Goal: Task Accomplishment & Management: Complete application form

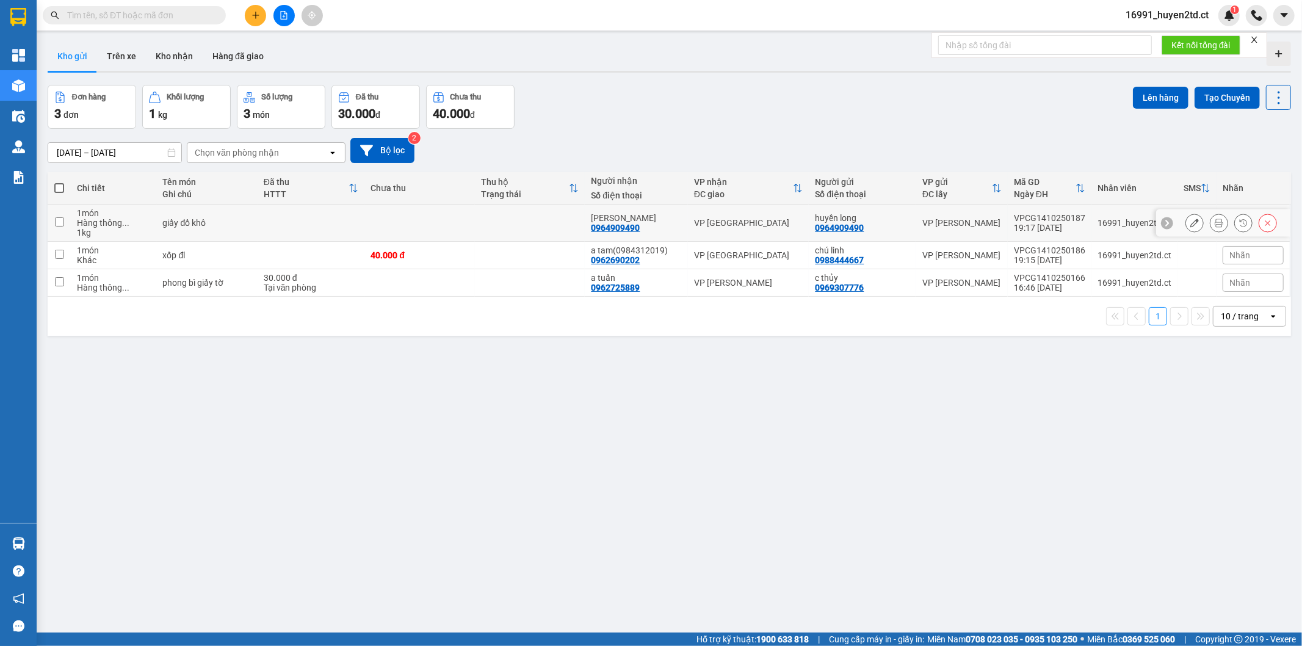
drag, startPoint x: 55, startPoint y: 223, endPoint x: 56, endPoint y: 251, distance: 28.1
click at [55, 226] on input "checkbox" at bounding box center [59, 221] width 9 height 9
checkbox input "true"
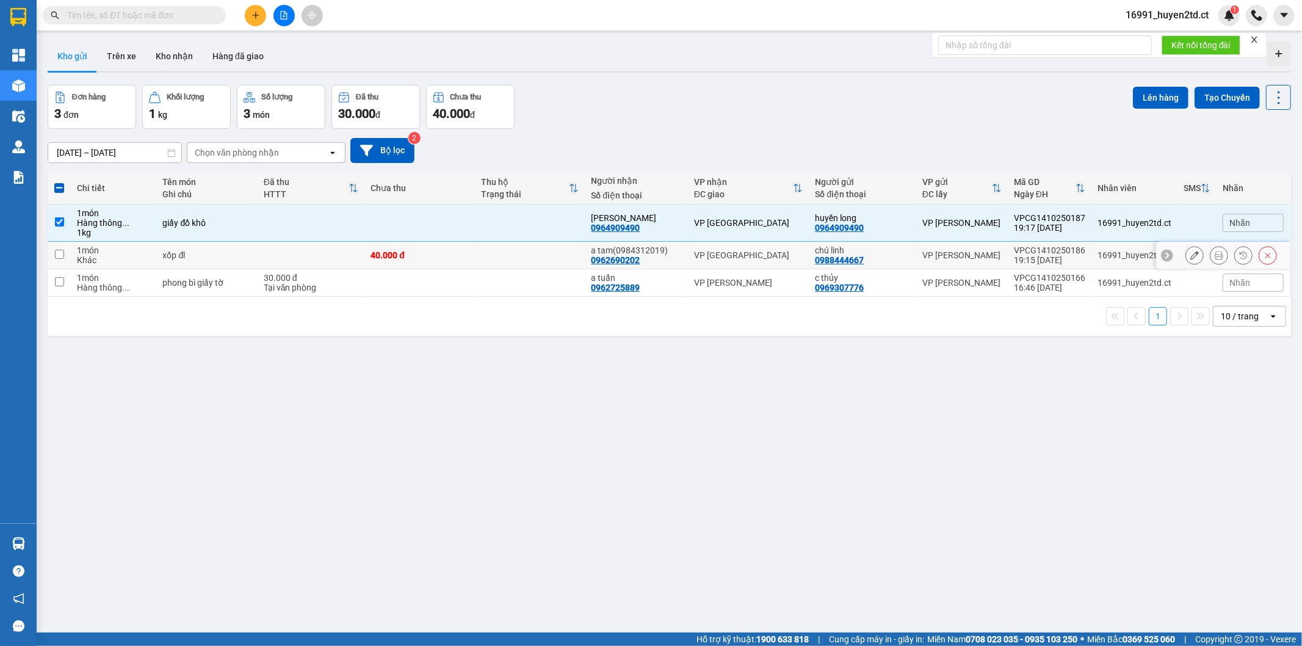
click at [56, 254] on input "checkbox" at bounding box center [59, 254] width 9 height 9
checkbox input "true"
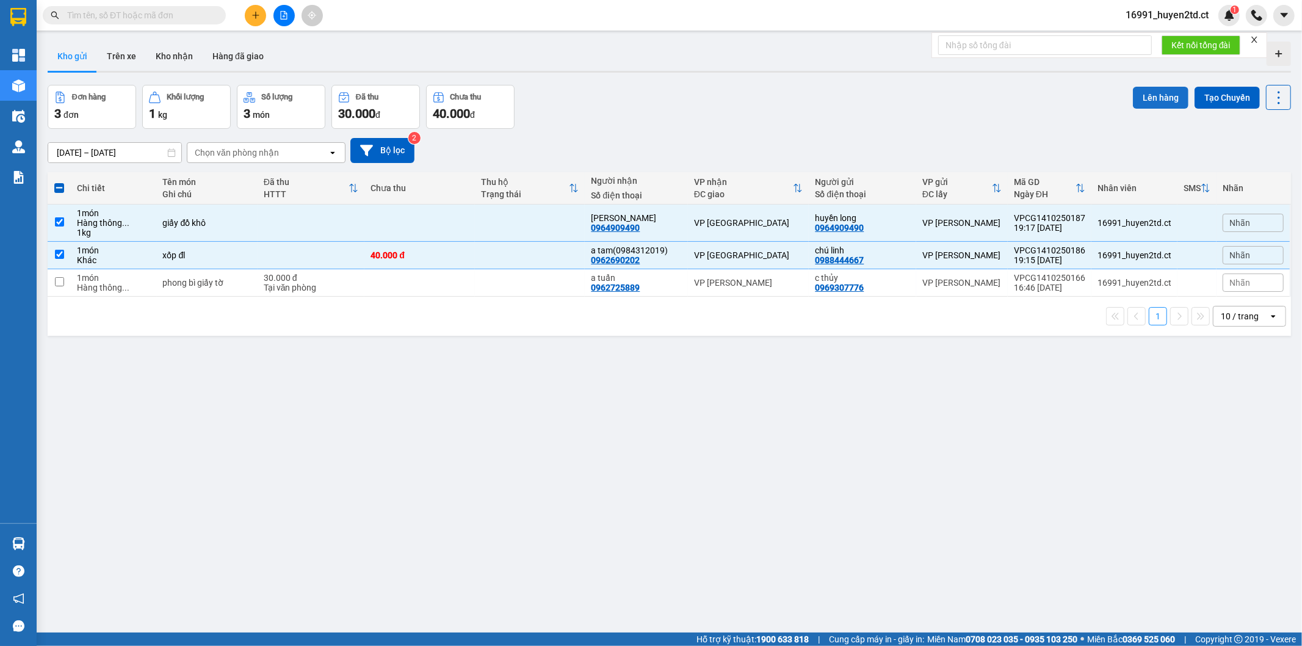
click at [1151, 92] on button "Lên hàng" at bounding box center [1161, 98] width 56 height 22
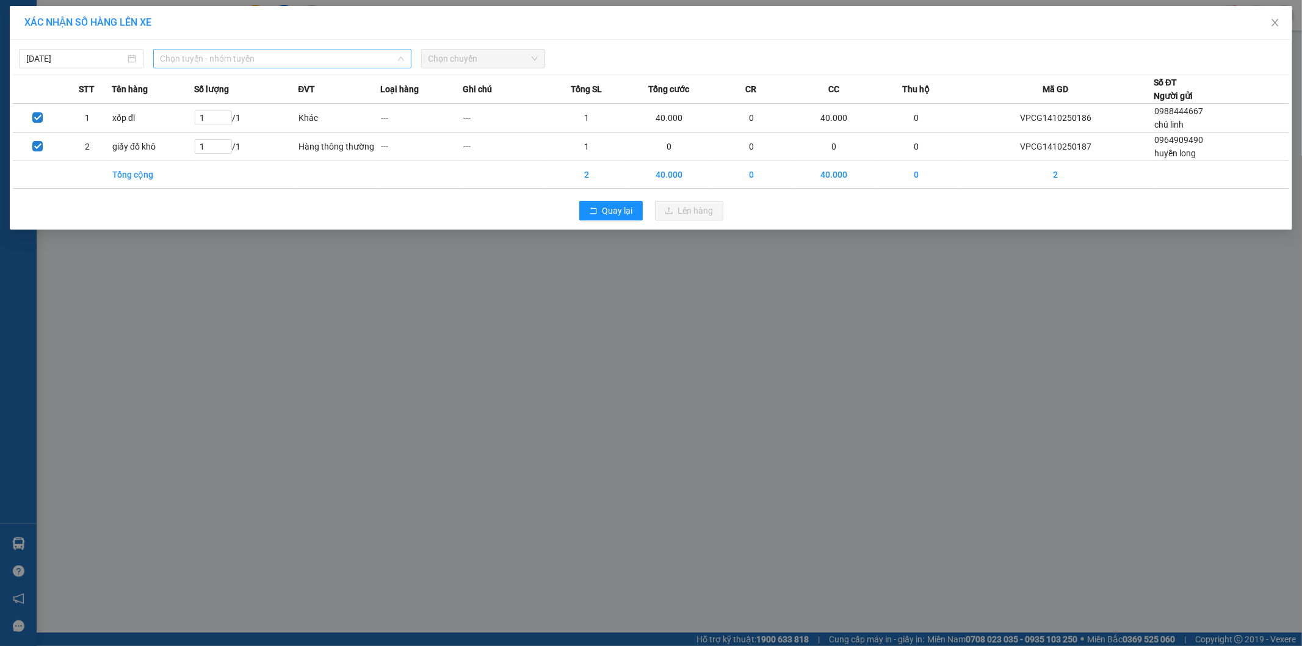
click at [362, 63] on span "Chọn tuyến - nhóm tuyến" at bounding box center [283, 58] width 244 height 18
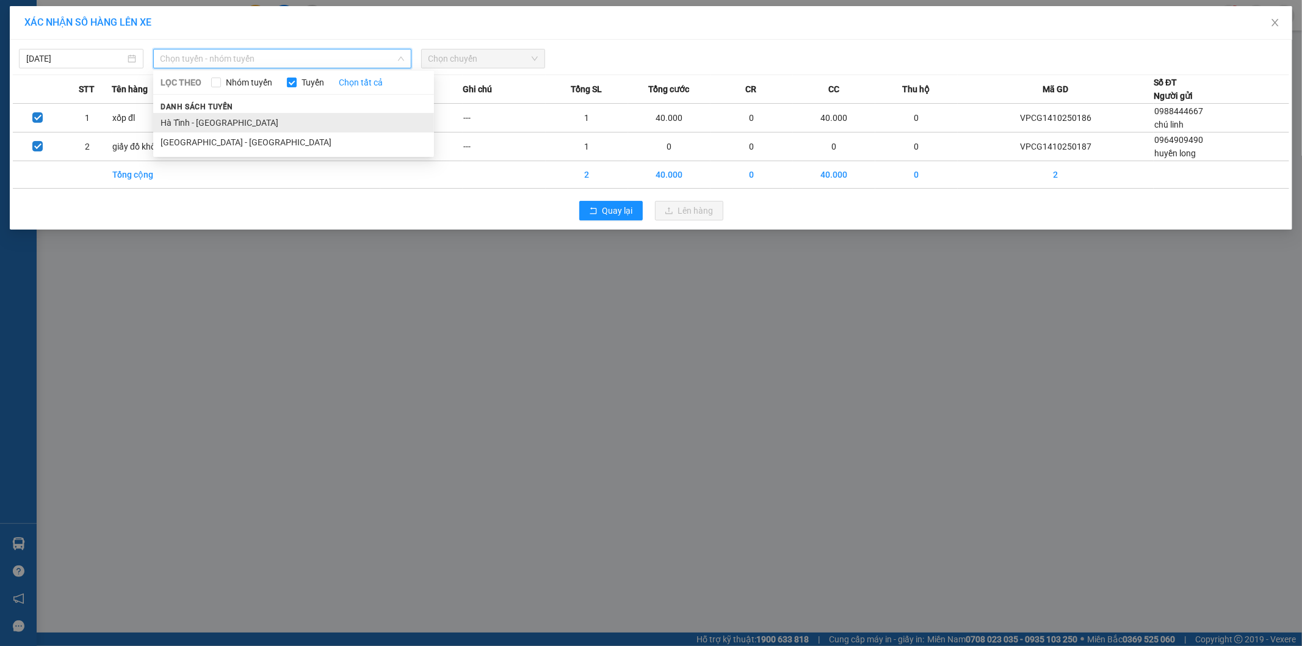
click at [333, 114] on li "Hà Tĩnh - [GEOGRAPHIC_DATA]" at bounding box center [293, 123] width 281 height 20
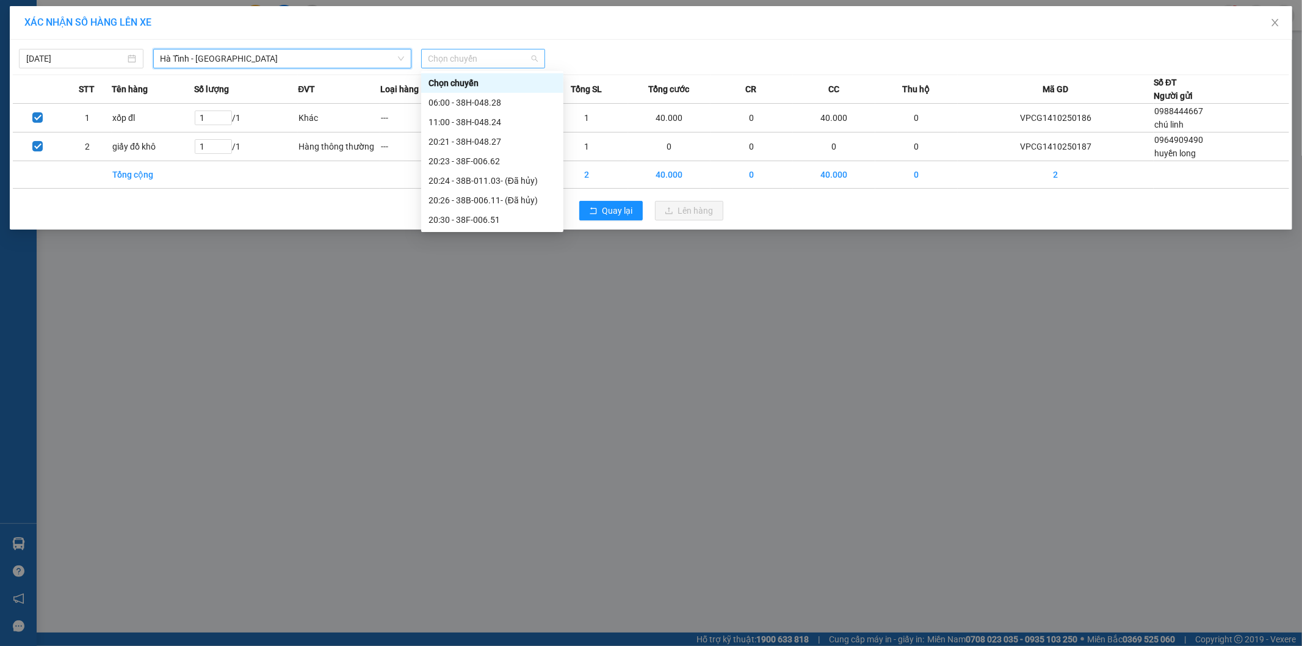
click at [499, 52] on span "Chọn chuyến" at bounding box center [484, 58] width 110 height 18
click at [498, 198] on div "20:26 - 38B-006.11 - (Đã hủy)" at bounding box center [493, 200] width 128 height 13
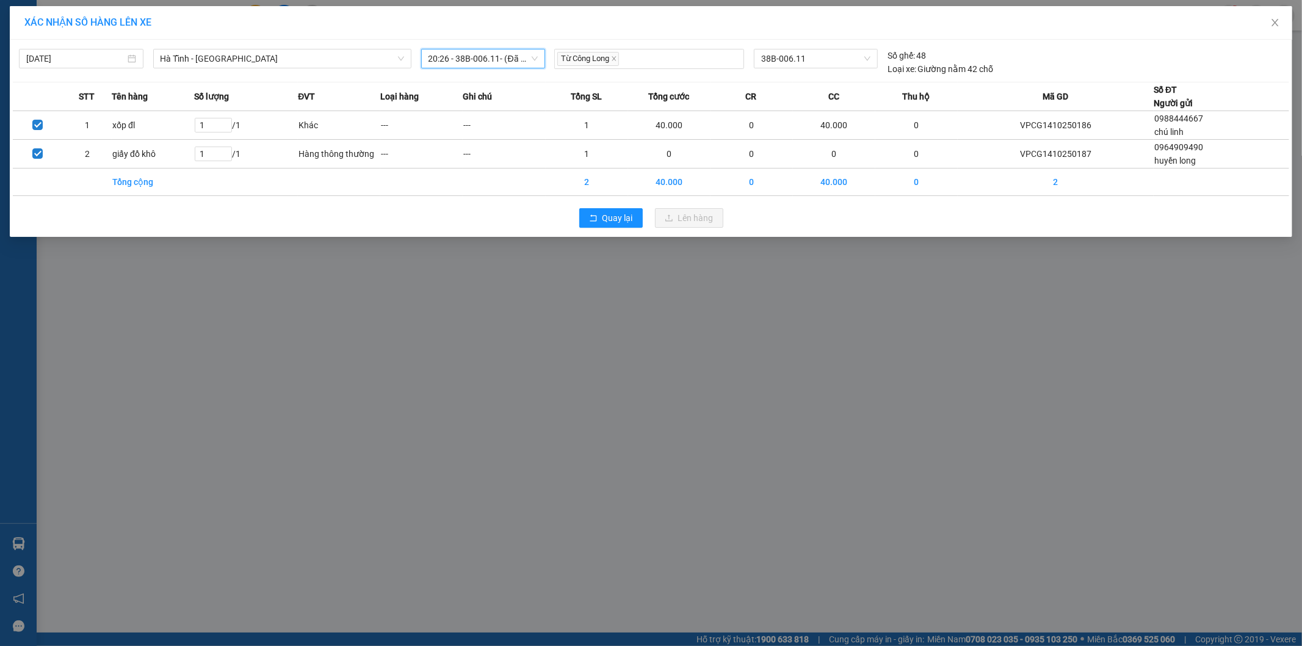
click at [505, 56] on span "20:26 - 38B-006.11 - (Đã hủy)" at bounding box center [484, 58] width 110 height 18
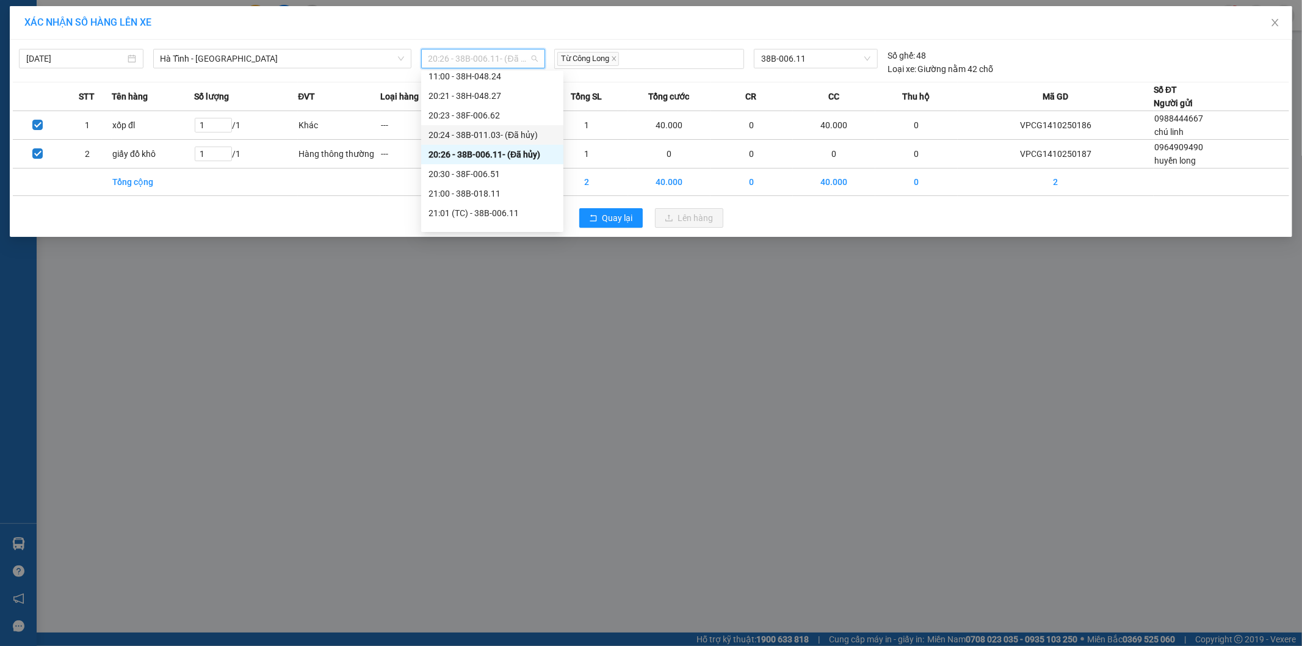
scroll to position [68, 0]
click at [507, 186] on div "21:01 (TC) - 38B-006.11" at bounding box center [493, 190] width 128 height 13
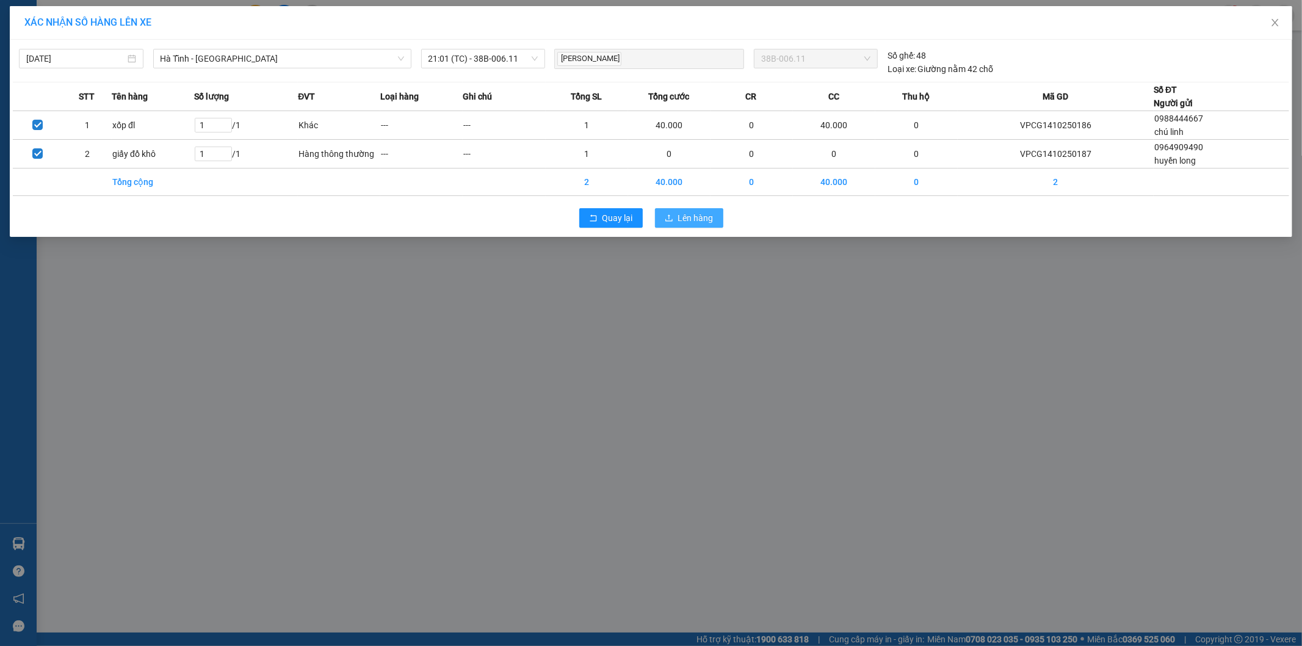
click at [700, 224] on span "Lên hàng" at bounding box center [695, 217] width 35 height 13
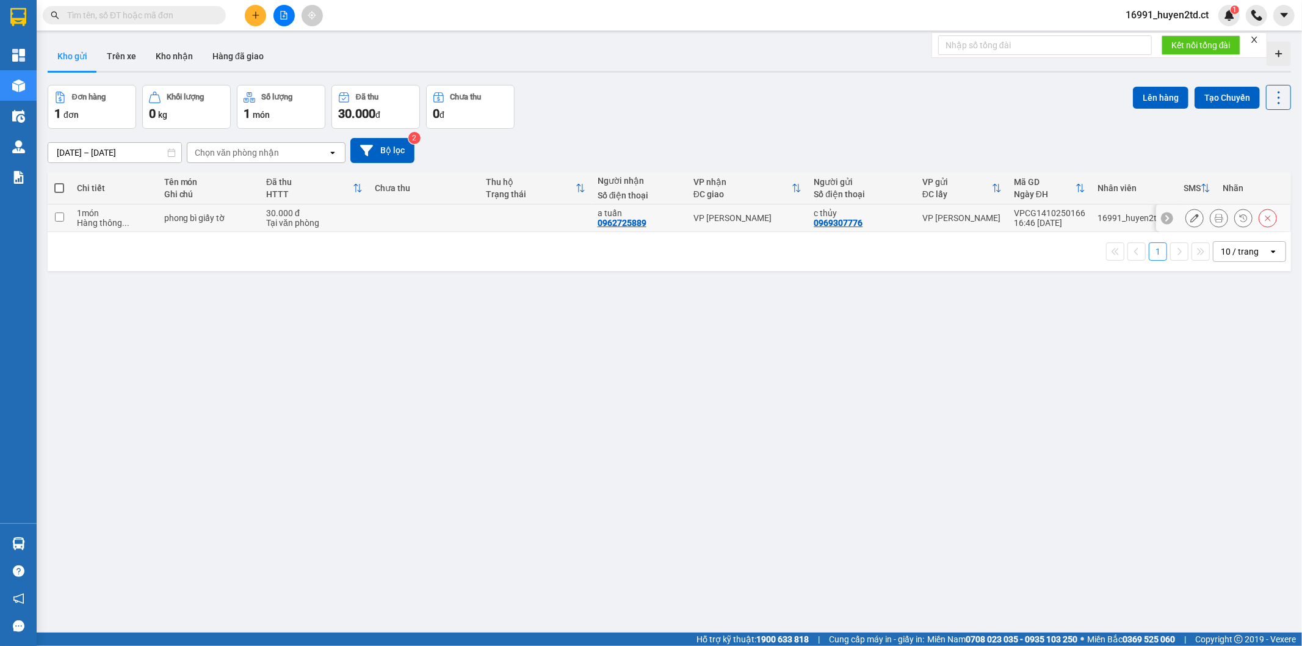
click at [62, 215] on input "checkbox" at bounding box center [59, 216] width 9 height 9
checkbox input "true"
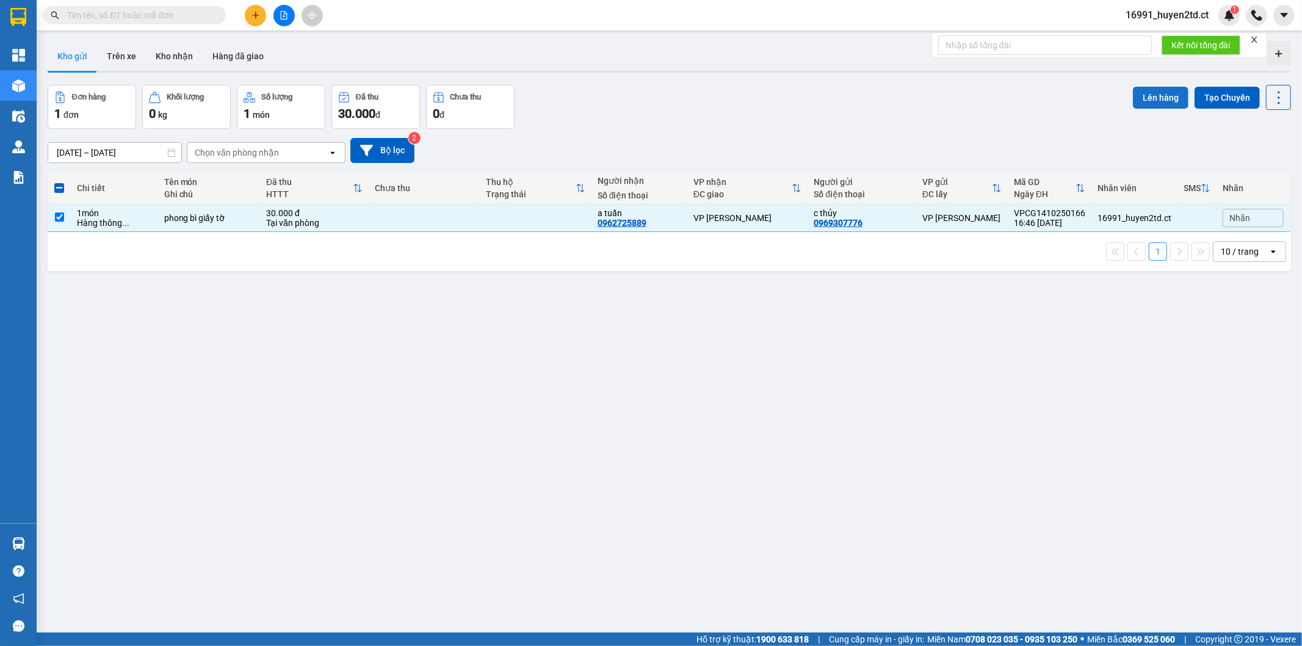
click at [1150, 96] on button "Lên hàng" at bounding box center [1161, 98] width 56 height 22
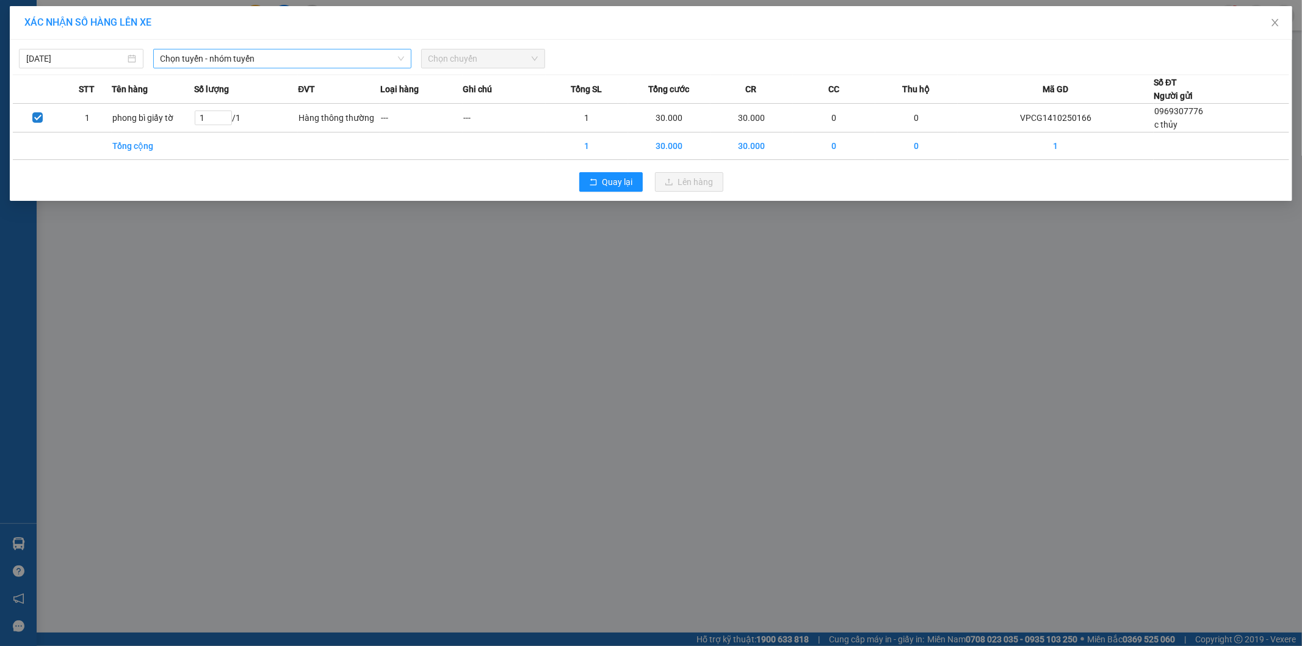
click at [288, 61] on span "Chọn tuyến - nhóm tuyến" at bounding box center [283, 58] width 244 height 18
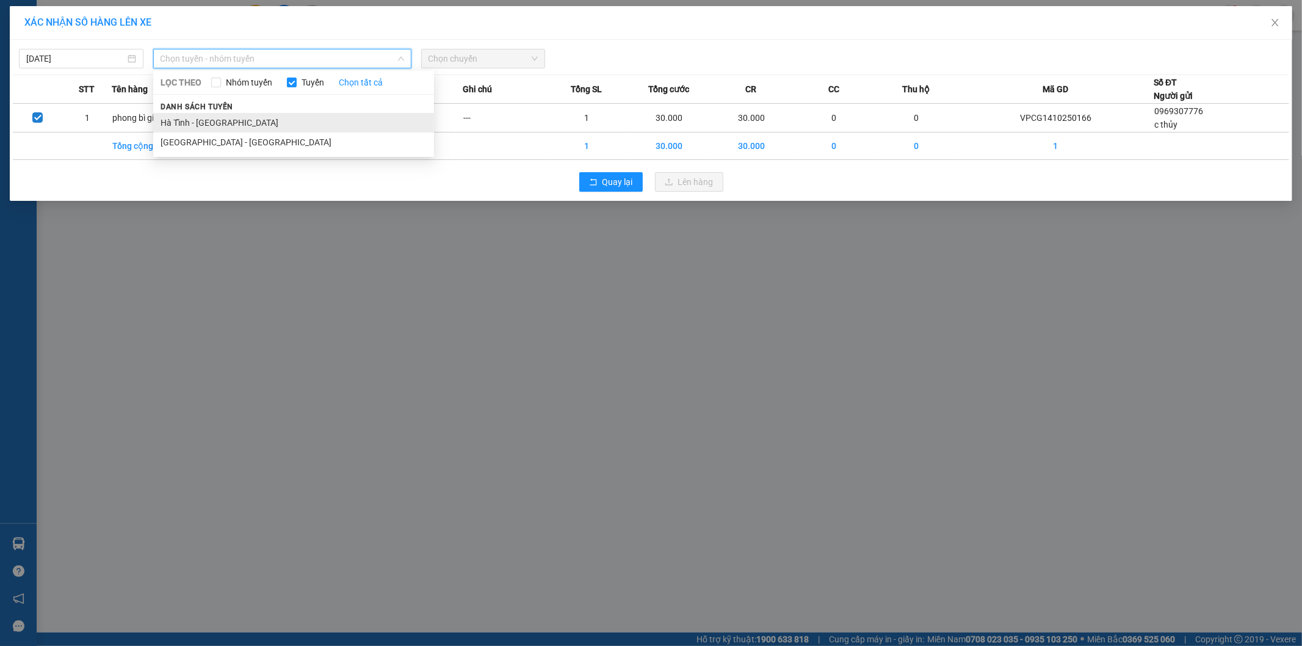
click at [267, 122] on li "Hà Tĩnh - [GEOGRAPHIC_DATA]" at bounding box center [293, 123] width 281 height 20
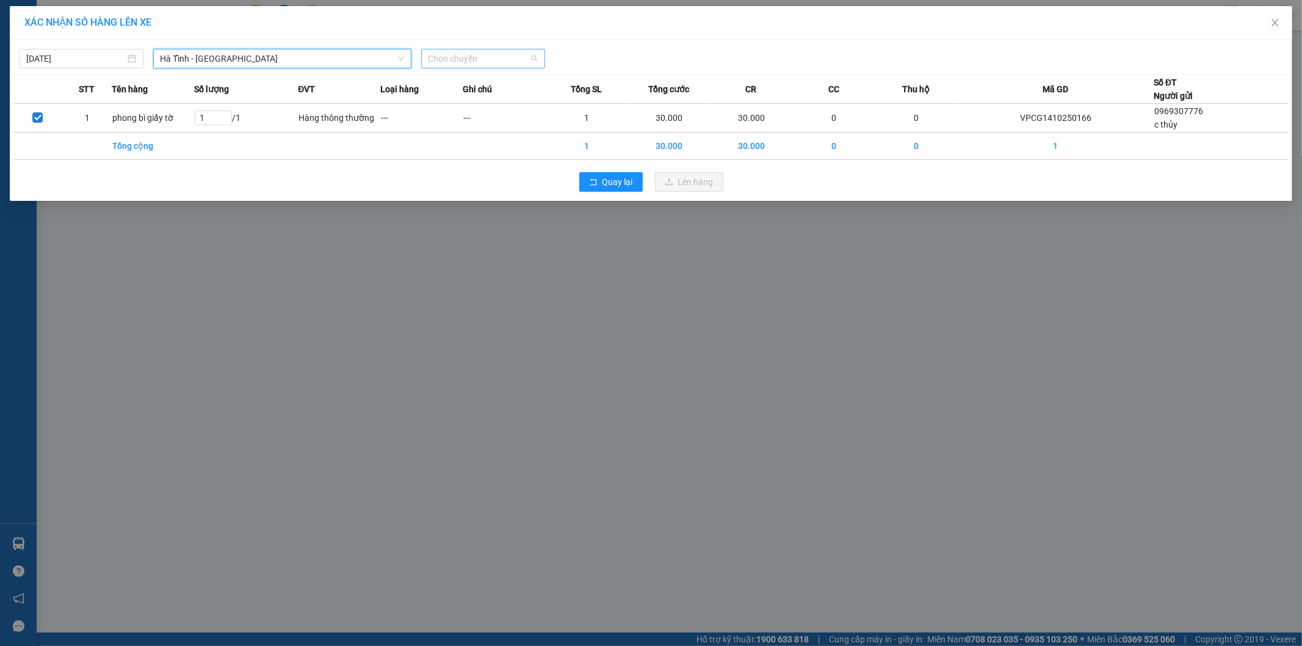
click at [444, 57] on span "Chọn chuyến" at bounding box center [484, 58] width 110 height 18
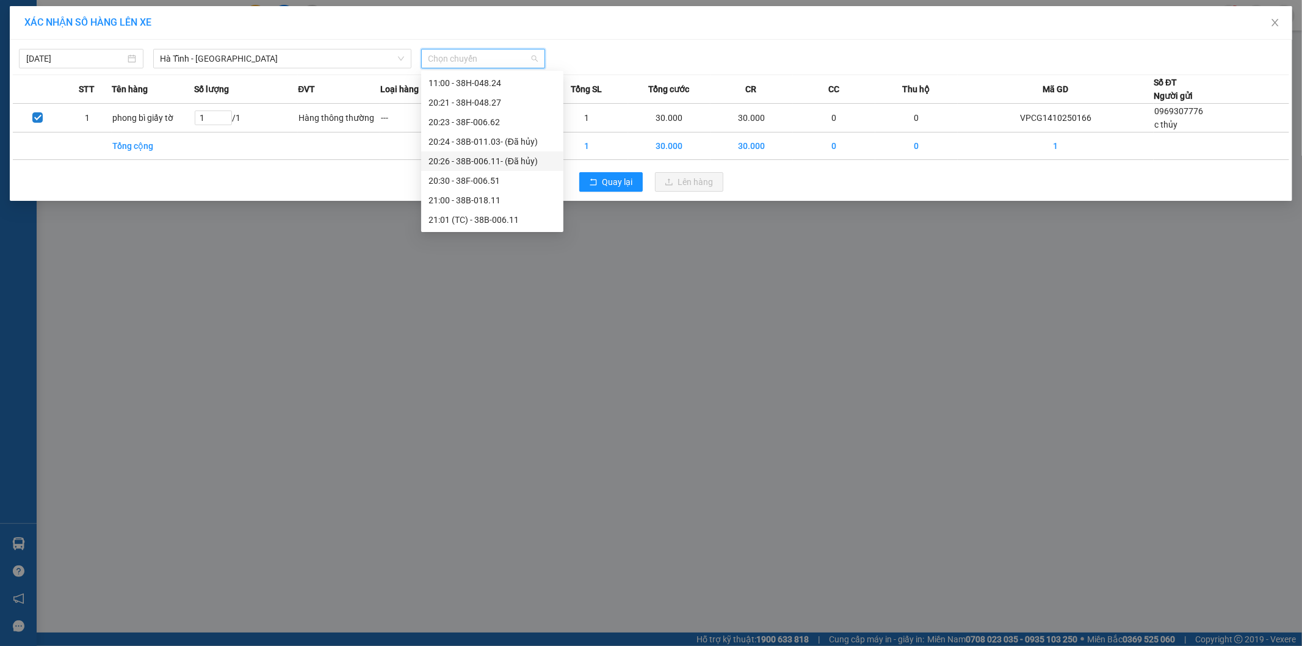
scroll to position [68, 0]
drag, startPoint x: 502, startPoint y: 171, endPoint x: 515, endPoint y: 172, distance: 12.3
click at [503, 171] on div "21:00 - 38B-018.11" at bounding box center [493, 171] width 128 height 13
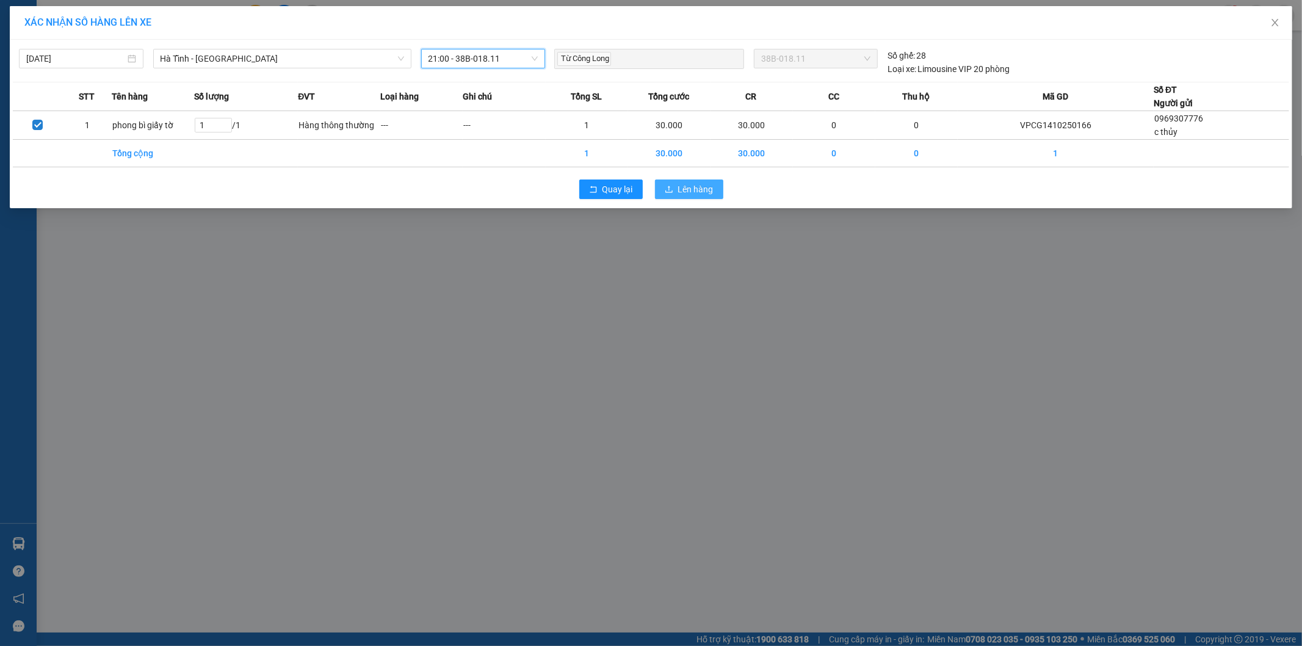
click at [680, 191] on span "Lên hàng" at bounding box center [695, 189] width 35 height 13
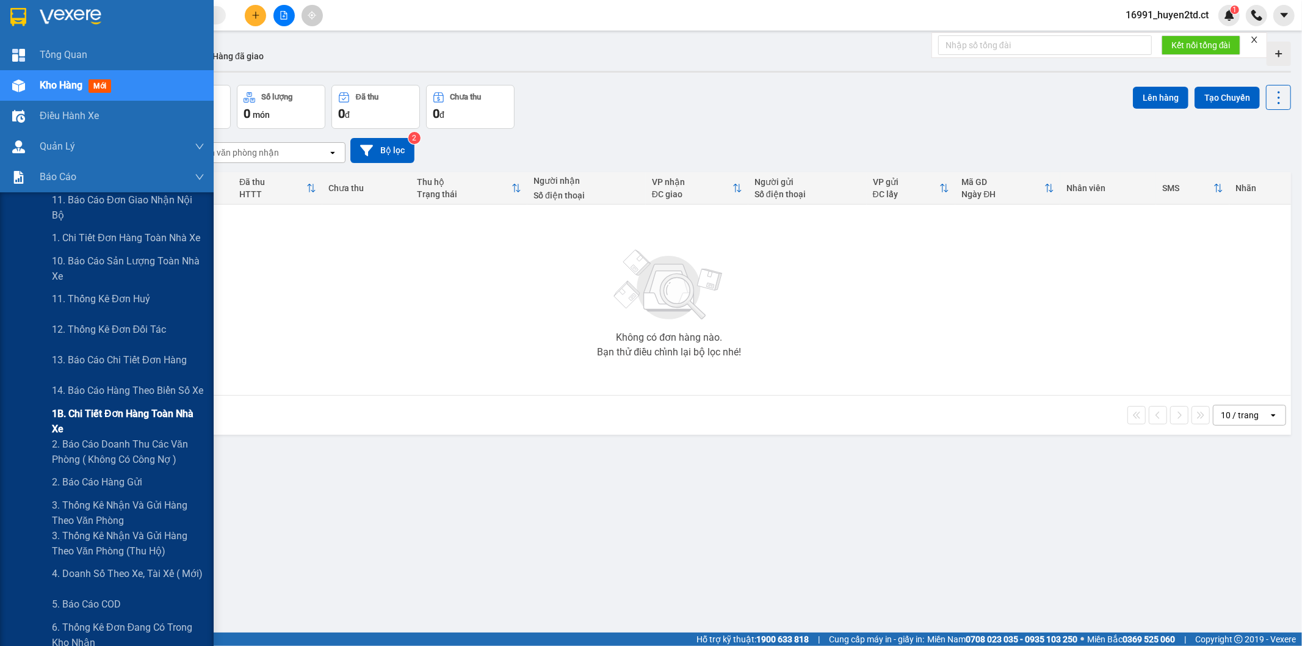
click at [76, 413] on span "1B. Chi tiết đơn hàng toàn nhà xe" at bounding box center [128, 421] width 153 height 31
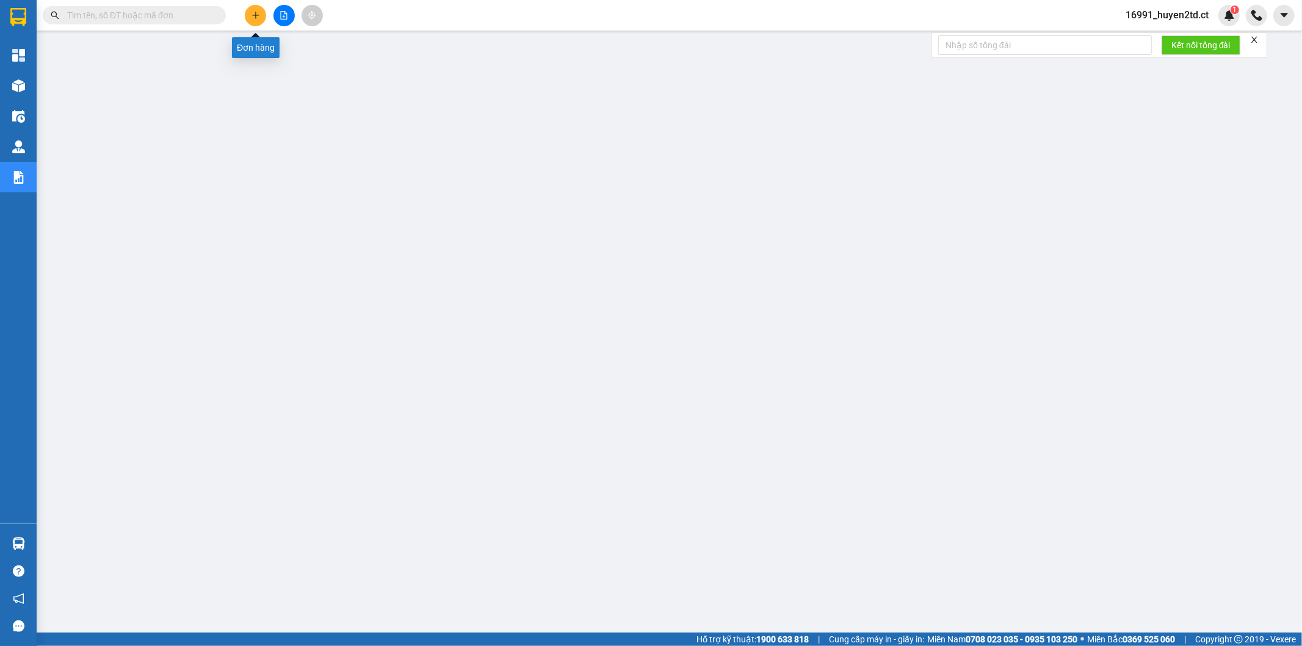
click at [254, 15] on icon "plus" at bounding box center [255, 15] width 7 height 1
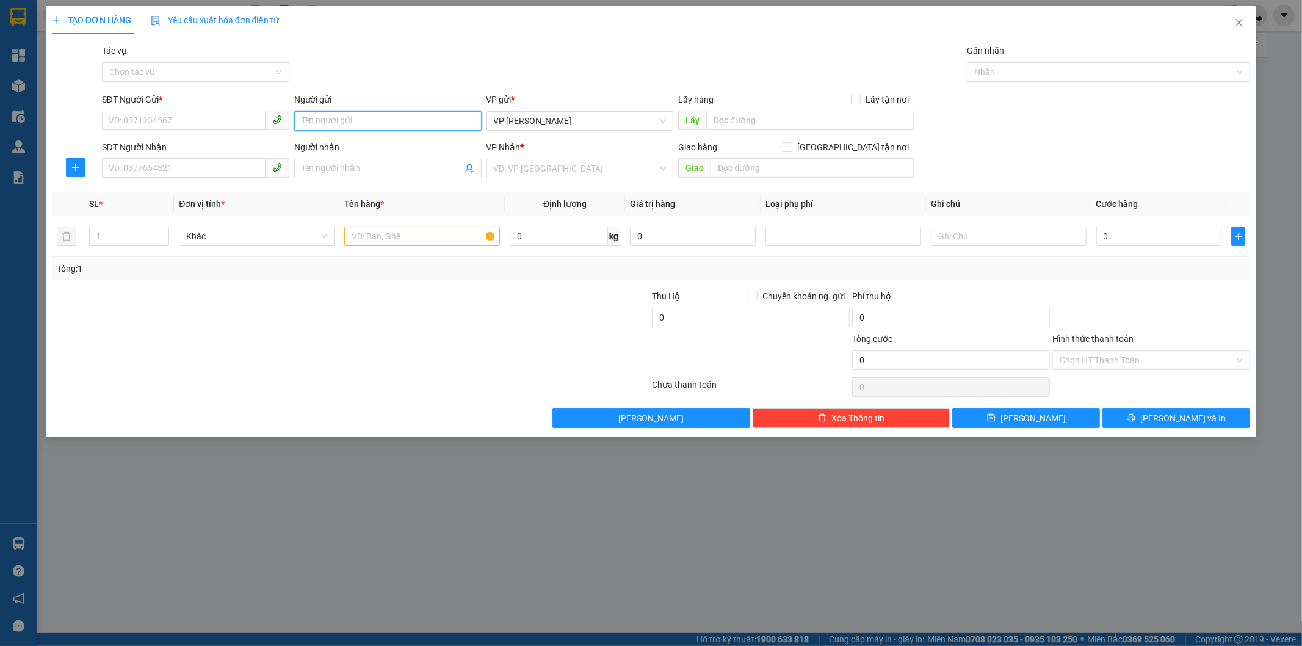
click at [339, 123] on input "Người gửi" at bounding box center [387, 121] width 187 height 20
click at [971, 234] on input "text" at bounding box center [1009, 236] width 156 height 20
type input "N"
type input "GỌI KH RA LẤY SỚM"
click at [357, 120] on input "Người gửi" at bounding box center [387, 121] width 187 height 20
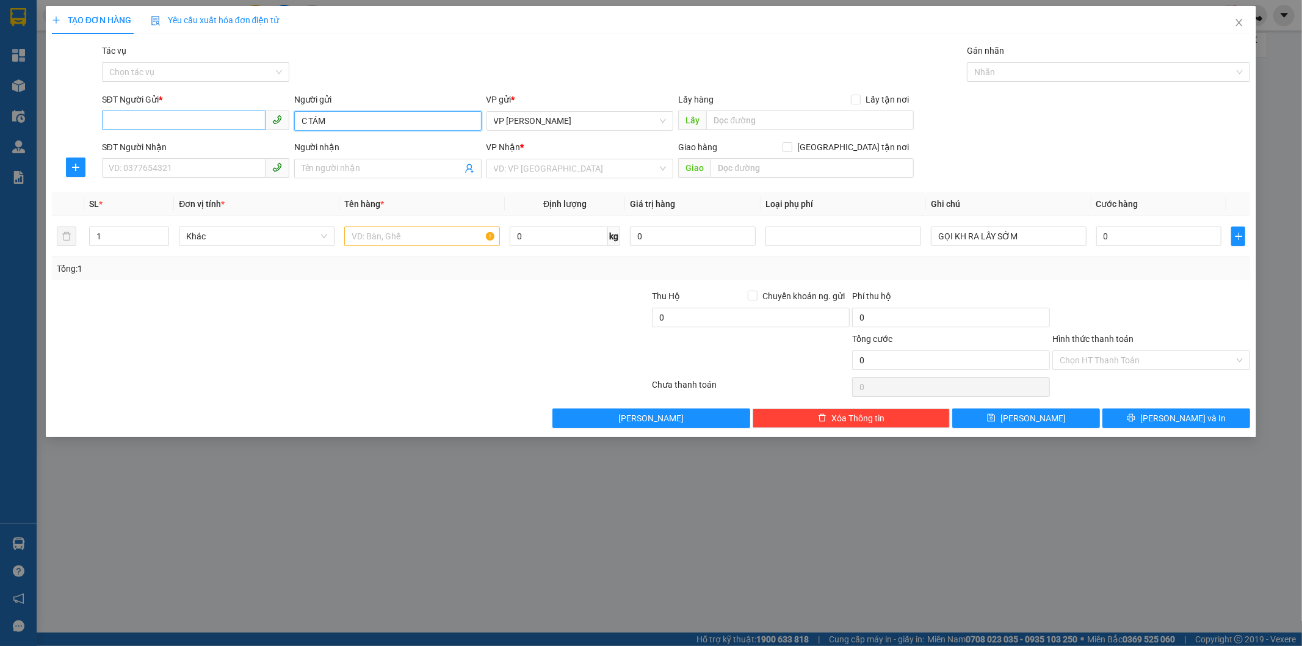
type input "C TÁM"
click at [171, 120] on input "SĐT Người Gửi *" at bounding box center [184, 120] width 164 height 20
type input "0392951461"
click at [362, 170] on input "Người nhận" at bounding box center [382, 168] width 161 height 13
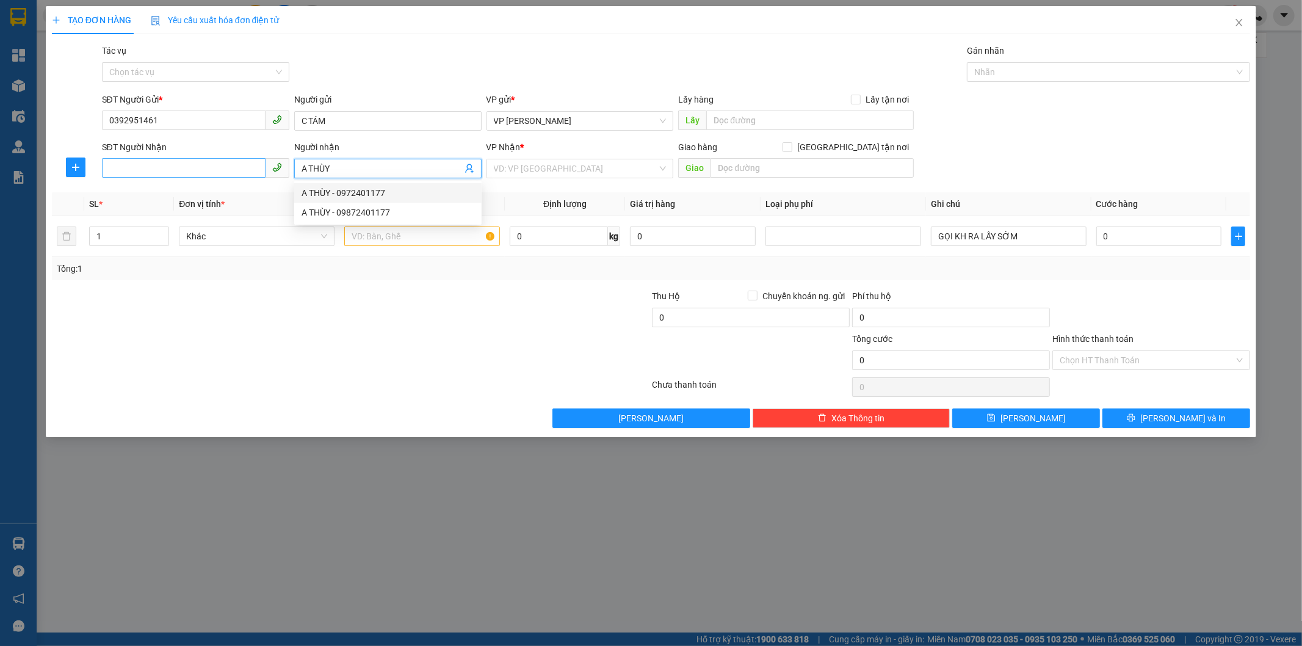
type input "A THÙY"
click at [186, 162] on input "SĐT Người Nhận" at bounding box center [184, 168] width 164 height 20
click at [575, 167] on input "search" at bounding box center [576, 168] width 164 height 18
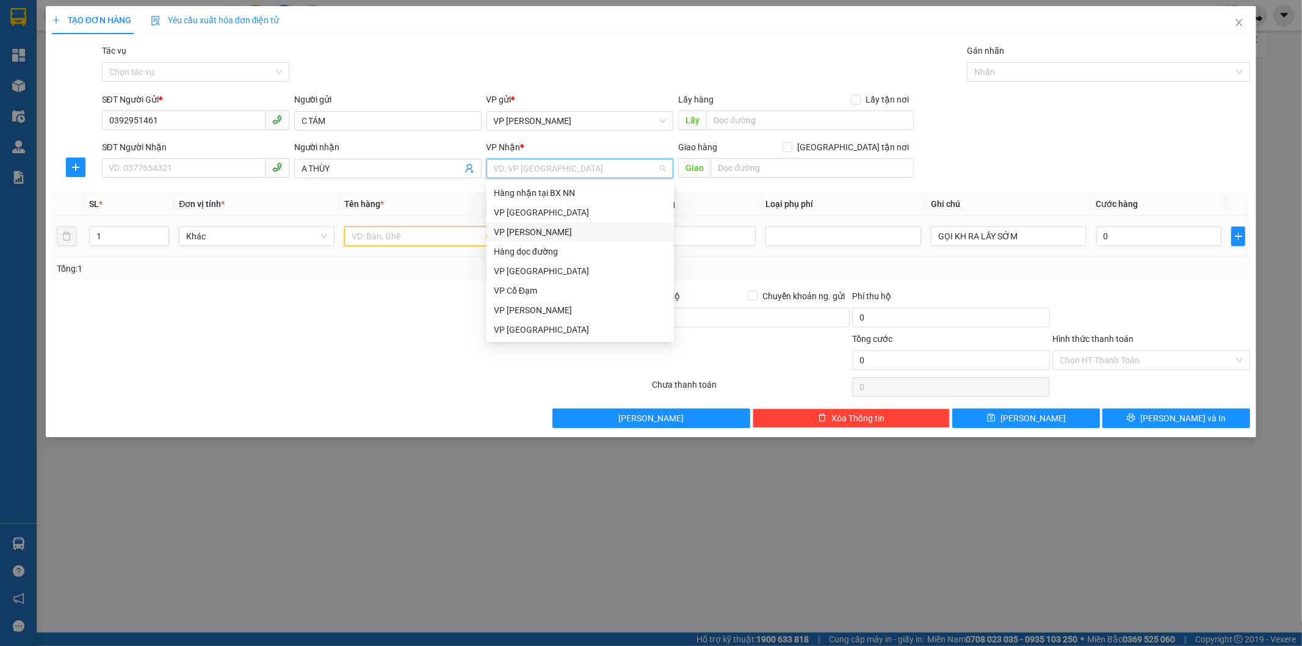
click at [450, 234] on input "text" at bounding box center [422, 236] width 156 height 20
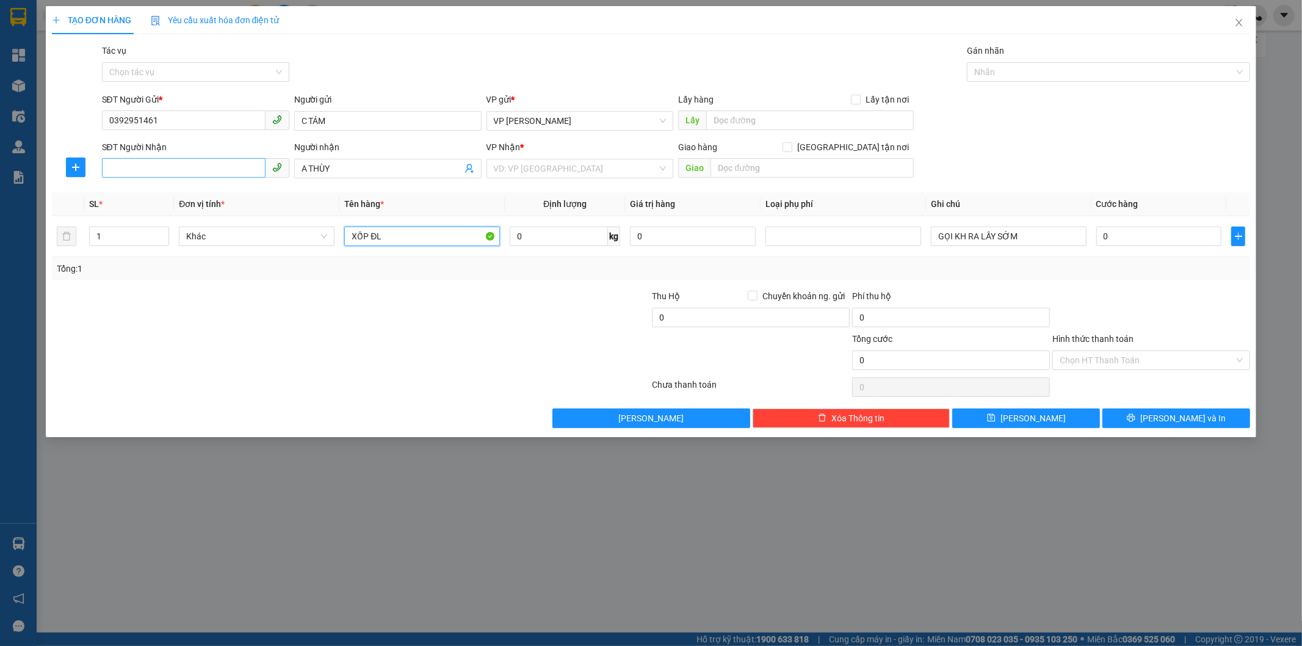
type input "XỐP ĐL"
click at [142, 162] on input "SĐT Người Nhận" at bounding box center [184, 168] width 164 height 20
click at [185, 168] on input "SĐT Người Nhận" at bounding box center [184, 168] width 164 height 20
type input "0973084370"
click at [298, 169] on span "A THÙY" at bounding box center [387, 169] width 187 height 20
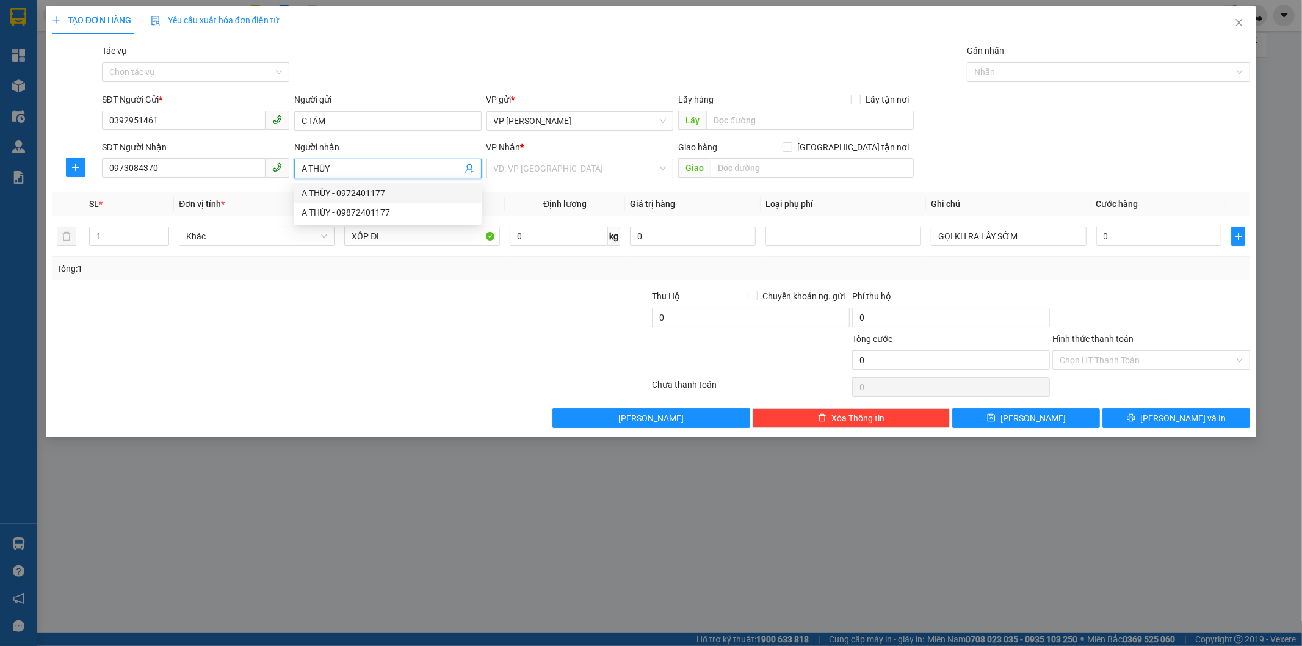
click at [298, 169] on span "A THÙY" at bounding box center [387, 169] width 187 height 20
click at [303, 167] on input "A THÙY" at bounding box center [382, 168] width 161 height 13
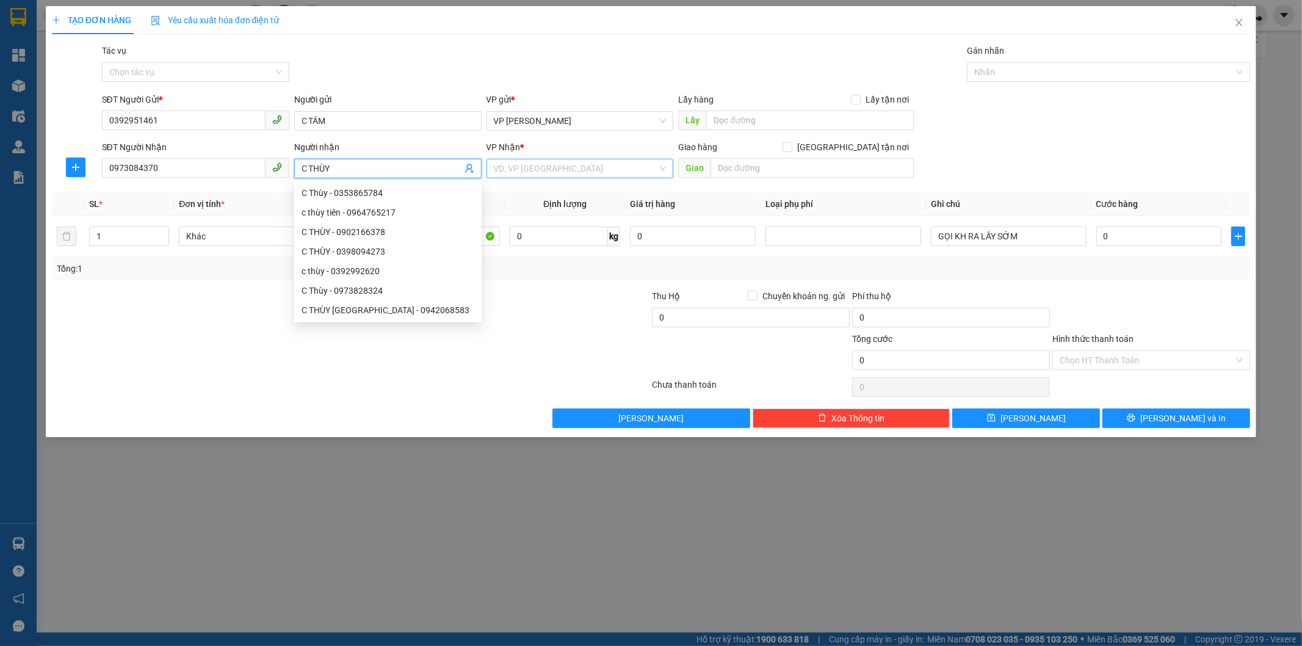
type input "C THÙY"
click at [566, 177] on input "search" at bounding box center [576, 168] width 164 height 18
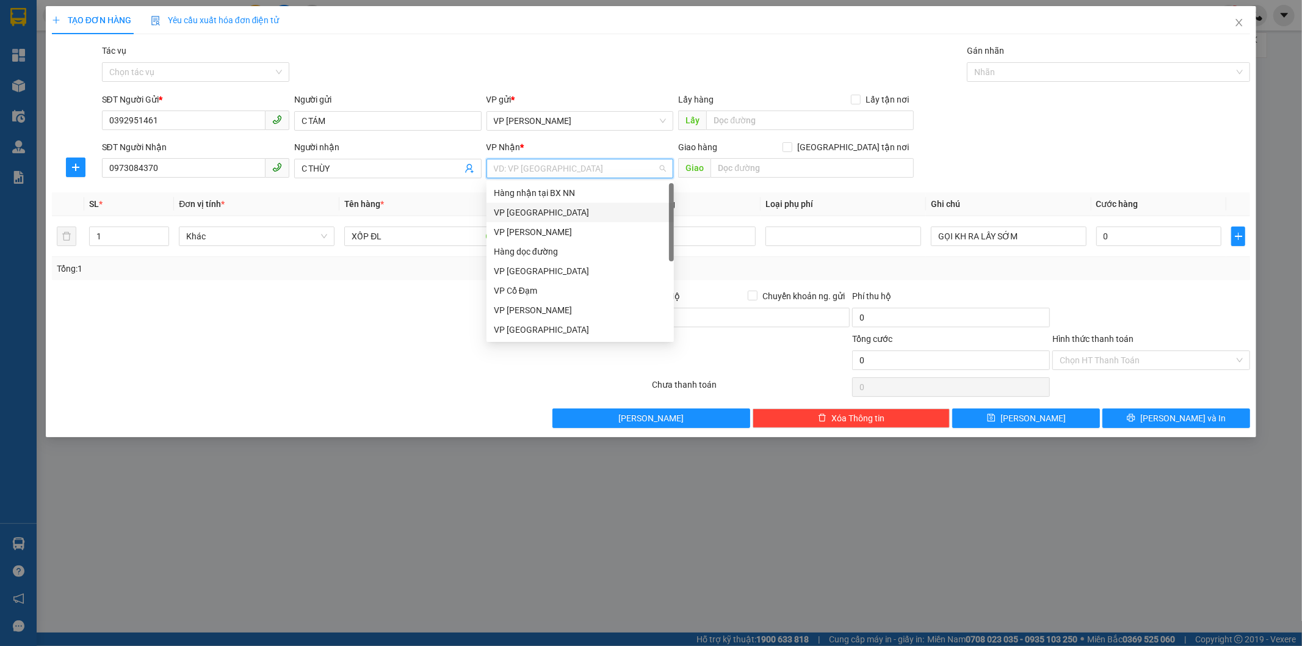
click at [562, 208] on div "VP [GEOGRAPHIC_DATA]" at bounding box center [580, 212] width 173 height 13
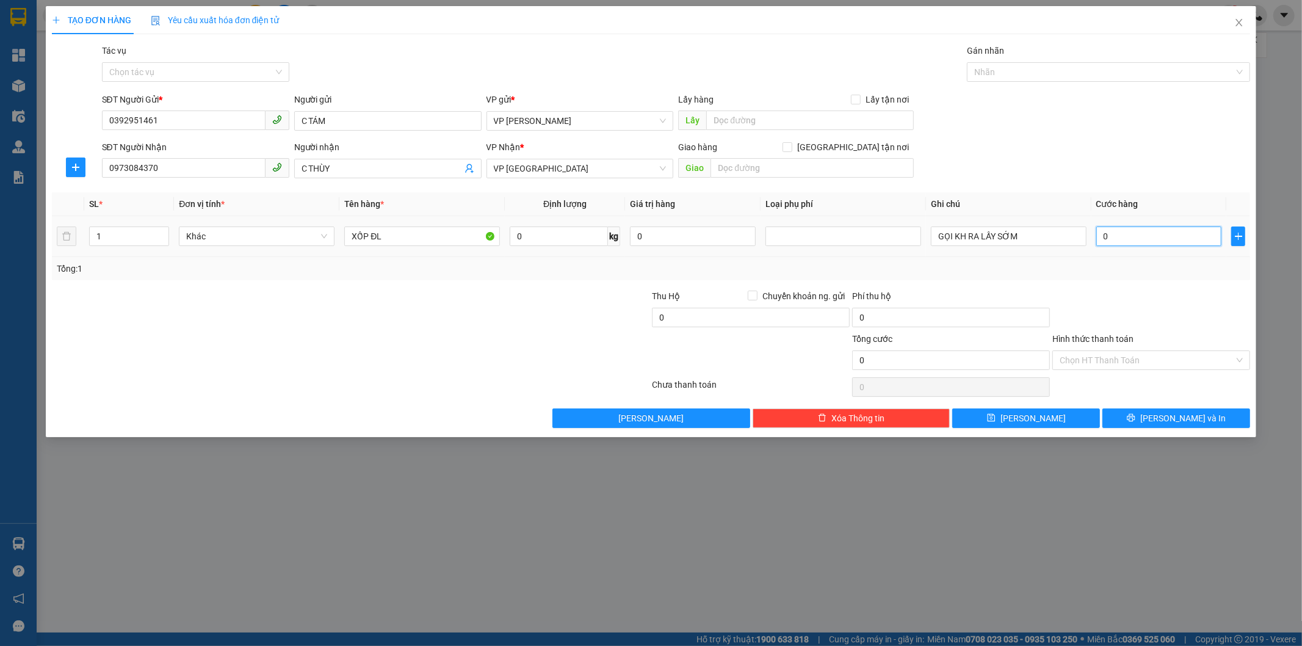
click at [1138, 239] on input "0" at bounding box center [1159, 236] width 126 height 20
type input "3"
type input "30"
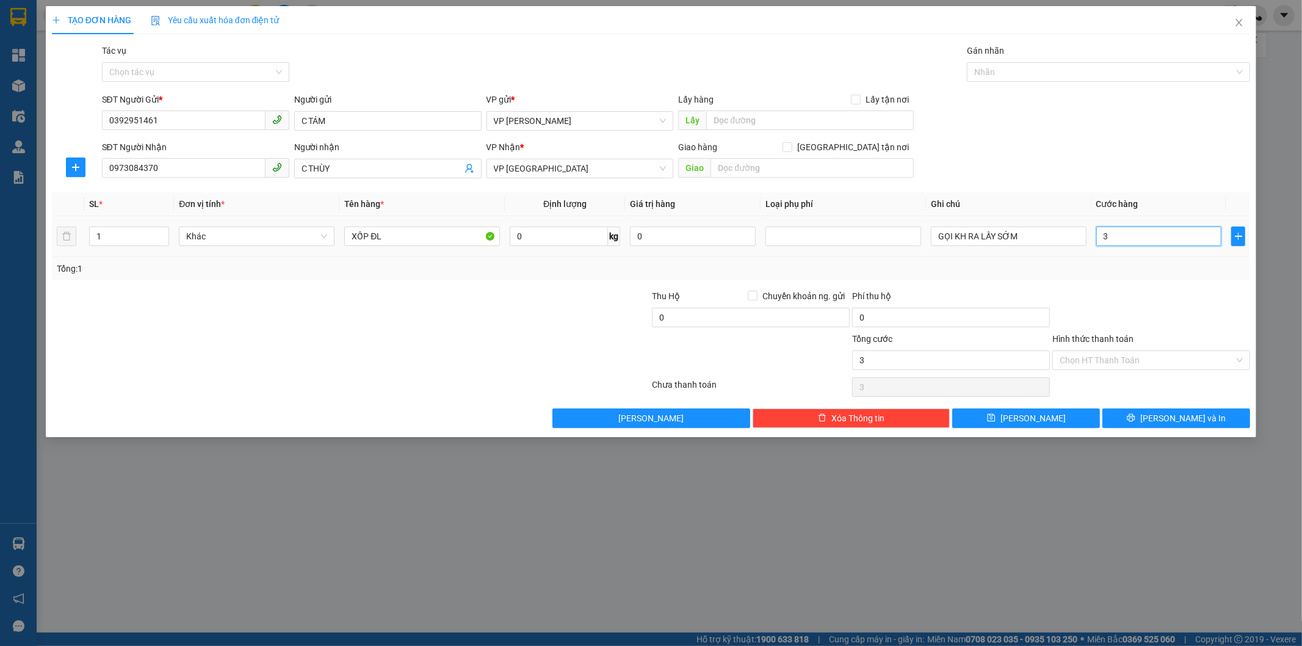
type input "30"
type input "30.000"
click at [902, 350] on input "30.000" at bounding box center [951, 360] width 198 height 20
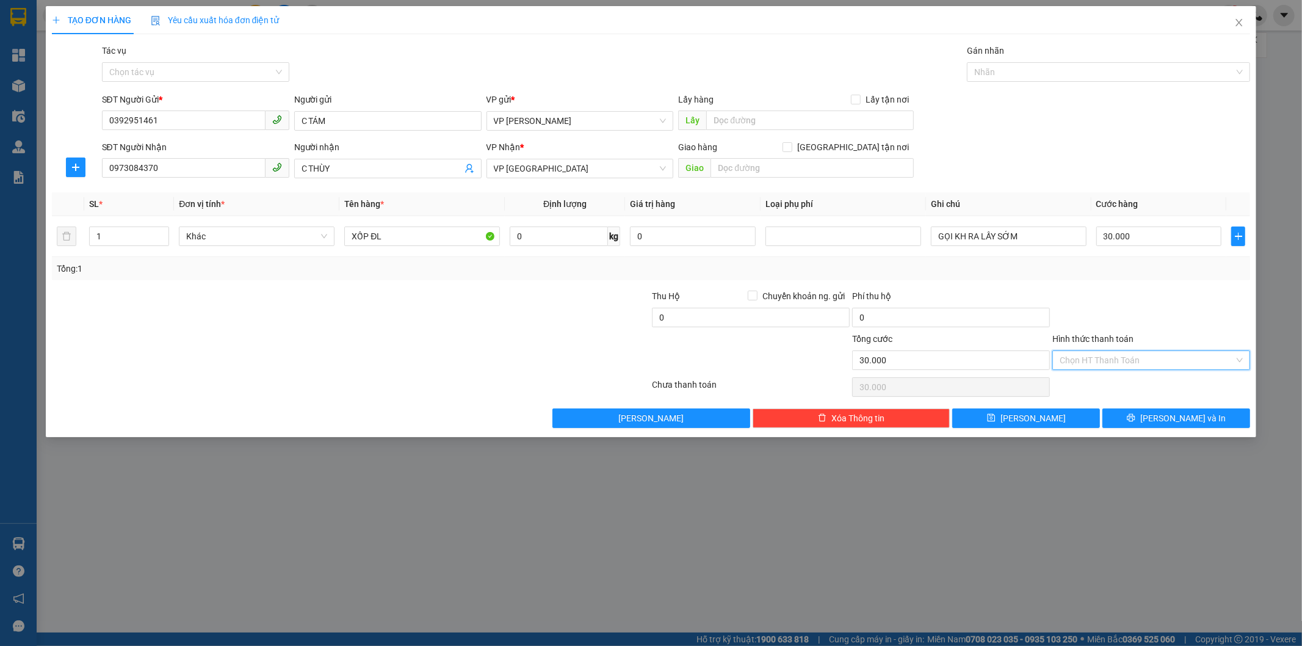
click at [1167, 355] on input "Hình thức thanh toán" at bounding box center [1147, 360] width 175 height 18
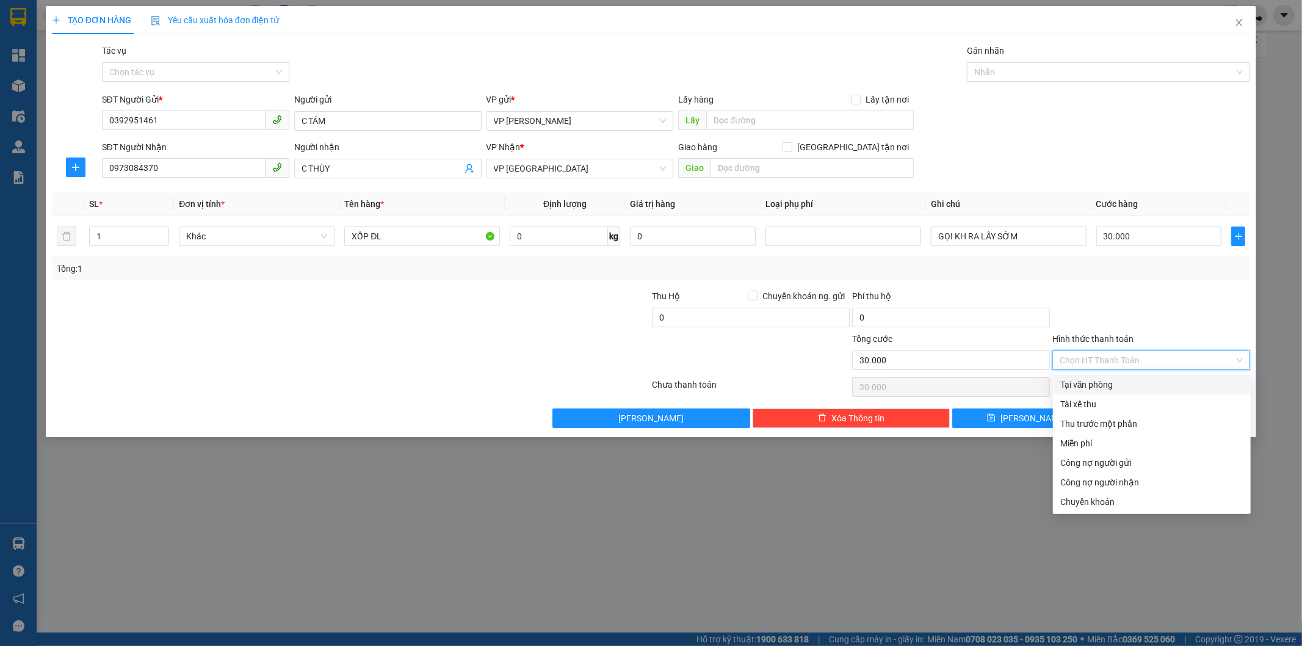
click at [1127, 383] on div "Tại văn phòng" at bounding box center [1151, 384] width 183 height 13
type input "0"
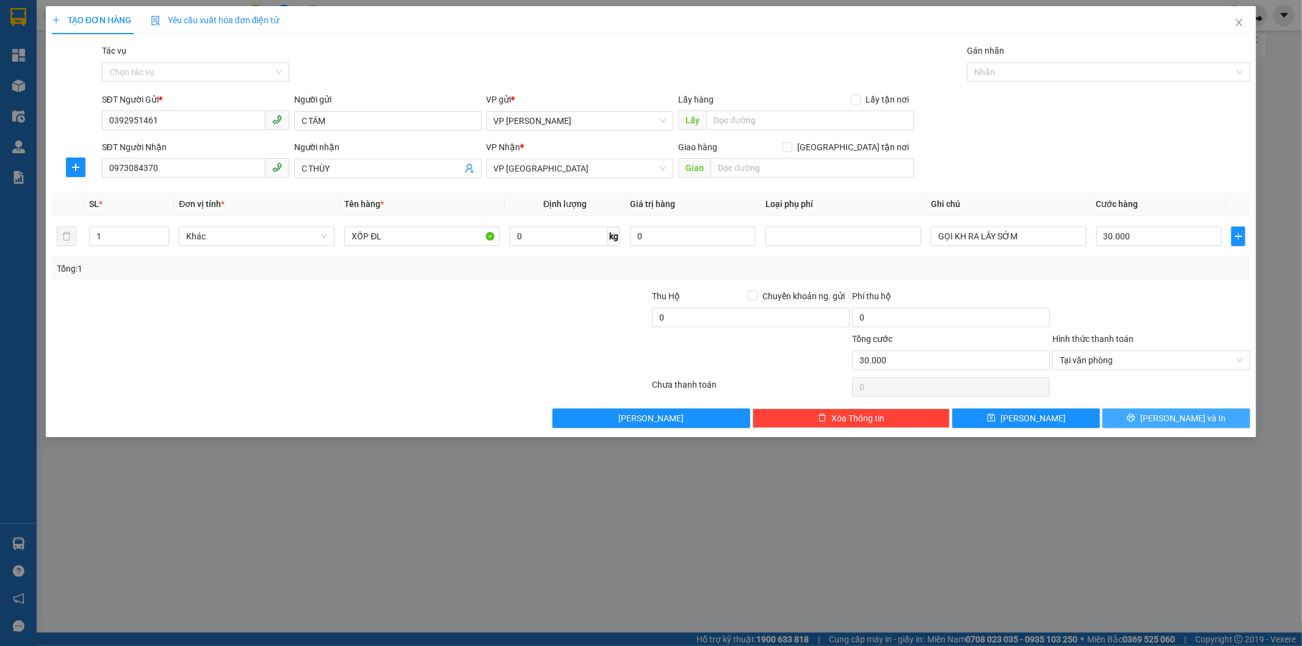
click at [1131, 418] on button "[PERSON_NAME] và In" at bounding box center [1176, 418] width 148 height 20
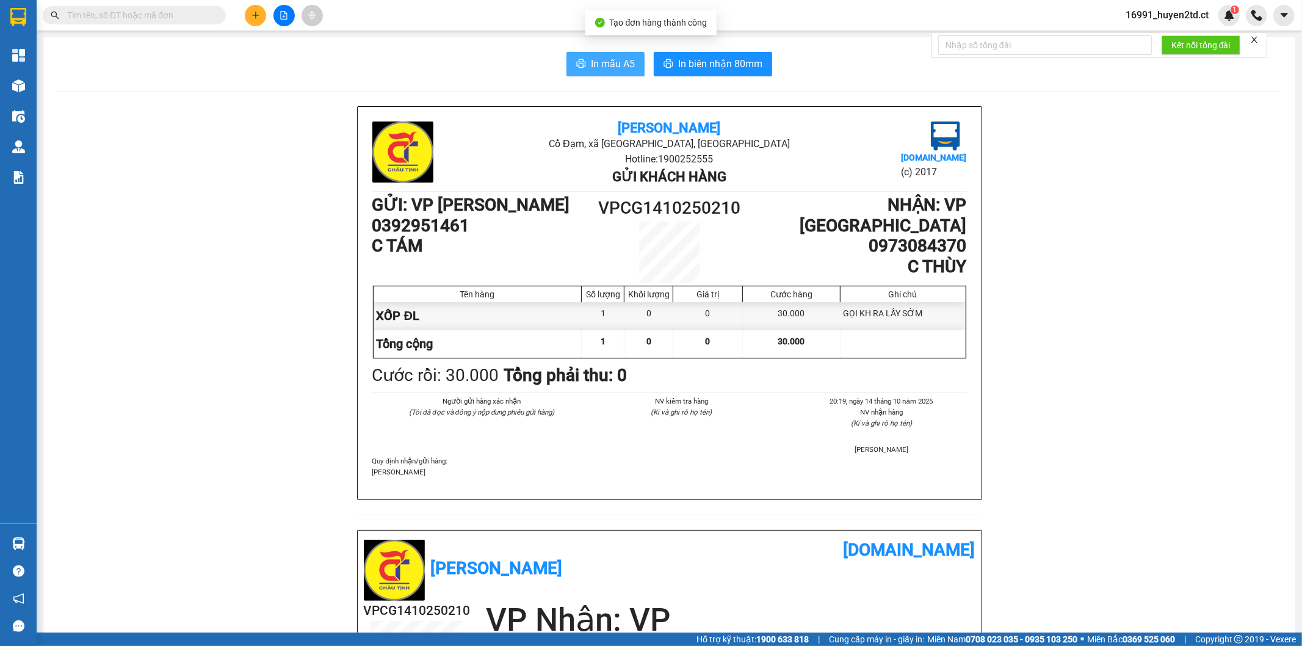
click at [601, 59] on span "In mẫu A5" at bounding box center [613, 63] width 44 height 15
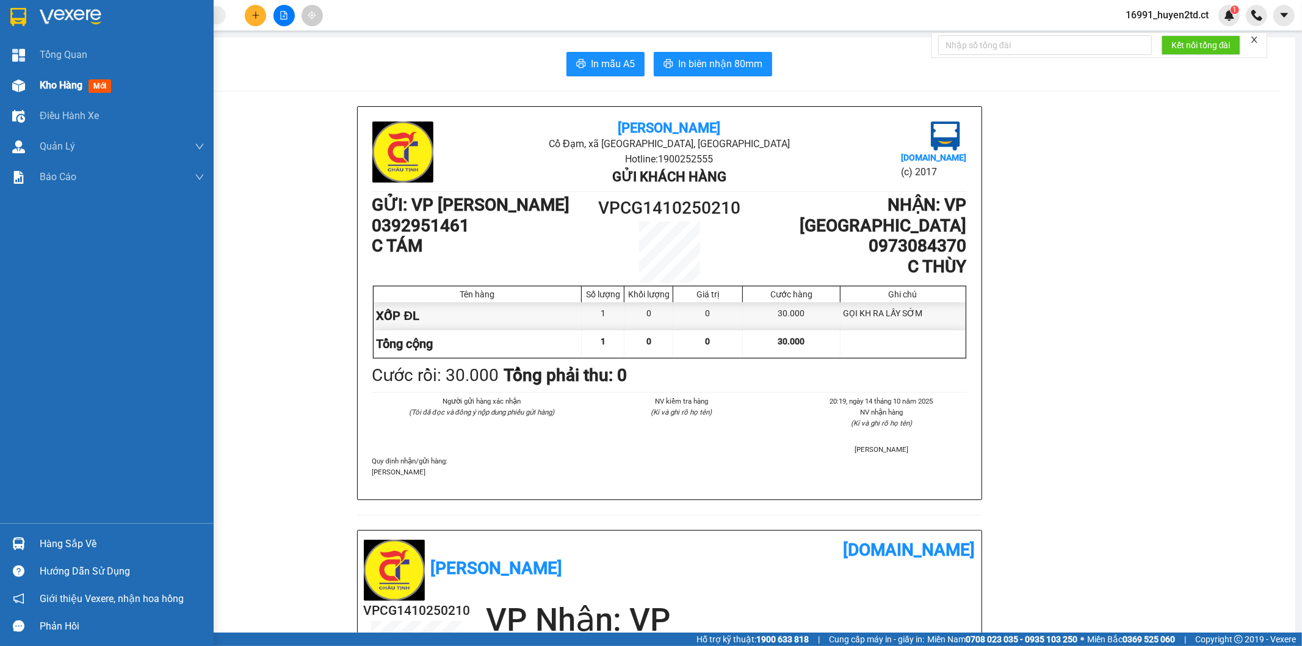
click at [46, 87] on span "Kho hàng" at bounding box center [61, 85] width 43 height 12
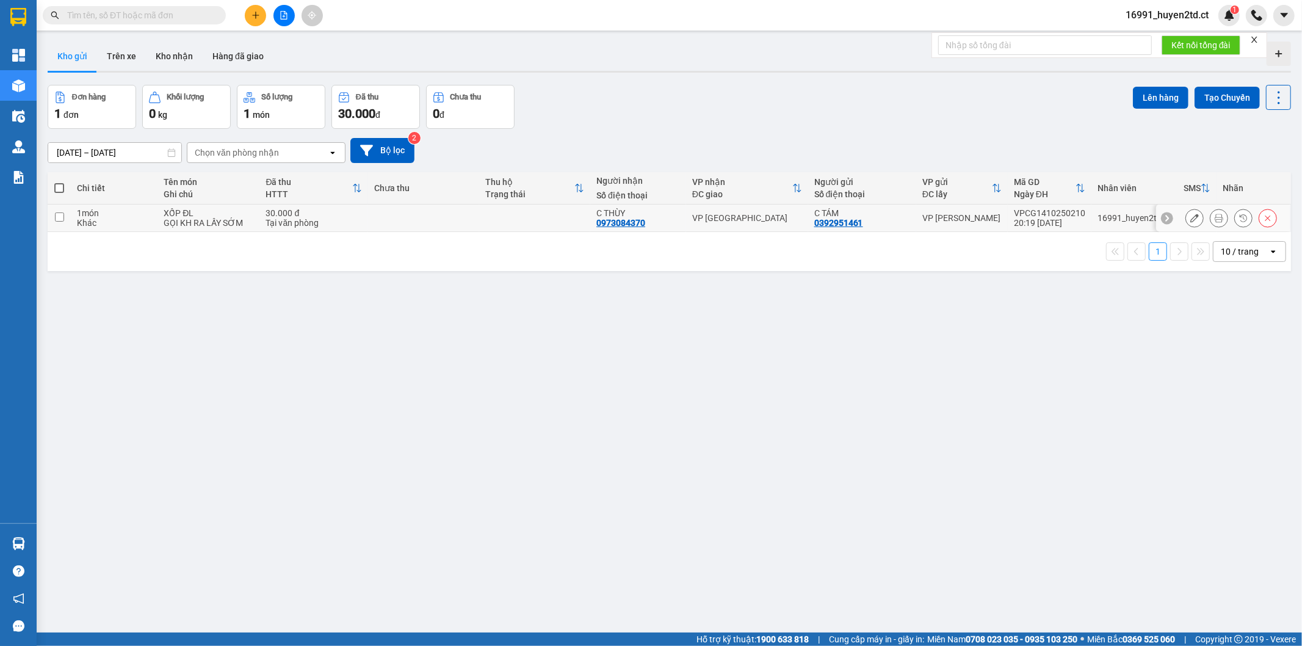
click at [59, 217] on input "checkbox" at bounding box center [59, 216] width 9 height 9
click at [61, 215] on input "checkbox" at bounding box center [59, 216] width 9 height 9
checkbox input "true"
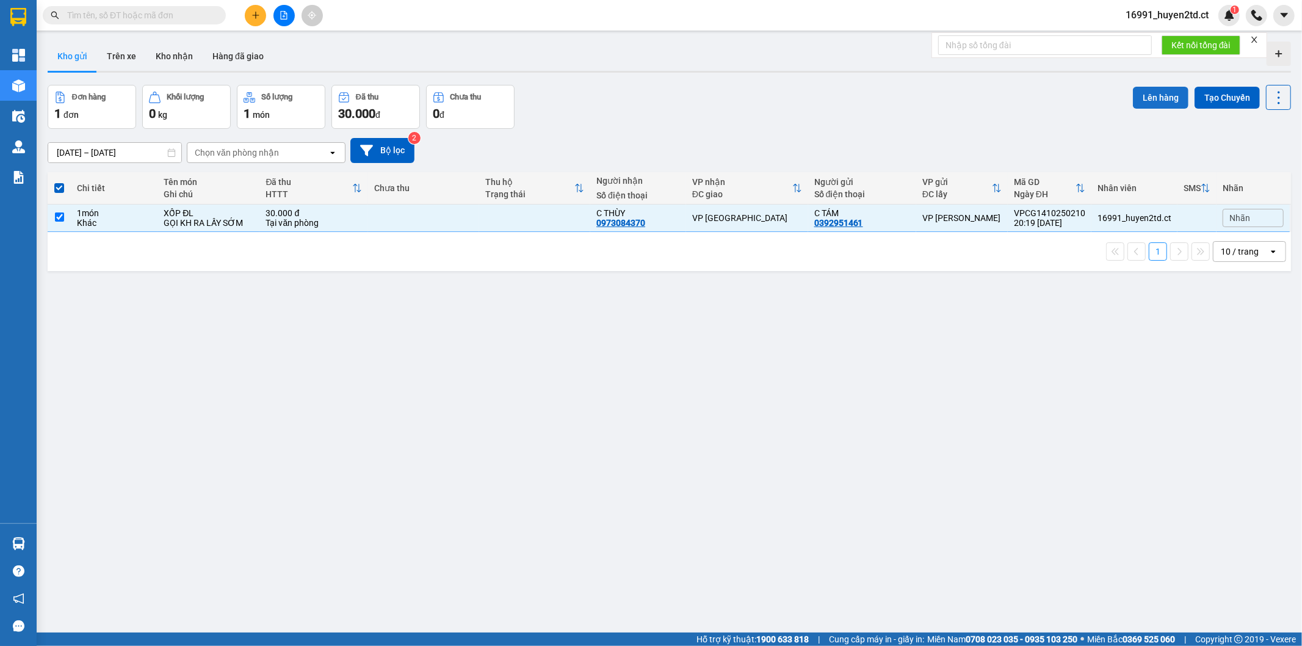
click at [1146, 101] on button "Lên hàng" at bounding box center [1161, 98] width 56 height 22
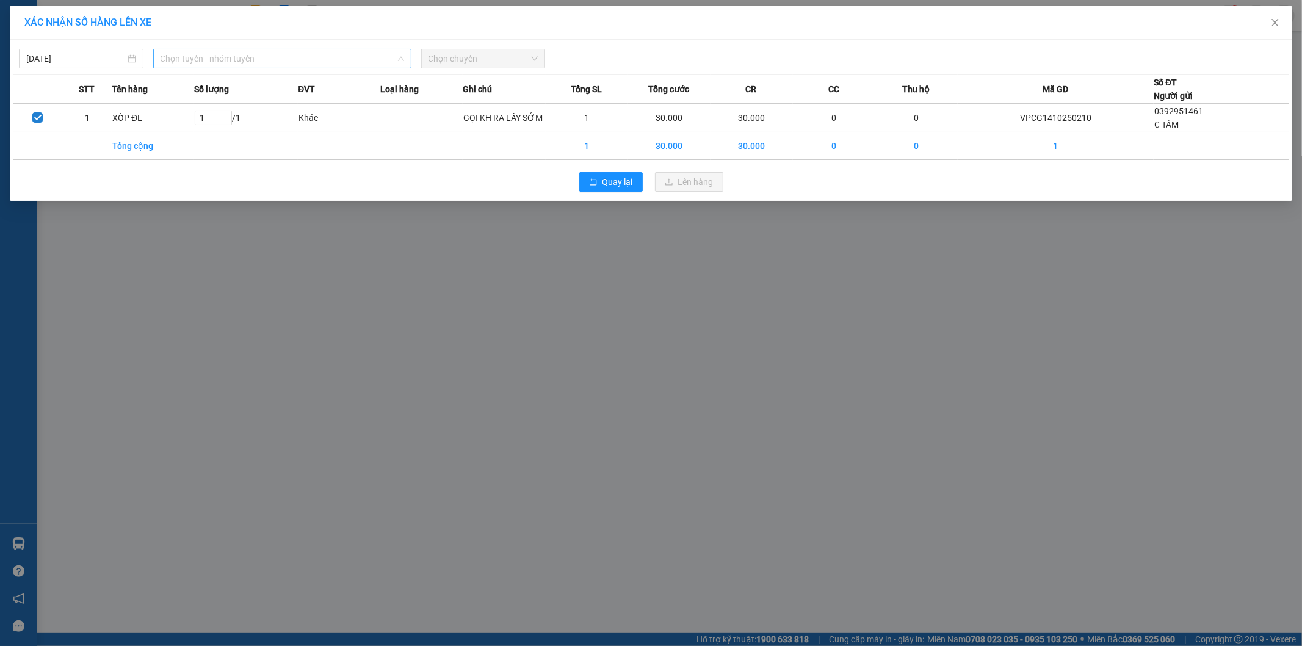
click at [278, 60] on span "Chọn tuyến - nhóm tuyến" at bounding box center [283, 58] width 244 height 18
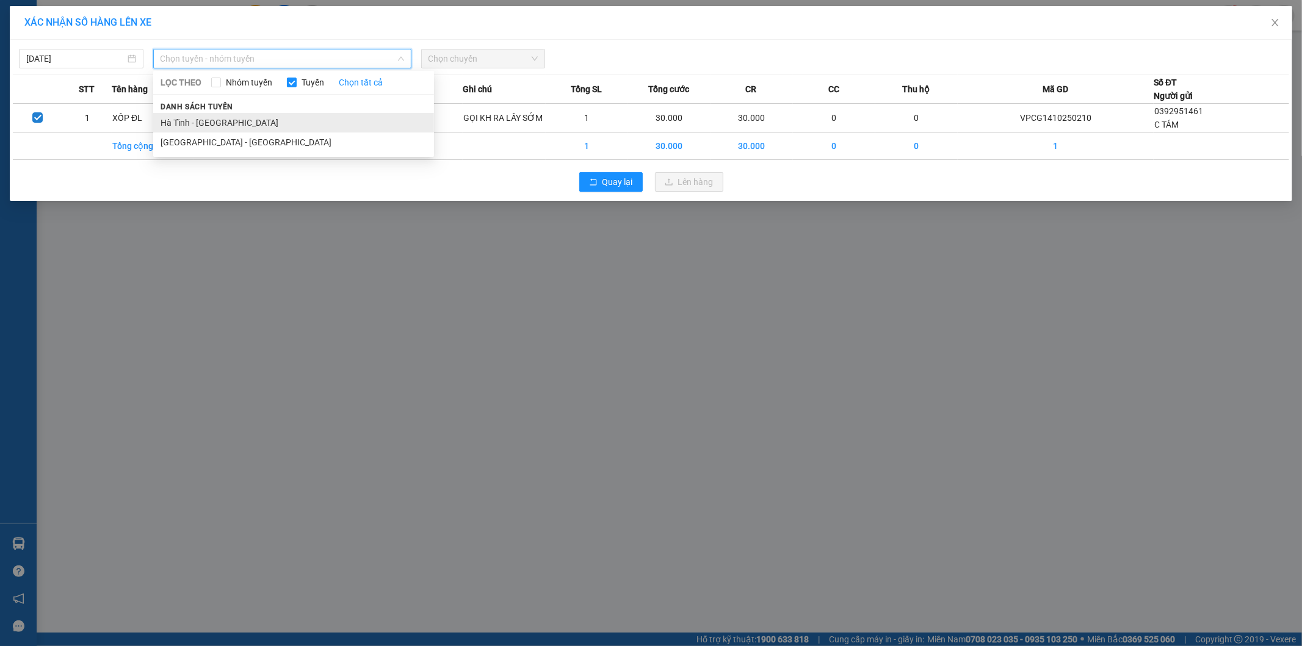
click at [286, 120] on li "Hà Tĩnh - [GEOGRAPHIC_DATA]" at bounding box center [293, 123] width 281 height 20
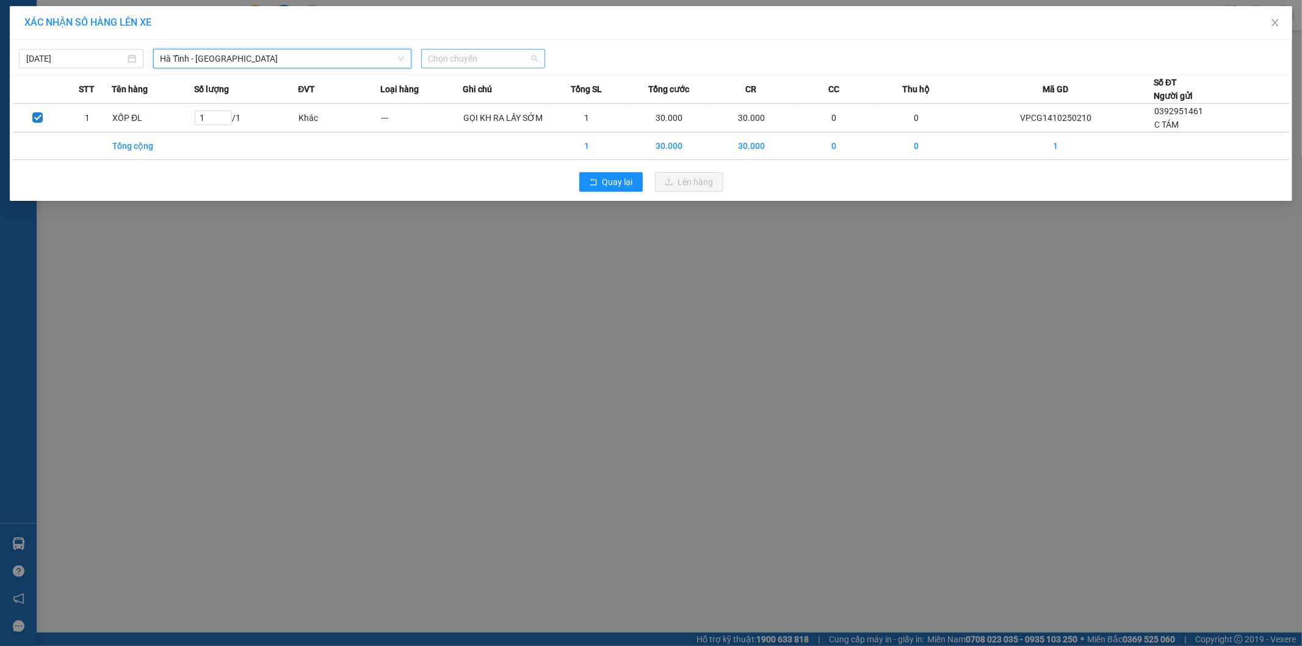
click at [493, 59] on span "Chọn chuyến" at bounding box center [484, 58] width 110 height 18
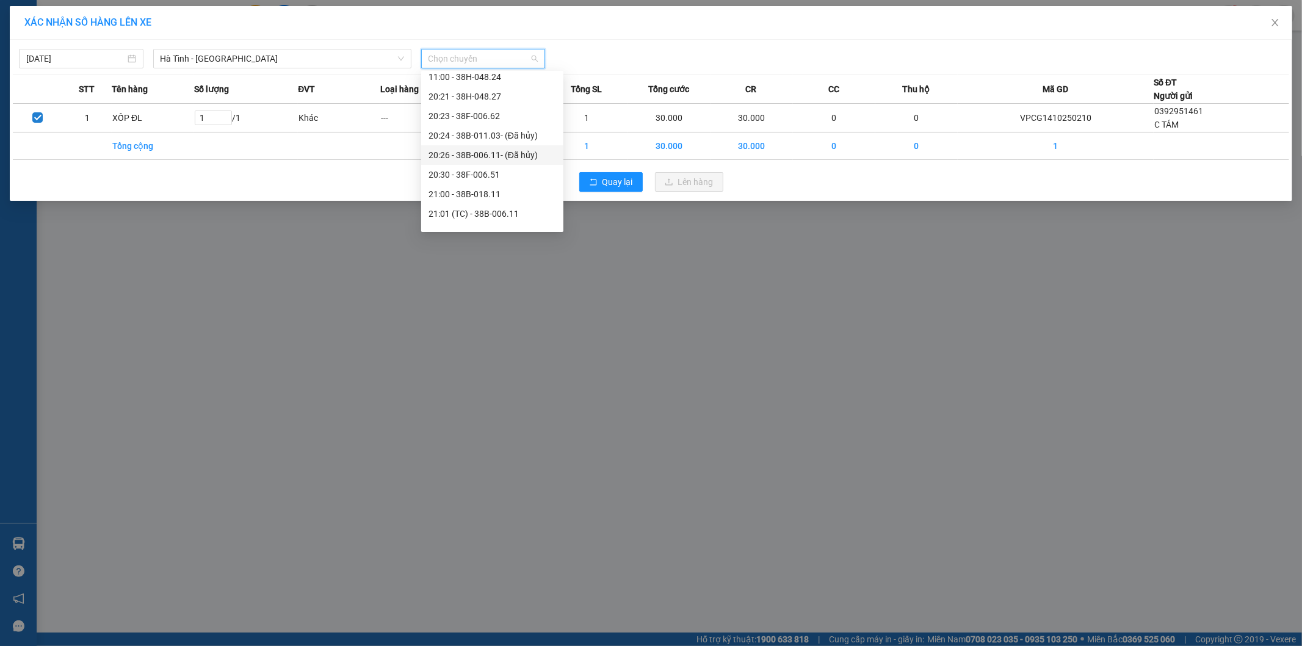
scroll to position [68, 0]
click at [516, 190] on div "21:01 (TC) - 38B-006.11" at bounding box center [493, 190] width 128 height 13
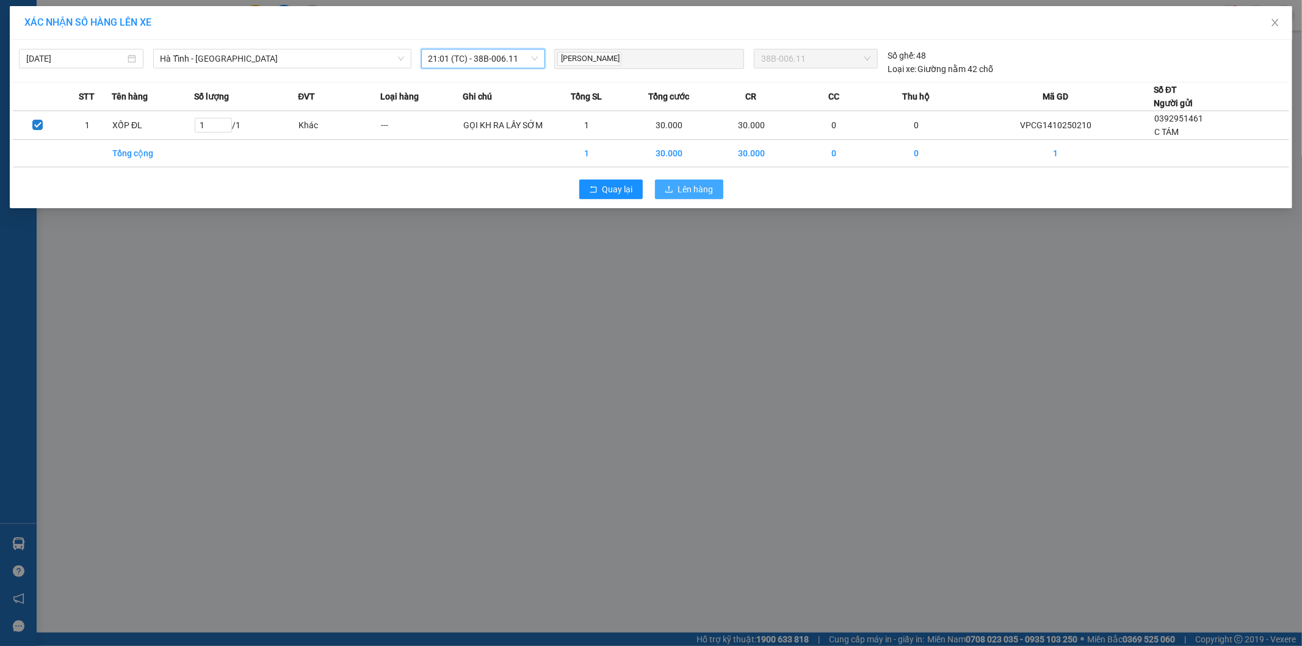
click at [698, 190] on span "Lên hàng" at bounding box center [695, 189] width 35 height 13
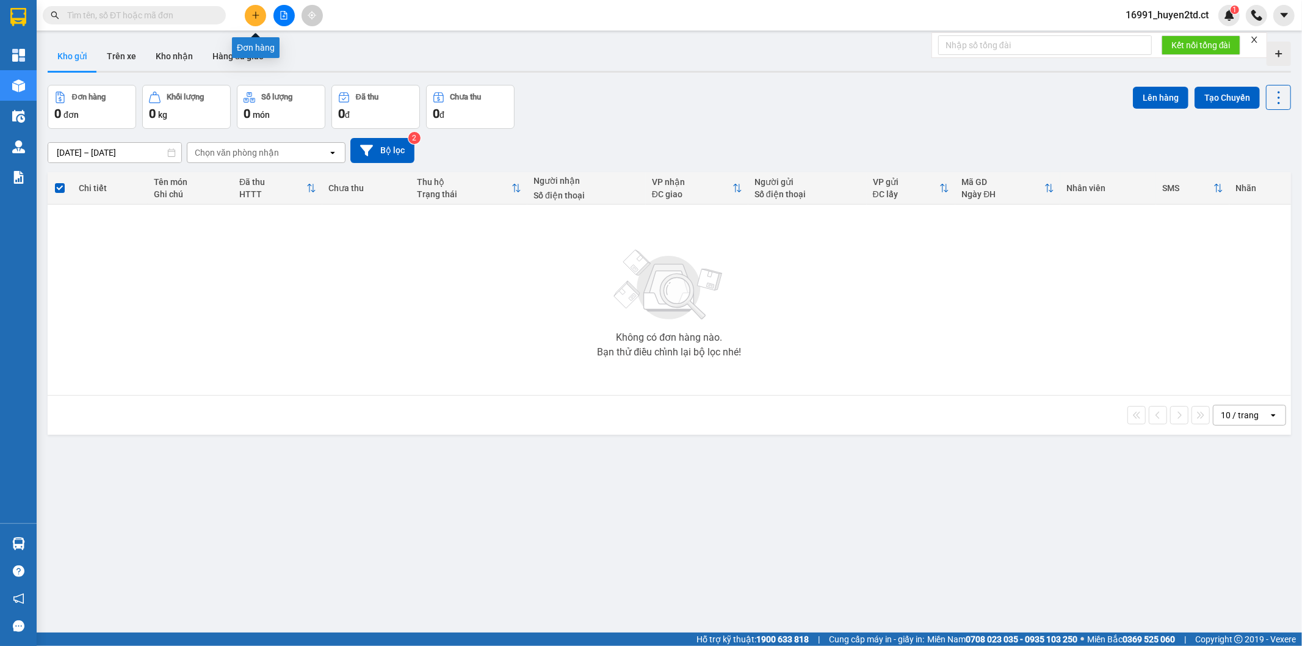
click at [262, 16] on button at bounding box center [255, 15] width 21 height 21
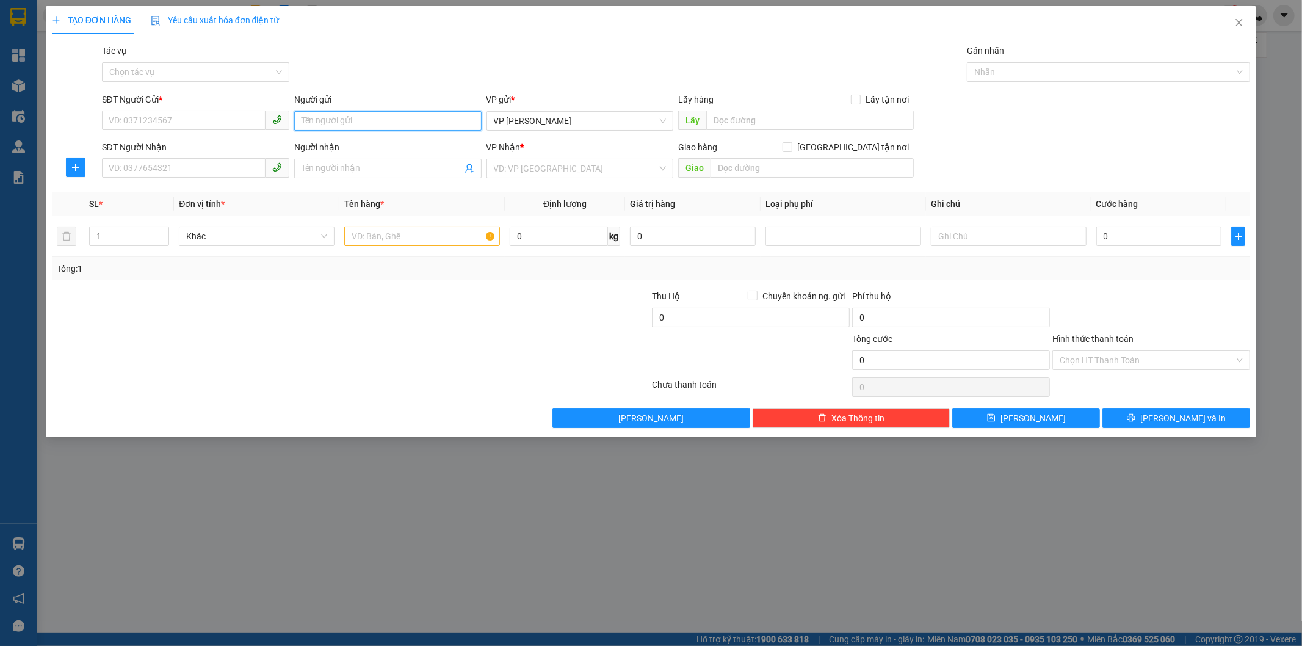
click at [327, 124] on input "Người gửi" at bounding box center [387, 121] width 187 height 20
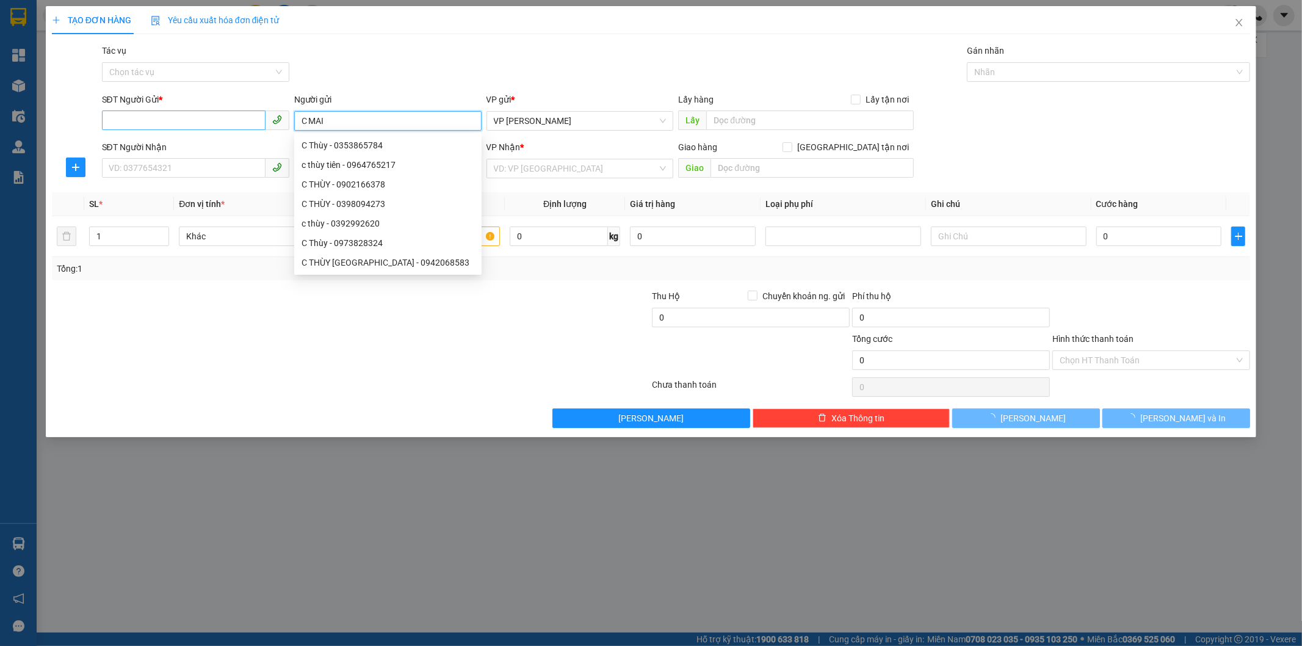
type input "C MAI"
click at [240, 117] on input "SĐT Người Gửi *" at bounding box center [184, 120] width 164 height 20
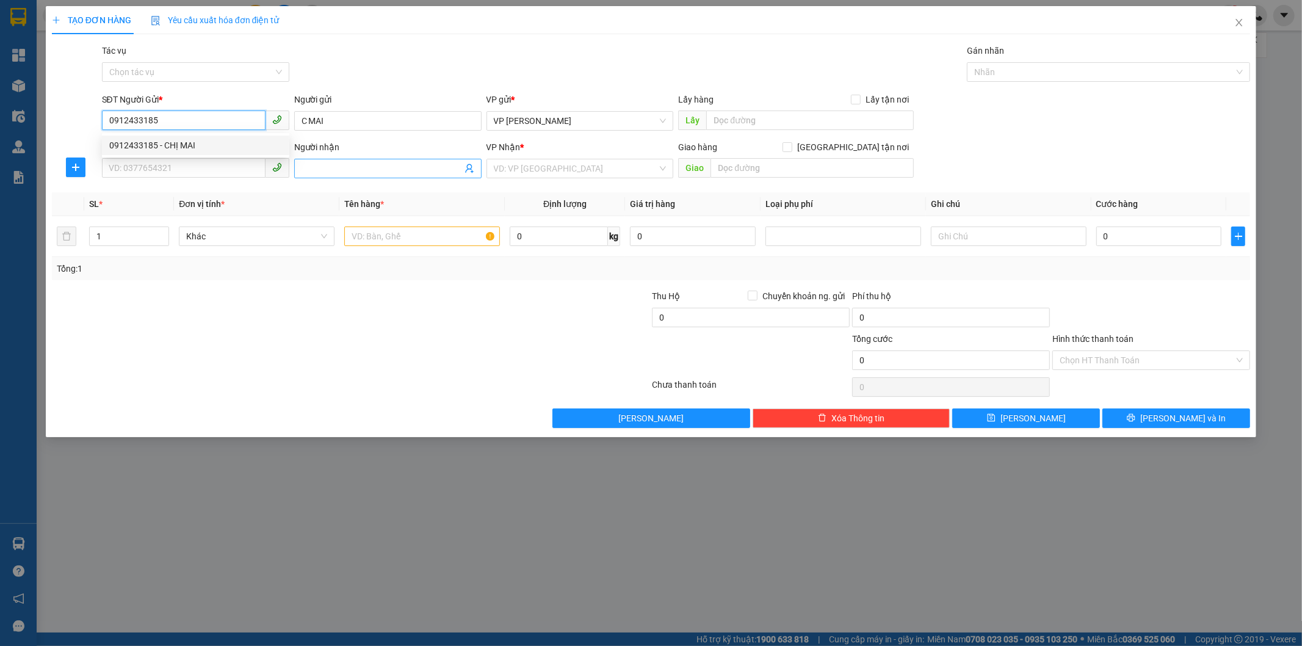
type input "0912433185"
click at [327, 164] on input "Người nhận" at bounding box center [382, 168] width 161 height 13
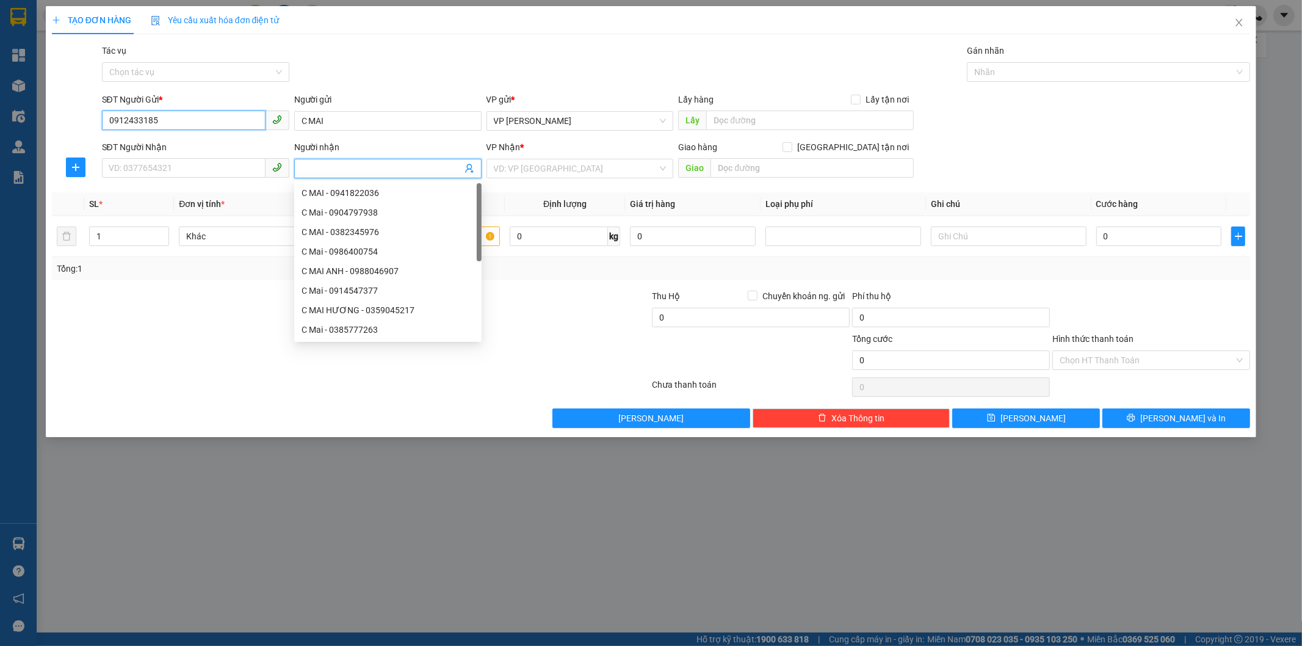
click at [193, 120] on input "0912433185" at bounding box center [184, 120] width 164 height 20
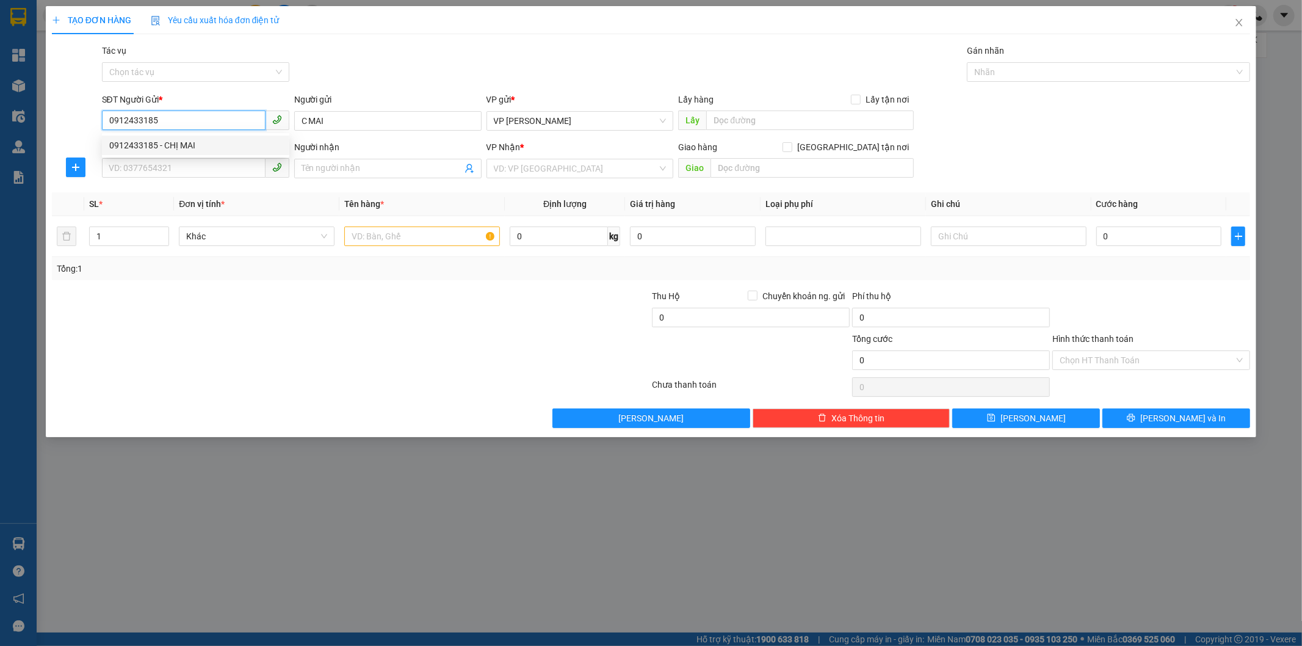
click at [220, 148] on div "0912433185 - CHỊ MAI" at bounding box center [195, 145] width 173 height 13
type input "CHỊ MAI"
type input "0911085179"
type input "EM QUYỀN LINH"
type input "50.000"
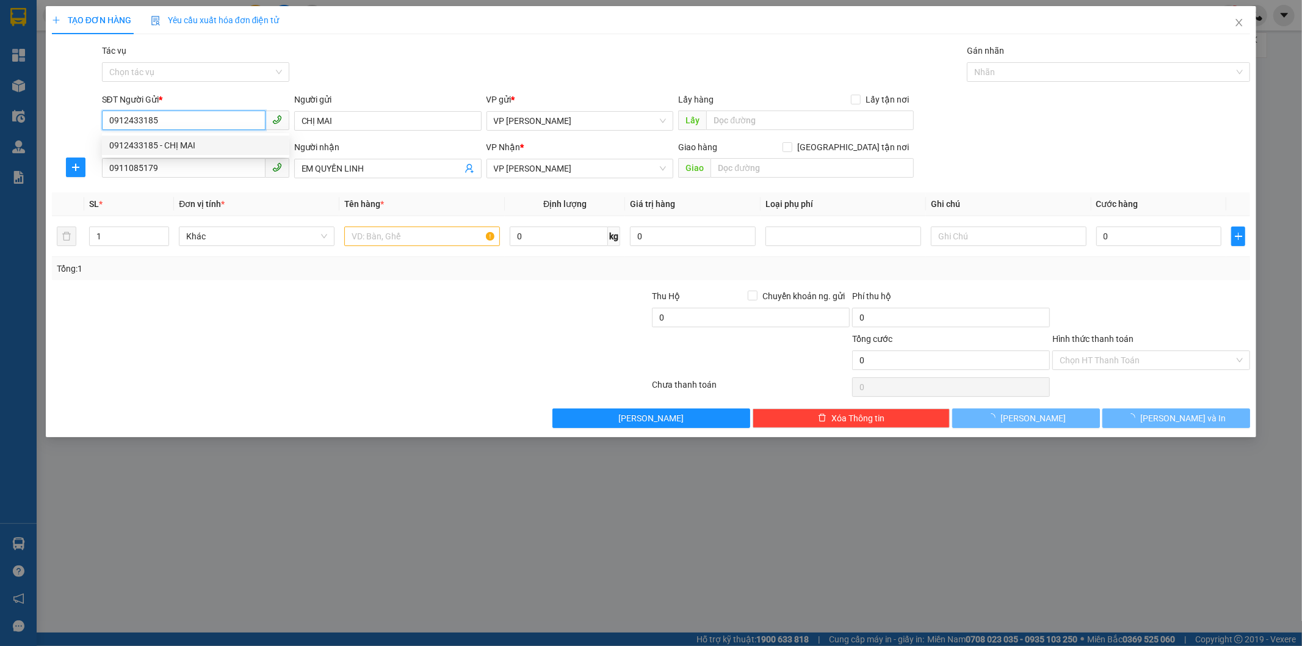
type input "50.000"
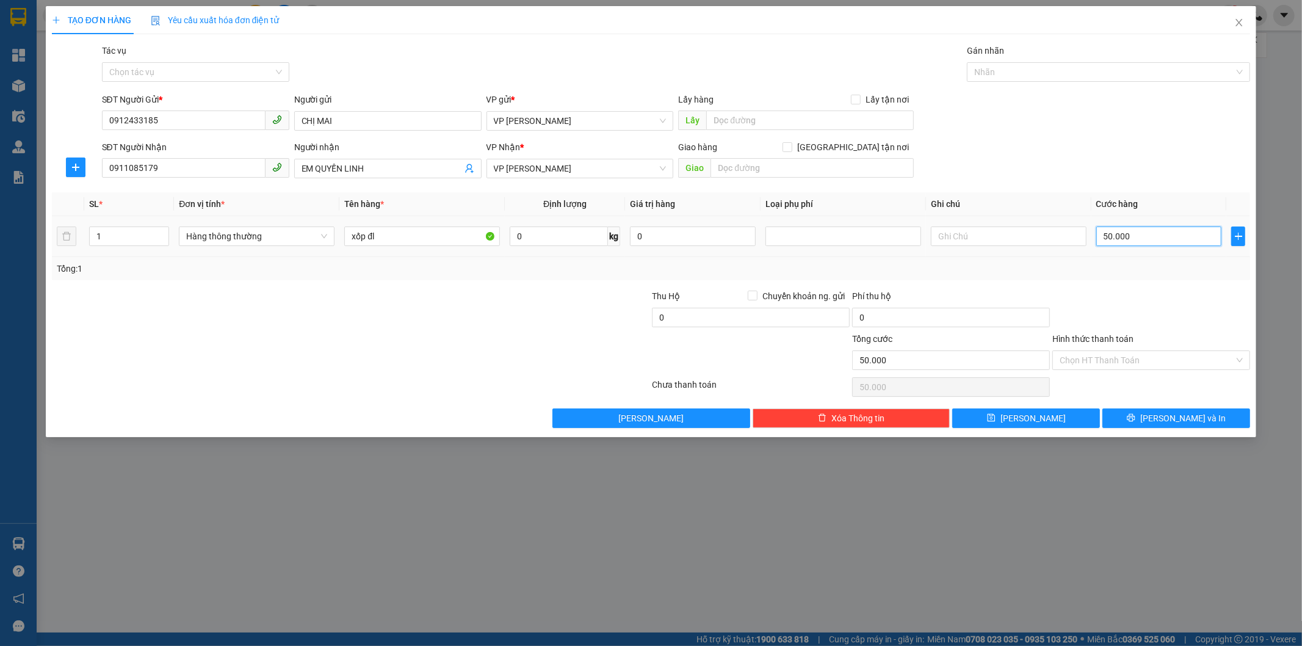
type input "6"
type input "60"
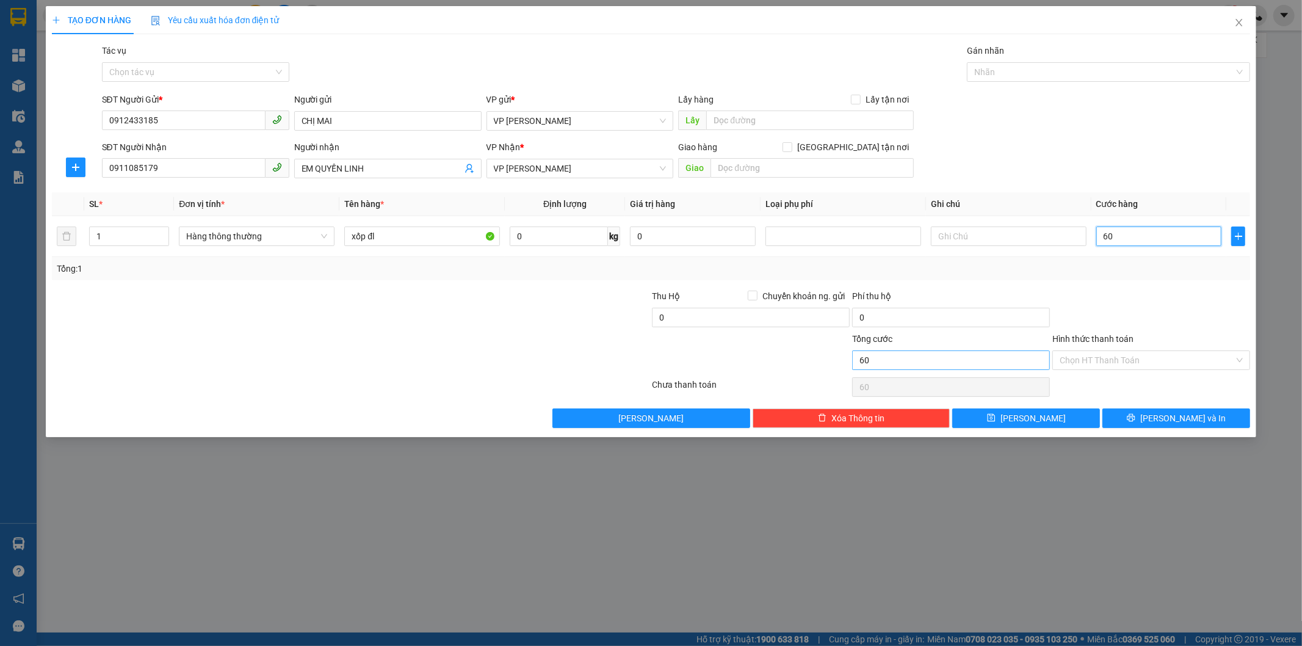
type input "60"
type input "60.000"
click at [975, 360] on input "60.000" at bounding box center [951, 360] width 198 height 20
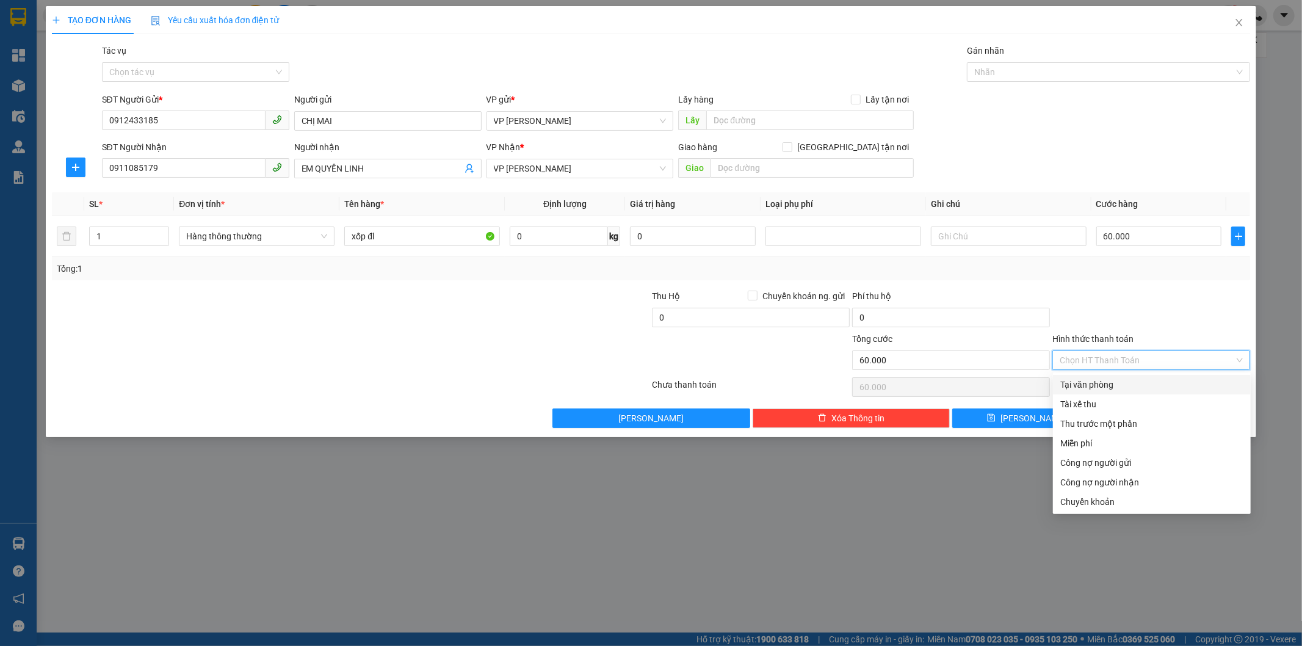
click at [1140, 356] on input "Hình thức thanh toán" at bounding box center [1147, 360] width 175 height 18
click at [1159, 383] on div "Tại văn phòng" at bounding box center [1151, 384] width 183 height 13
type input "0"
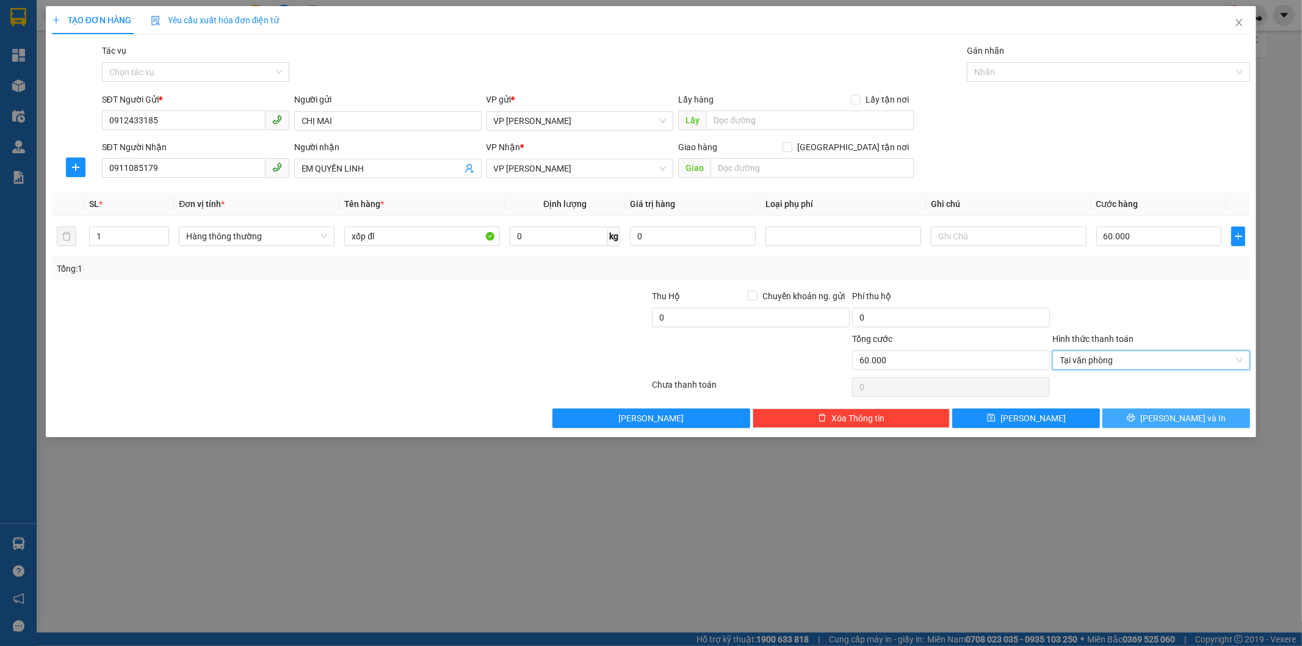
click at [1131, 416] on button "[PERSON_NAME] và In" at bounding box center [1176, 418] width 148 height 20
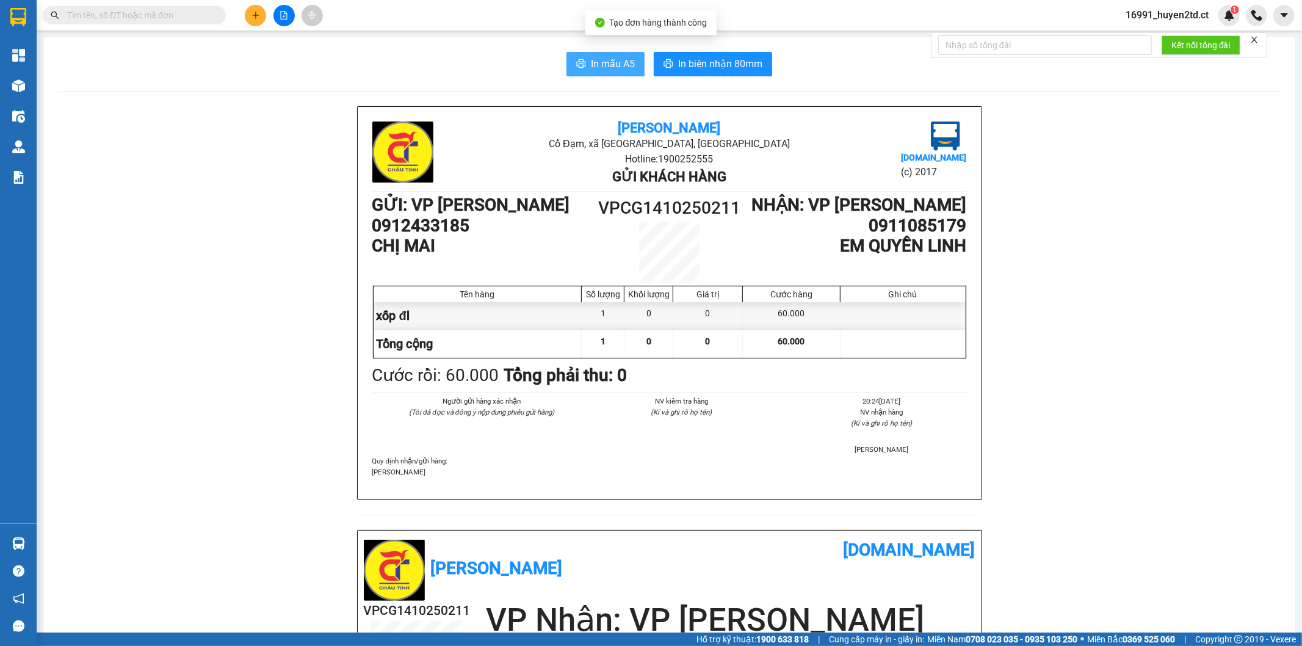
click at [582, 63] on button "In mẫu A5" at bounding box center [605, 64] width 78 height 24
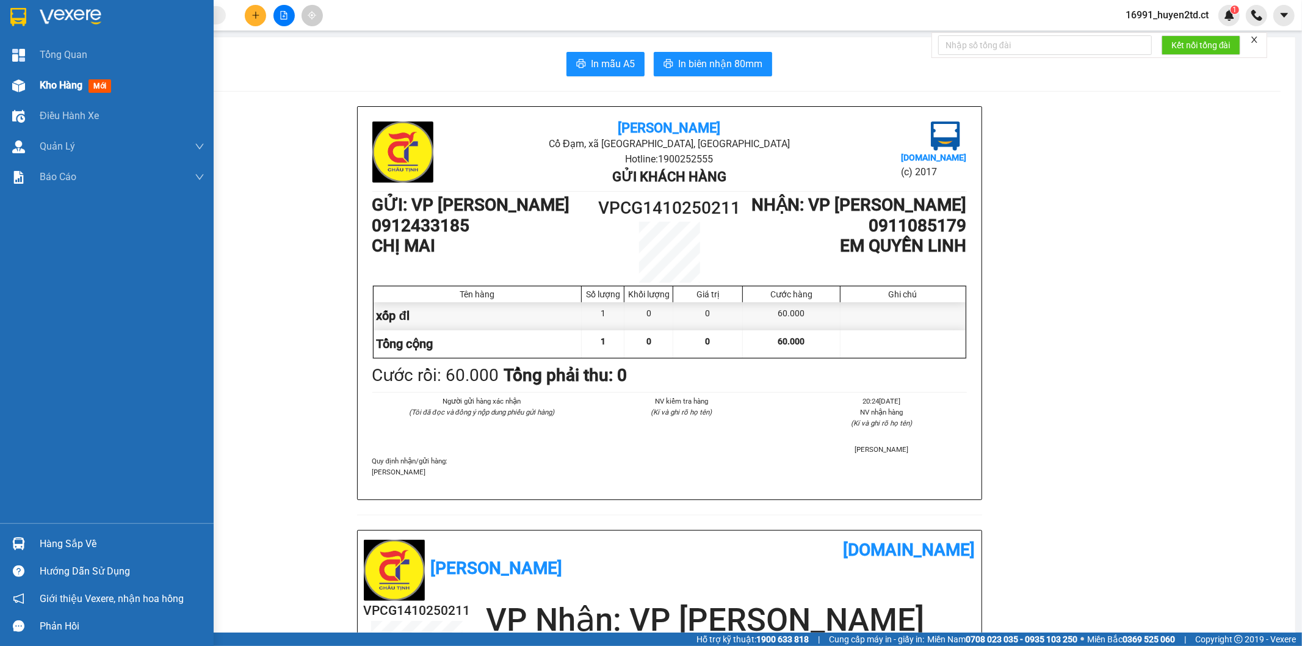
click at [73, 82] on span "Kho hàng" at bounding box center [61, 85] width 43 height 12
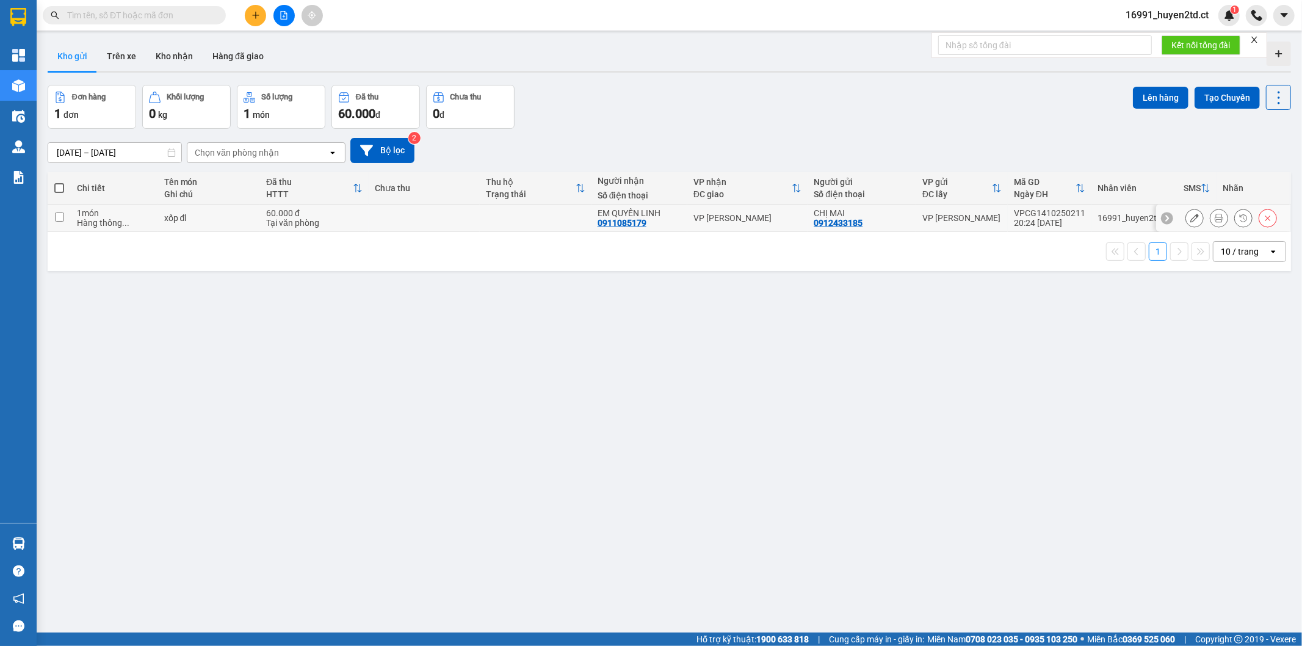
click at [55, 215] on input "checkbox" at bounding box center [59, 216] width 9 height 9
checkbox input "true"
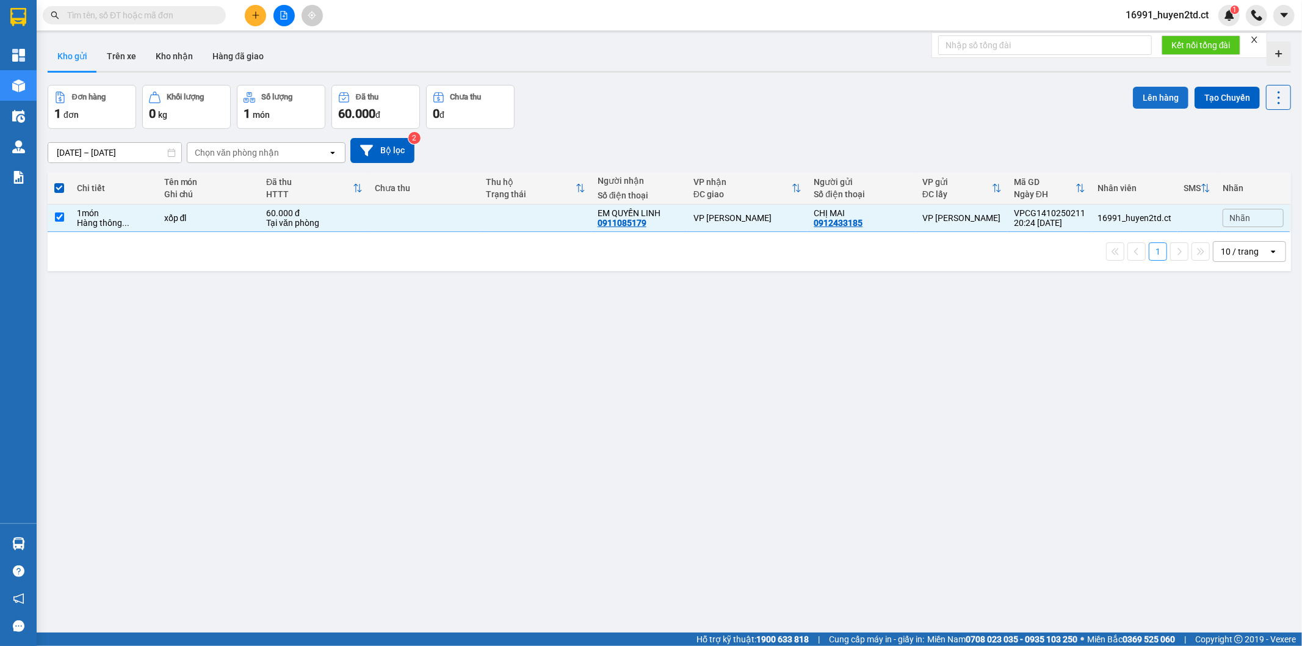
click at [1157, 94] on button "Lên hàng" at bounding box center [1161, 98] width 56 height 22
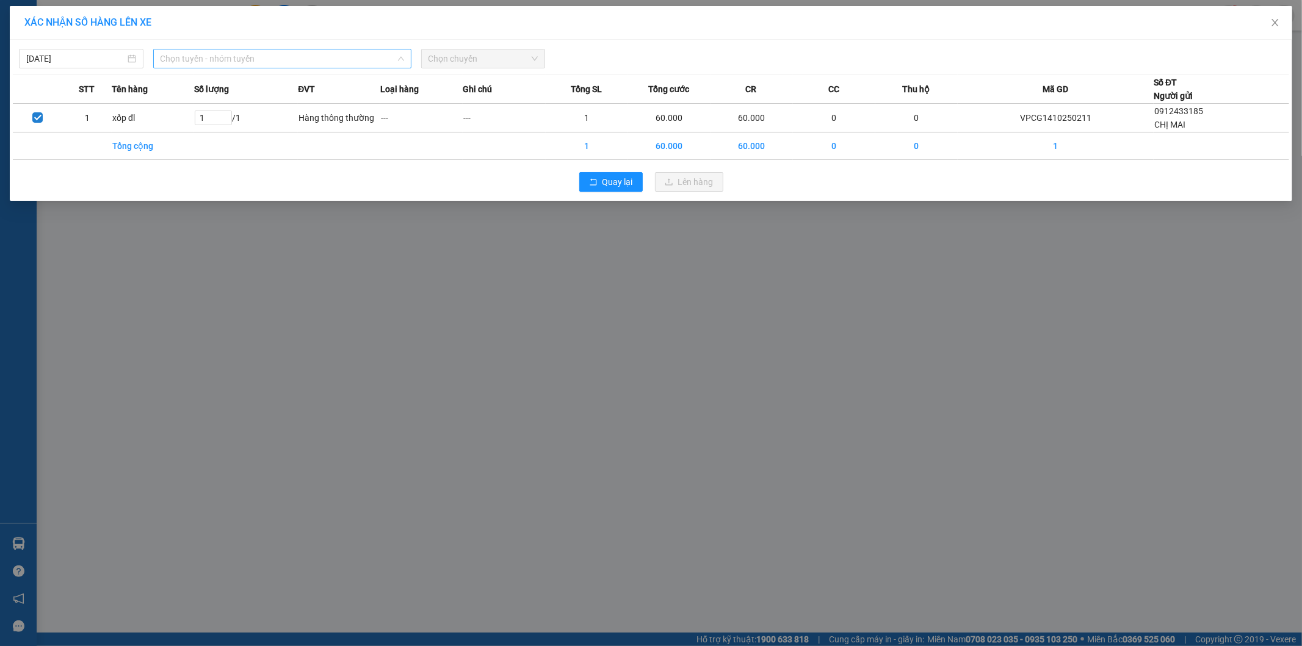
click at [290, 58] on span "Chọn tuyến - nhóm tuyến" at bounding box center [283, 58] width 244 height 18
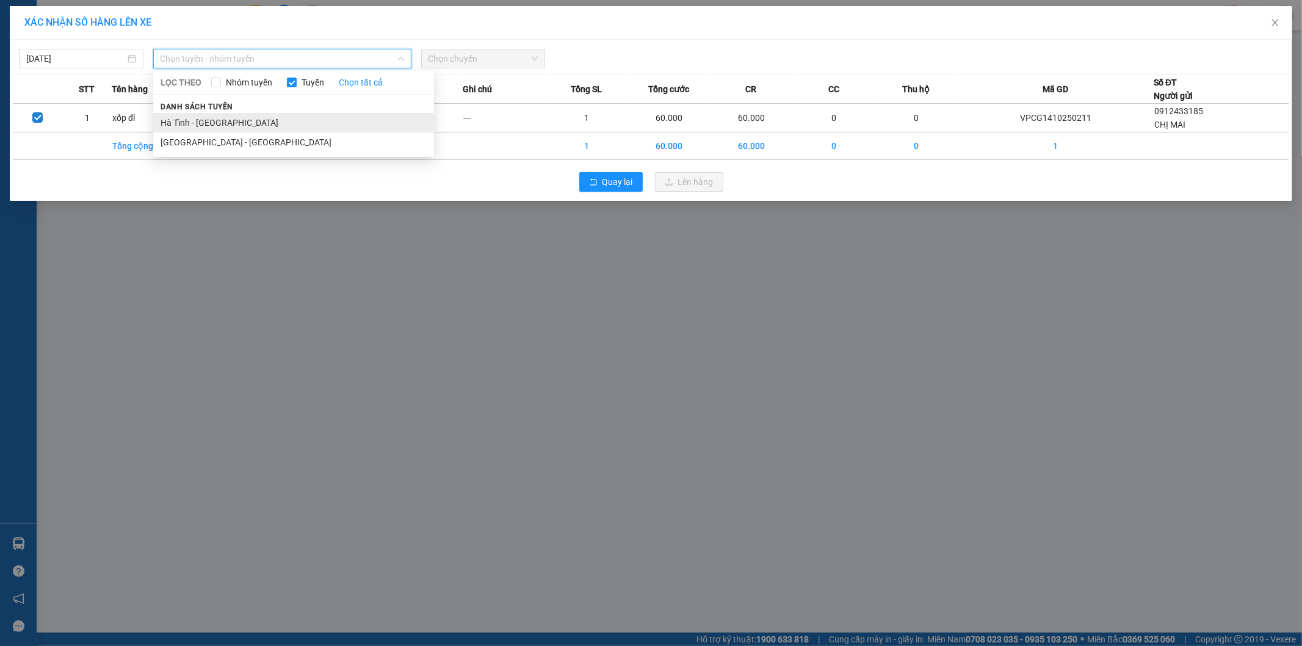
drag, startPoint x: 275, startPoint y: 117, endPoint x: 408, endPoint y: 95, distance: 135.0
click at [275, 117] on li "Hà Tĩnh - [GEOGRAPHIC_DATA]" at bounding box center [293, 123] width 281 height 20
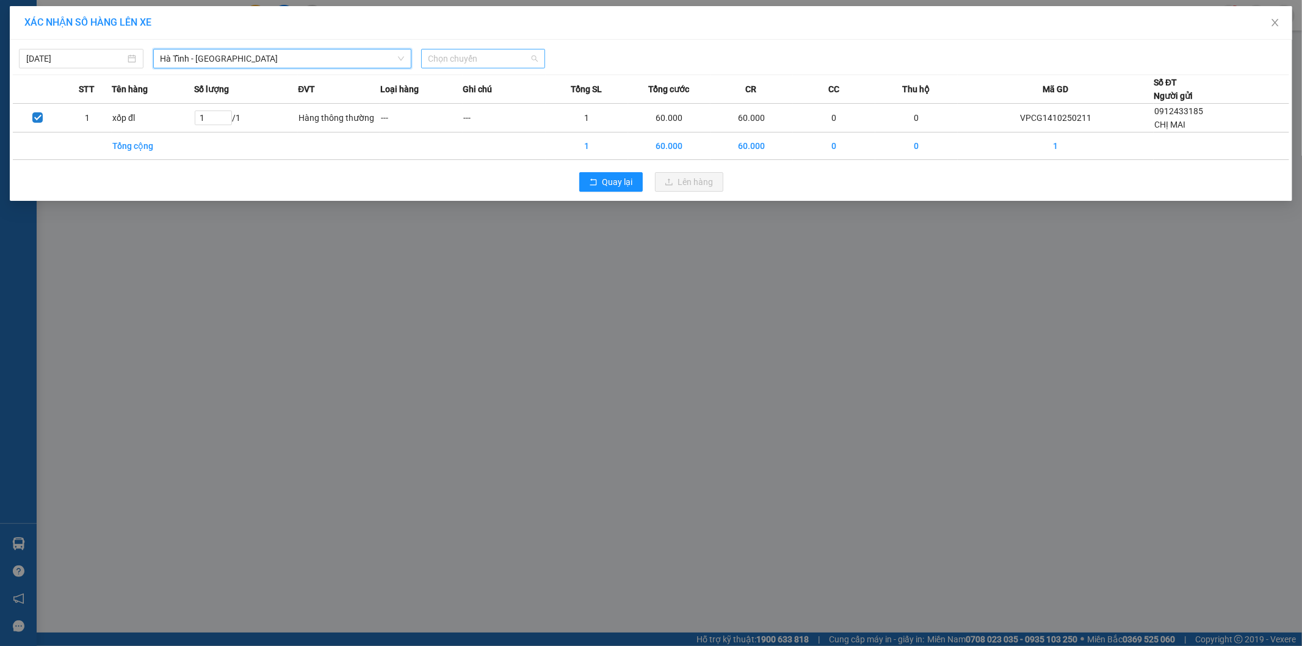
click at [490, 56] on span "Chọn chuyến" at bounding box center [484, 58] width 110 height 18
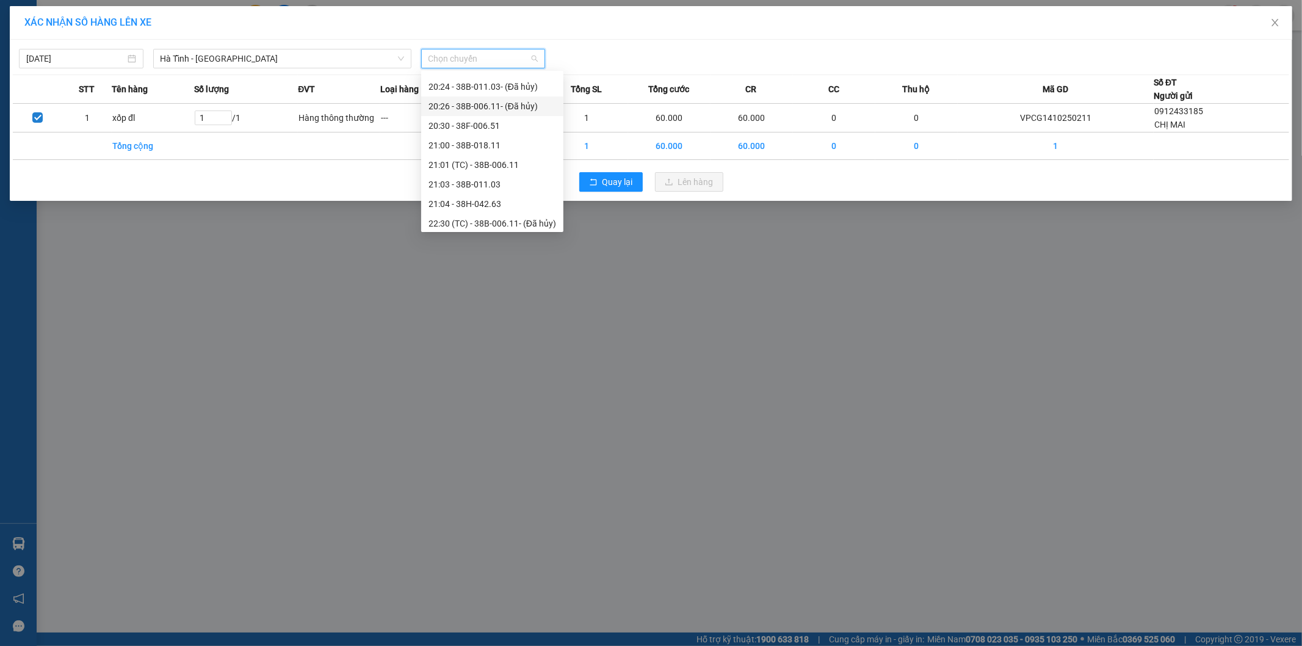
scroll to position [98, 0]
drag, startPoint x: 511, startPoint y: 138, endPoint x: 570, endPoint y: 190, distance: 78.7
click at [512, 138] on div "21:00 - 38B-018.11" at bounding box center [493, 141] width 128 height 13
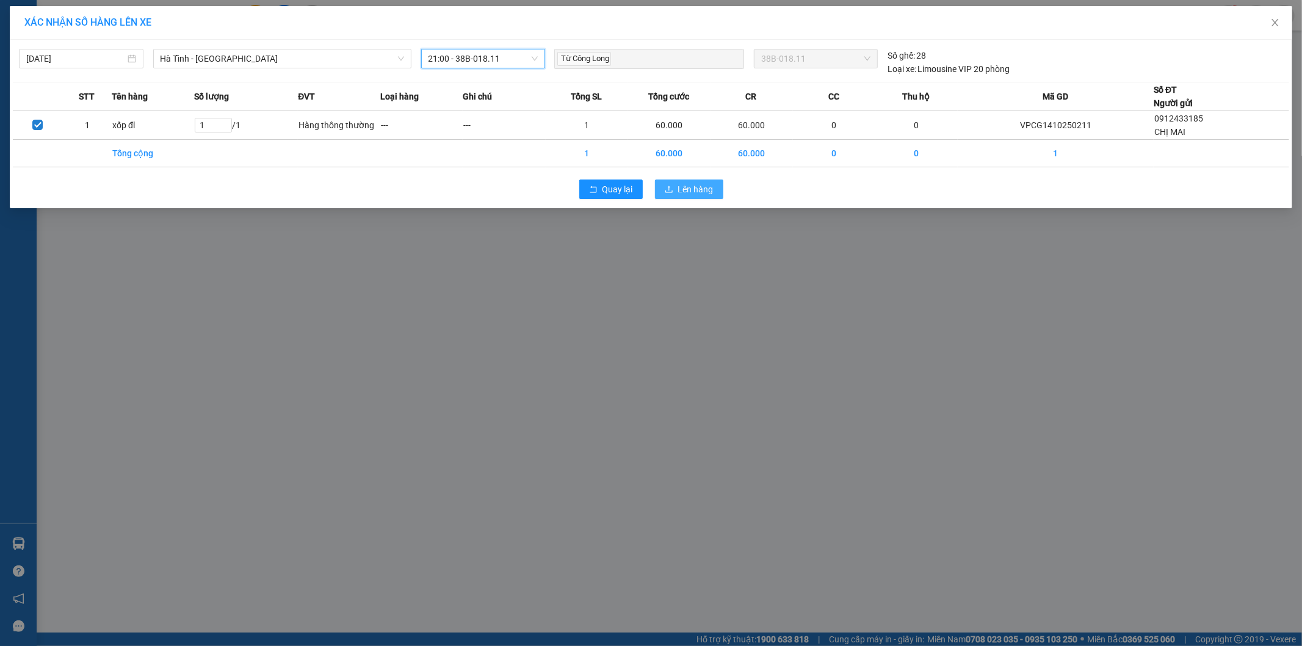
click at [686, 193] on span "Lên hàng" at bounding box center [695, 189] width 35 height 13
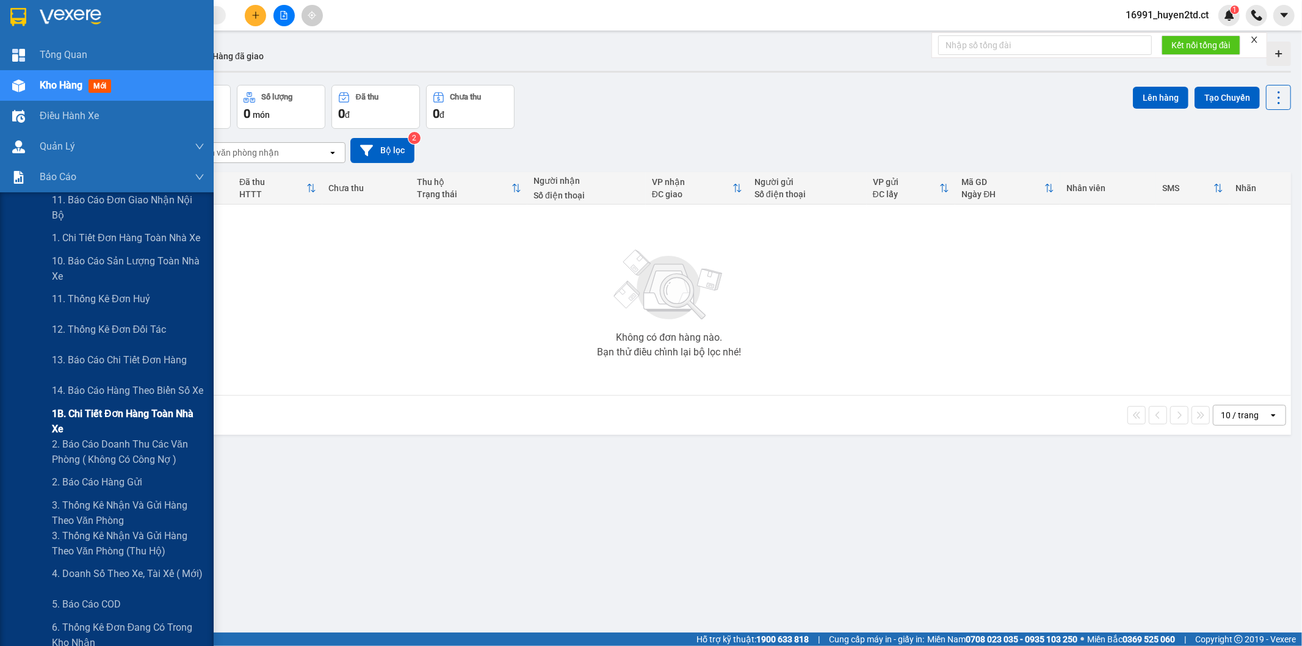
click at [120, 416] on span "1B. Chi tiết đơn hàng toàn nhà xe" at bounding box center [128, 421] width 153 height 31
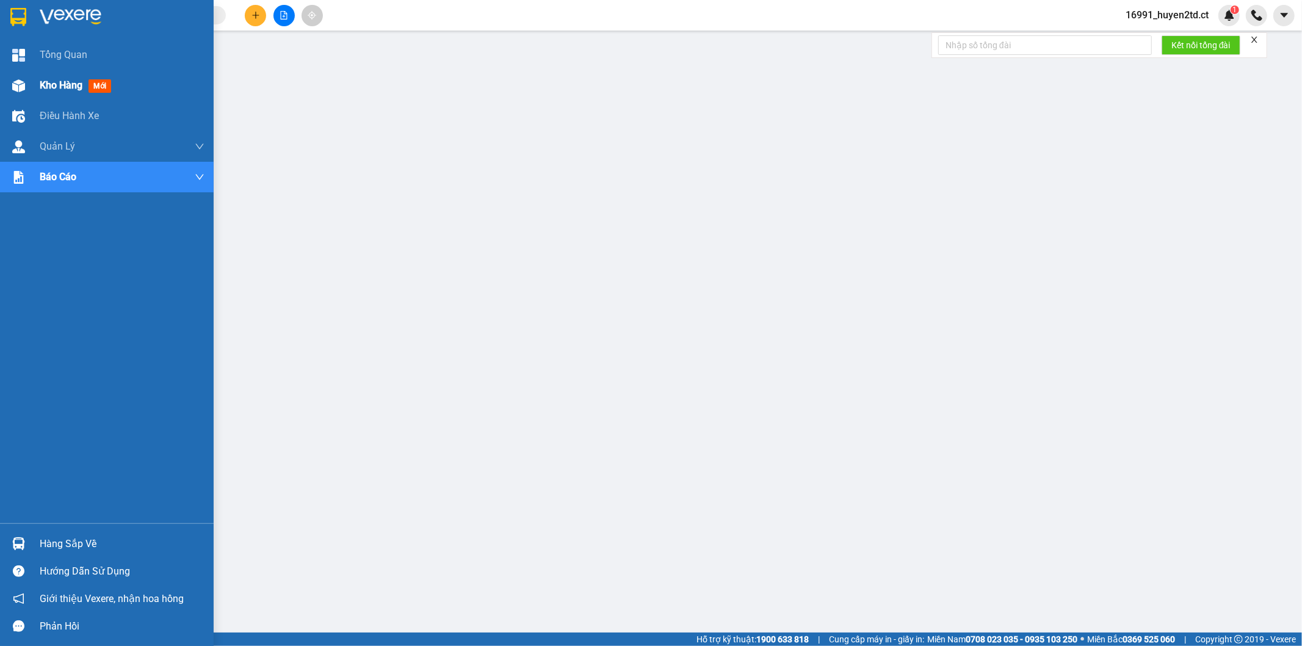
click at [61, 84] on span "Kho hàng" at bounding box center [61, 85] width 43 height 12
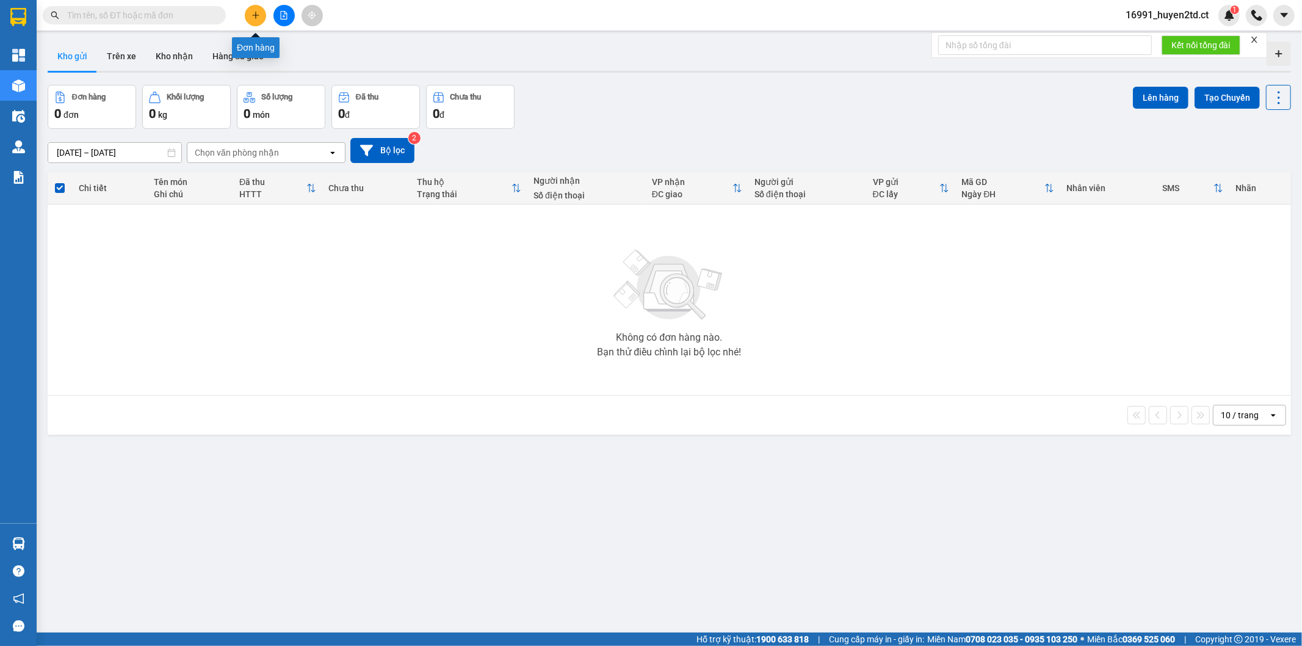
click at [253, 12] on icon "plus" at bounding box center [255, 15] width 9 height 9
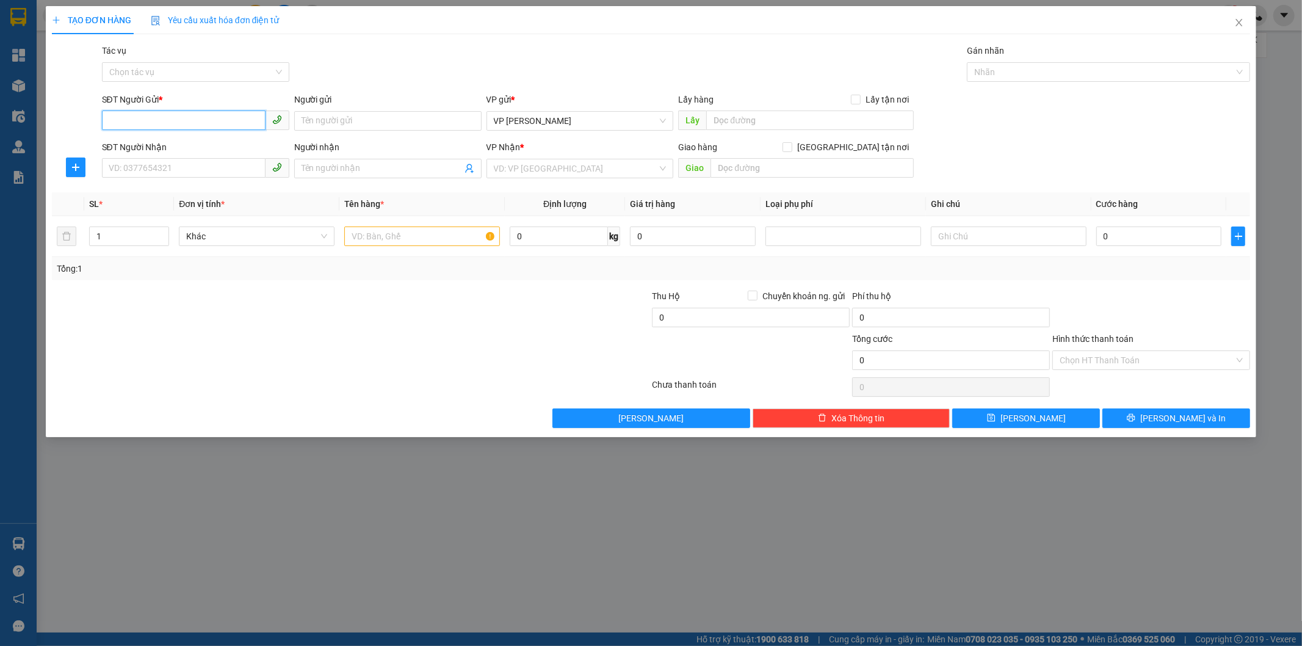
click at [180, 116] on input "SĐT Người Gửi *" at bounding box center [184, 120] width 164 height 20
type input "0362512147"
click at [241, 141] on div "0362512147 - Hàng tay ba" at bounding box center [195, 145] width 173 height 13
type input "Hàng tay ba"
type input "0362512147"
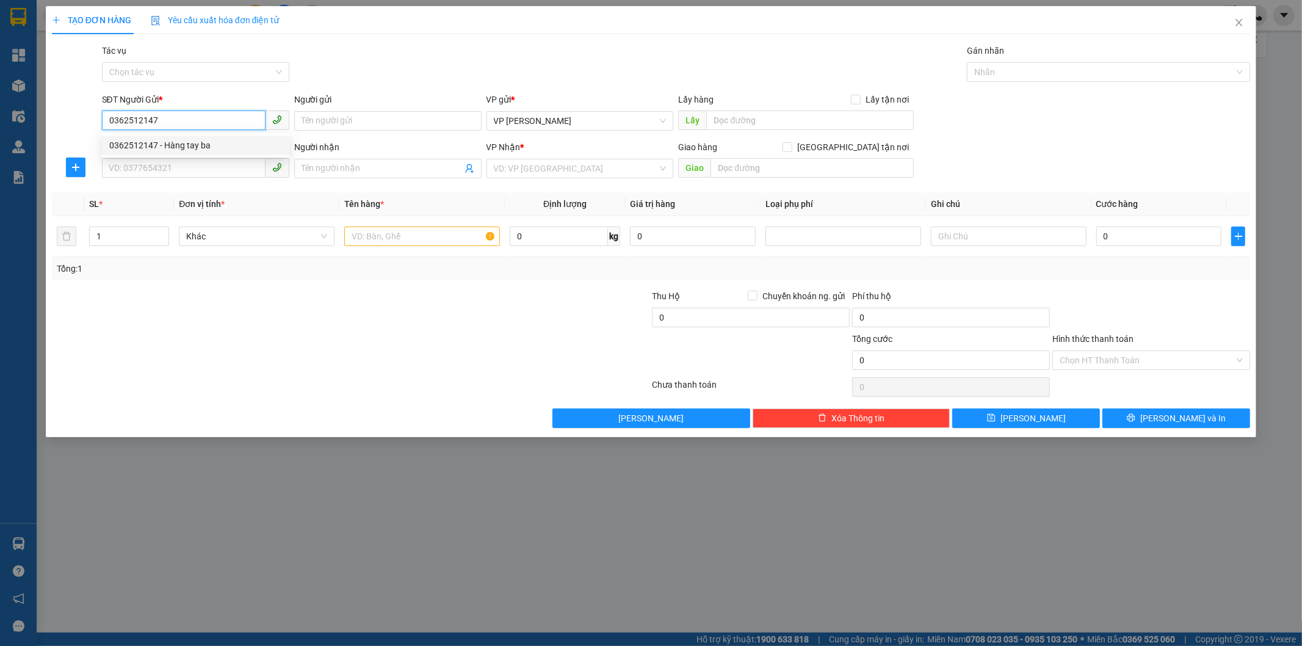
type input "Hàng tay ba"
type input "90.000"
type input "0362512147"
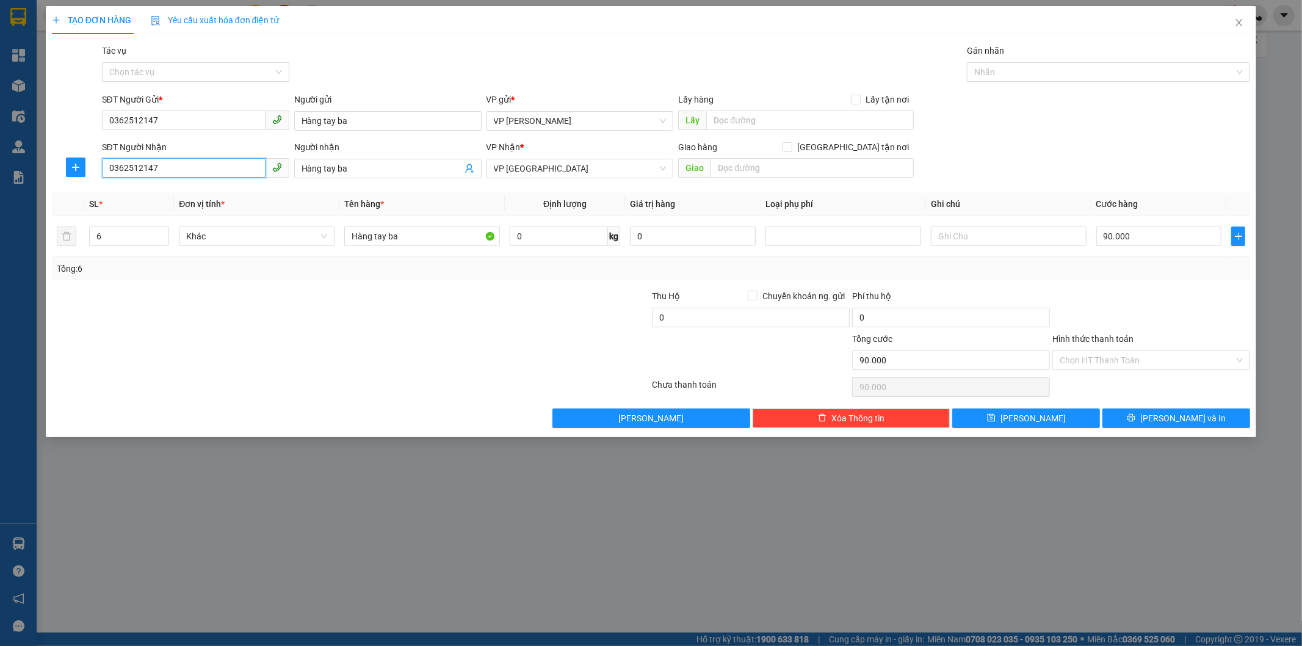
drag, startPoint x: 106, startPoint y: 167, endPoint x: 345, endPoint y: 189, distance: 240.3
click at [345, 189] on div "Transit Pickup Surcharge Ids Transit Deliver Surcharge Ids Transit Deliver Surc…" at bounding box center [651, 236] width 1199 height 384
type input "0987193113"
click at [234, 192] on div "0987193113 - hàng tay ba" at bounding box center [195, 192] width 173 height 13
type input "hàng tay ba"
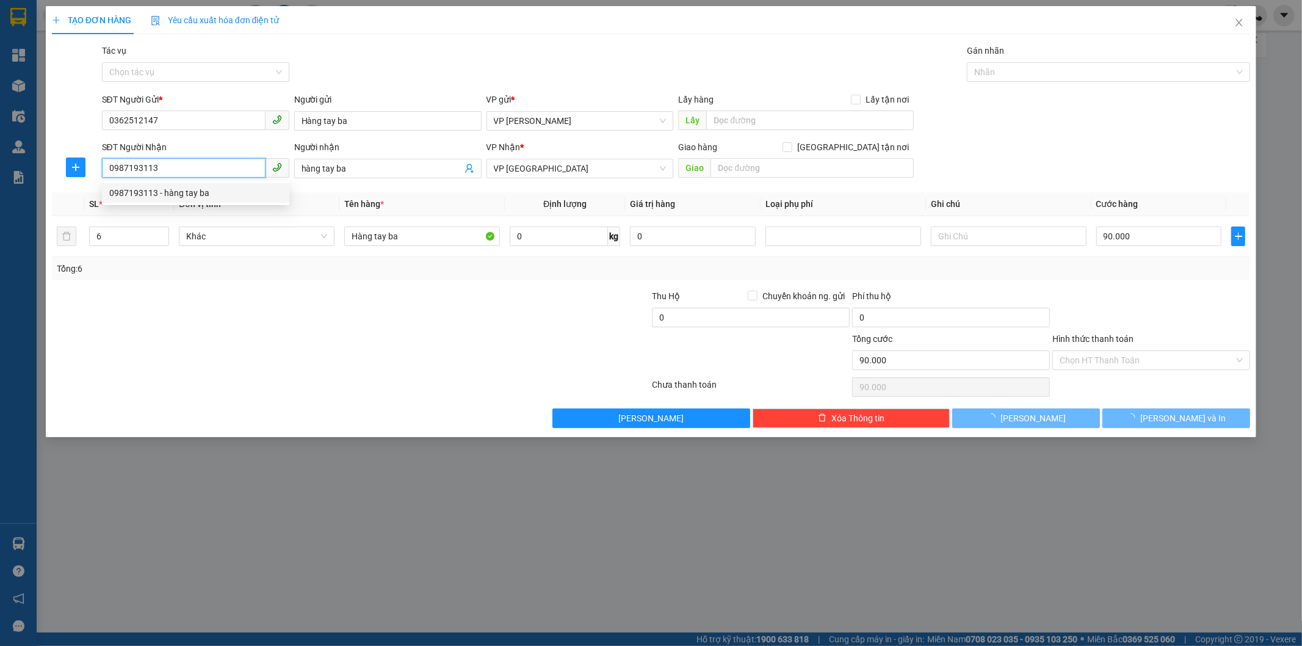
type input "80.000"
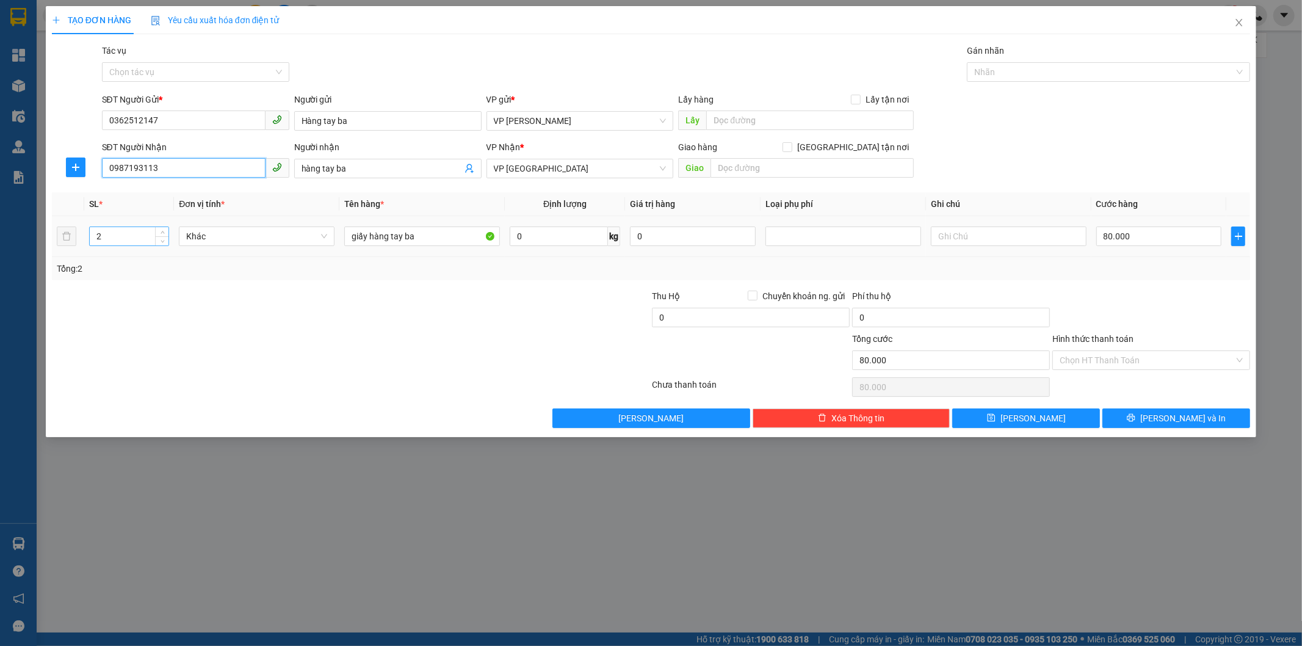
type input "0987193113"
click at [110, 236] on input "2" at bounding box center [129, 236] width 79 height 18
type input "6"
click at [532, 239] on input "0" at bounding box center [559, 236] width 98 height 20
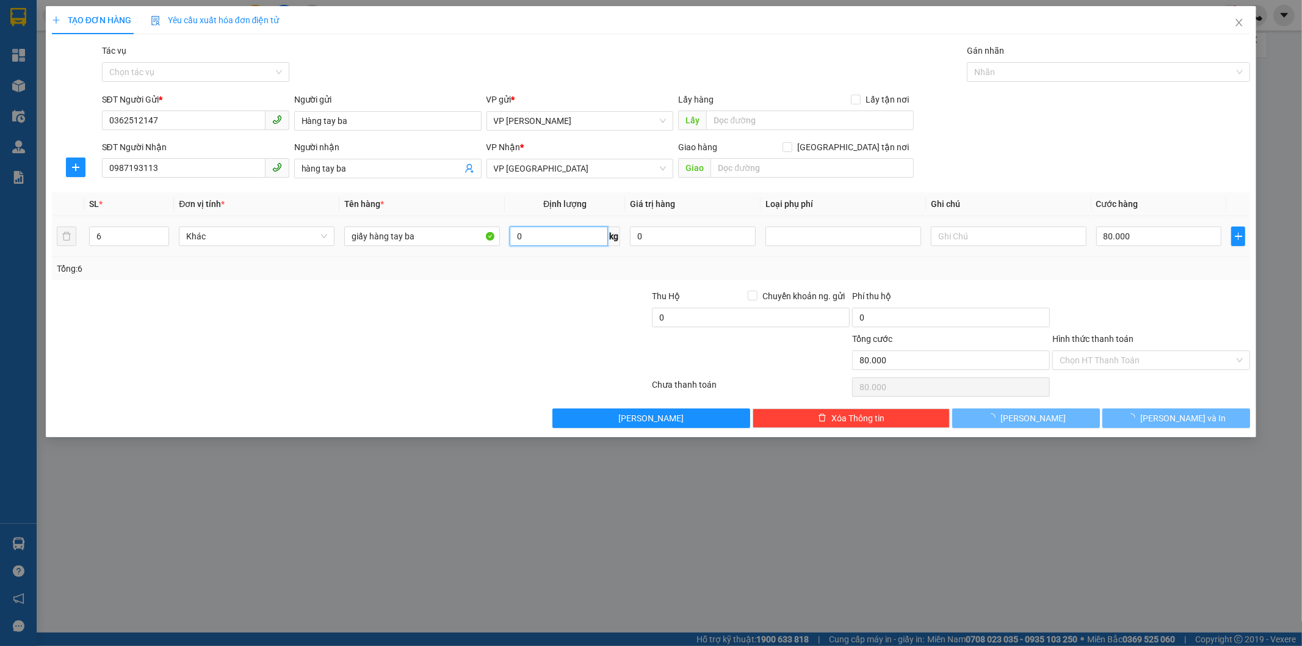
type input "0"
type input "100"
click at [1115, 233] on input "0" at bounding box center [1159, 236] width 126 height 20
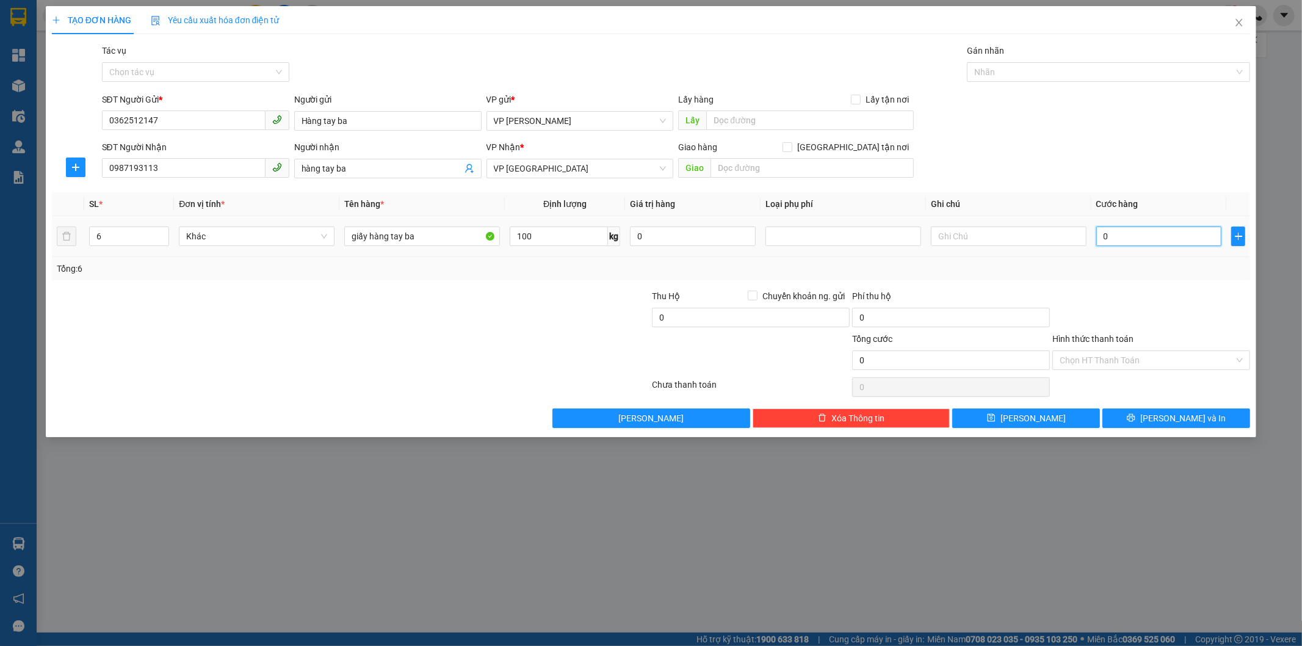
type input "2"
type input "20"
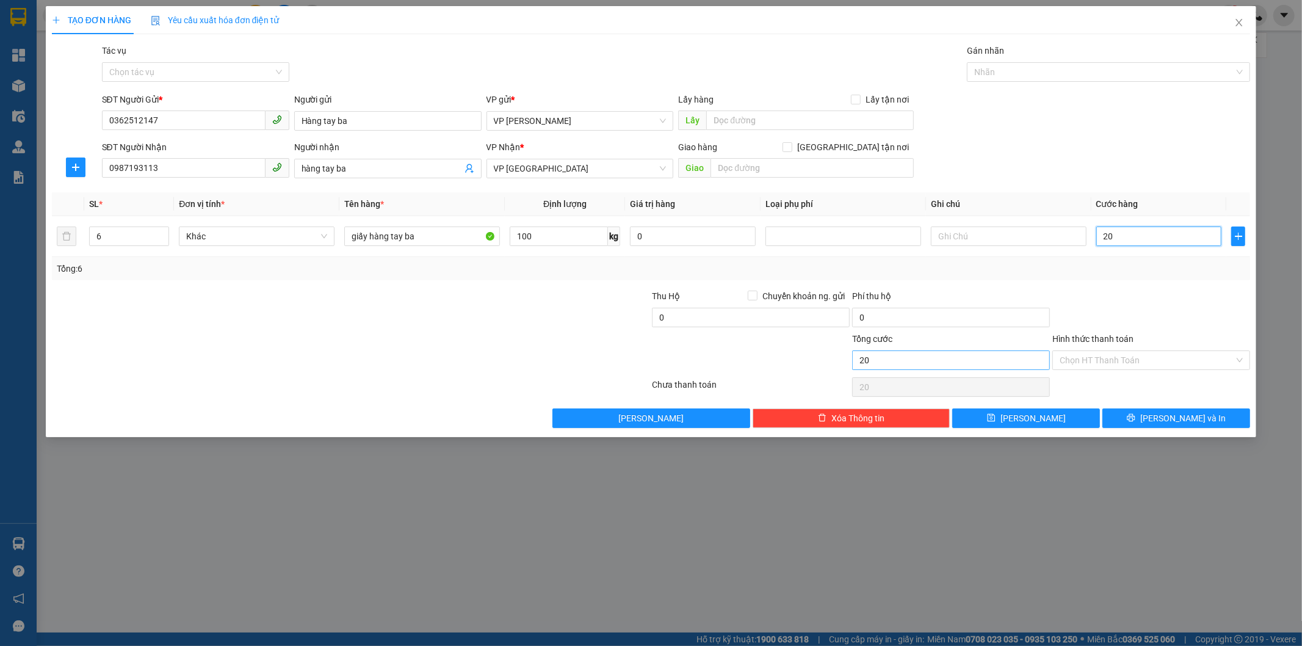
type input "20"
type input "20.000"
click at [938, 366] on input "20.000" at bounding box center [951, 360] width 198 height 20
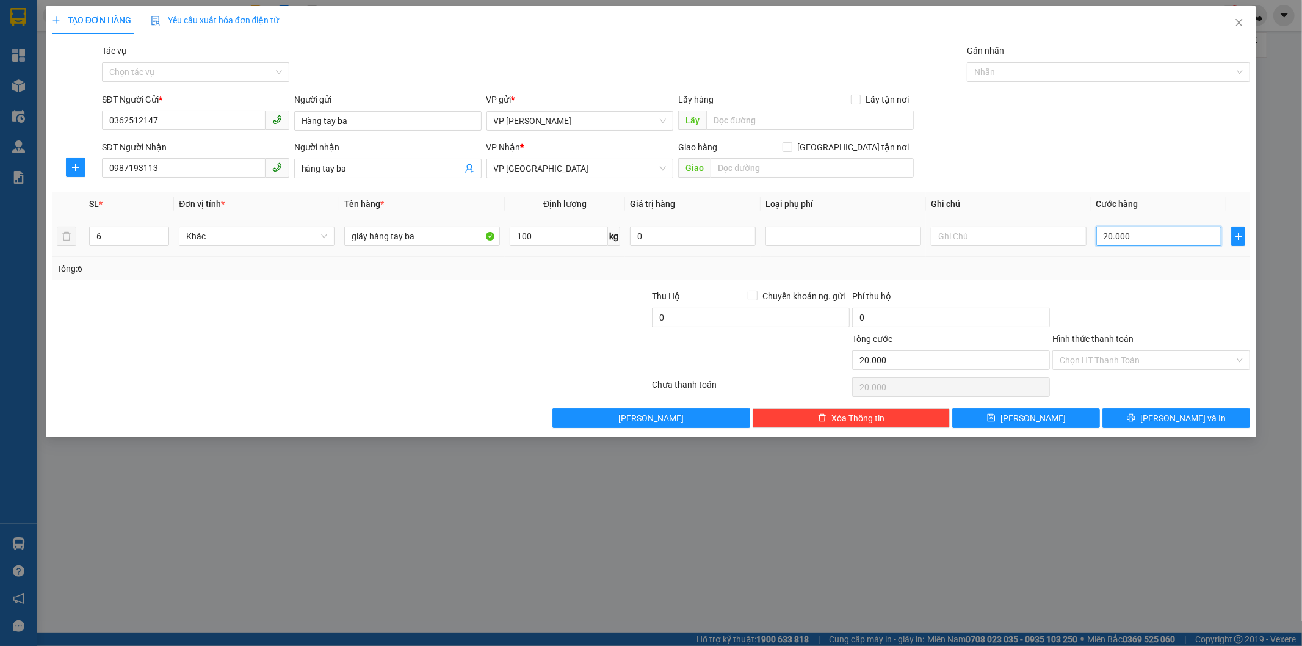
type input "2"
type input "20"
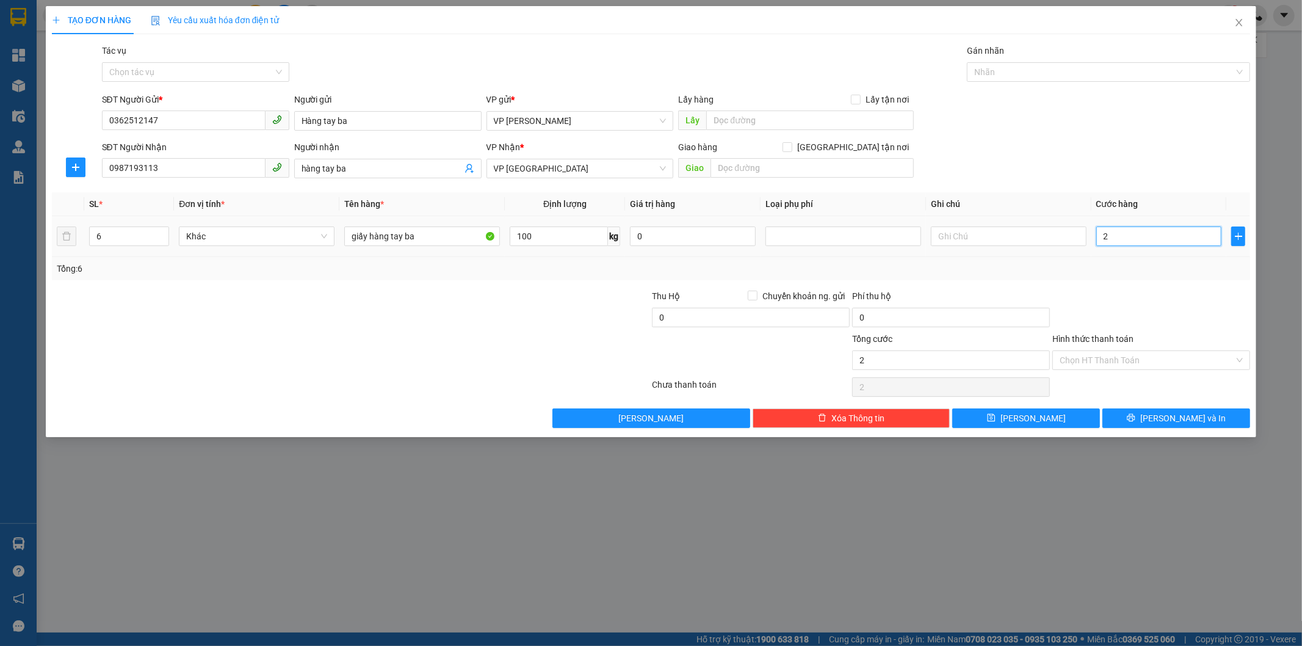
type input "20"
type input "200"
type input "200.000"
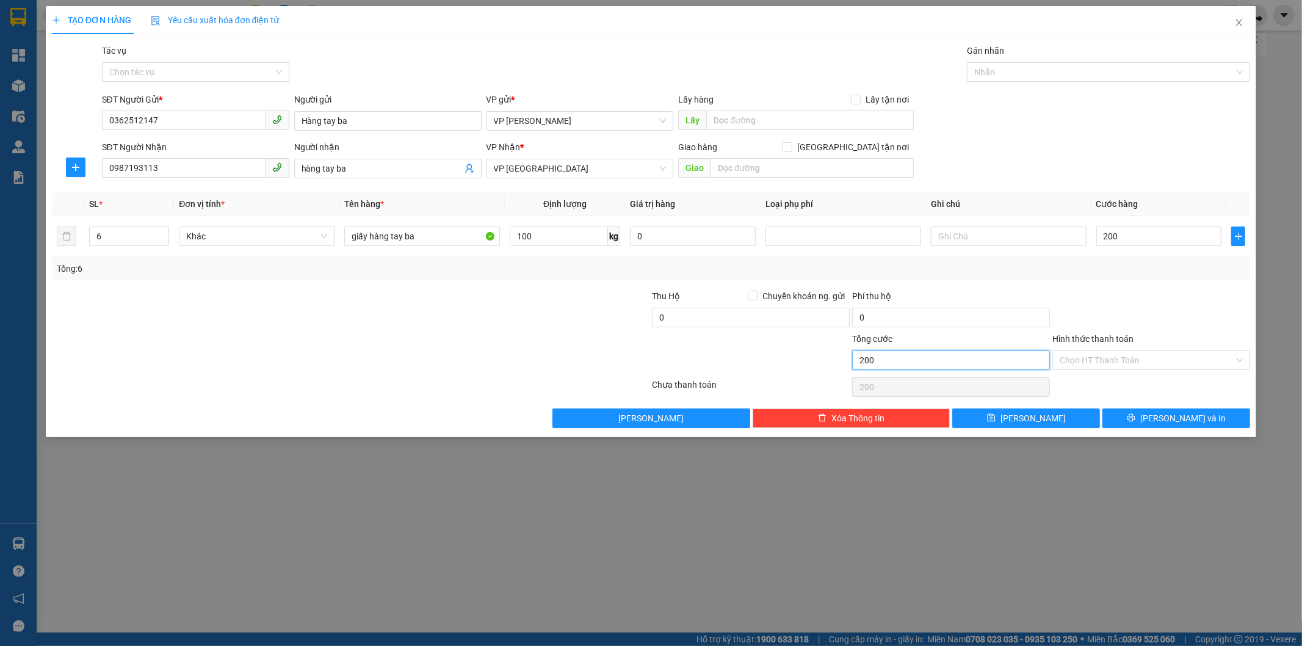
type input "200.000"
click at [968, 366] on input "200.000" at bounding box center [951, 360] width 198 height 20
click at [1134, 355] on input "Hình thức thanh toán" at bounding box center [1147, 360] width 175 height 18
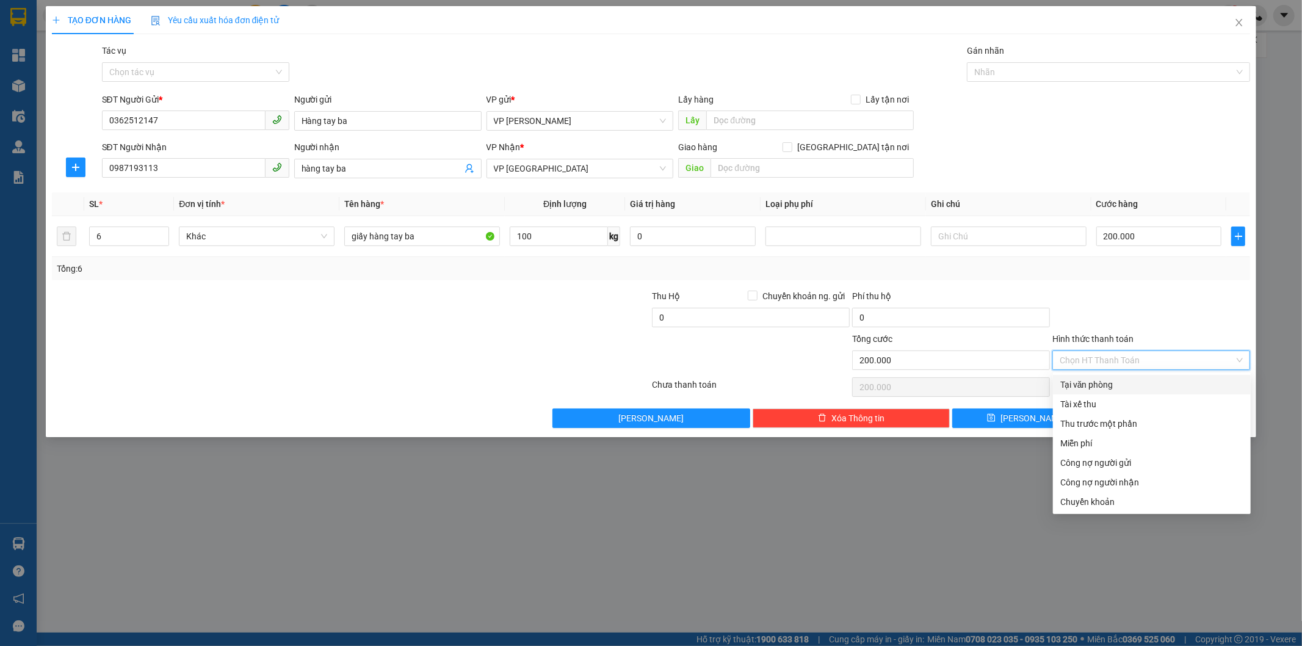
click at [1134, 380] on div "Tại văn phòng" at bounding box center [1151, 384] width 183 height 13
type input "0"
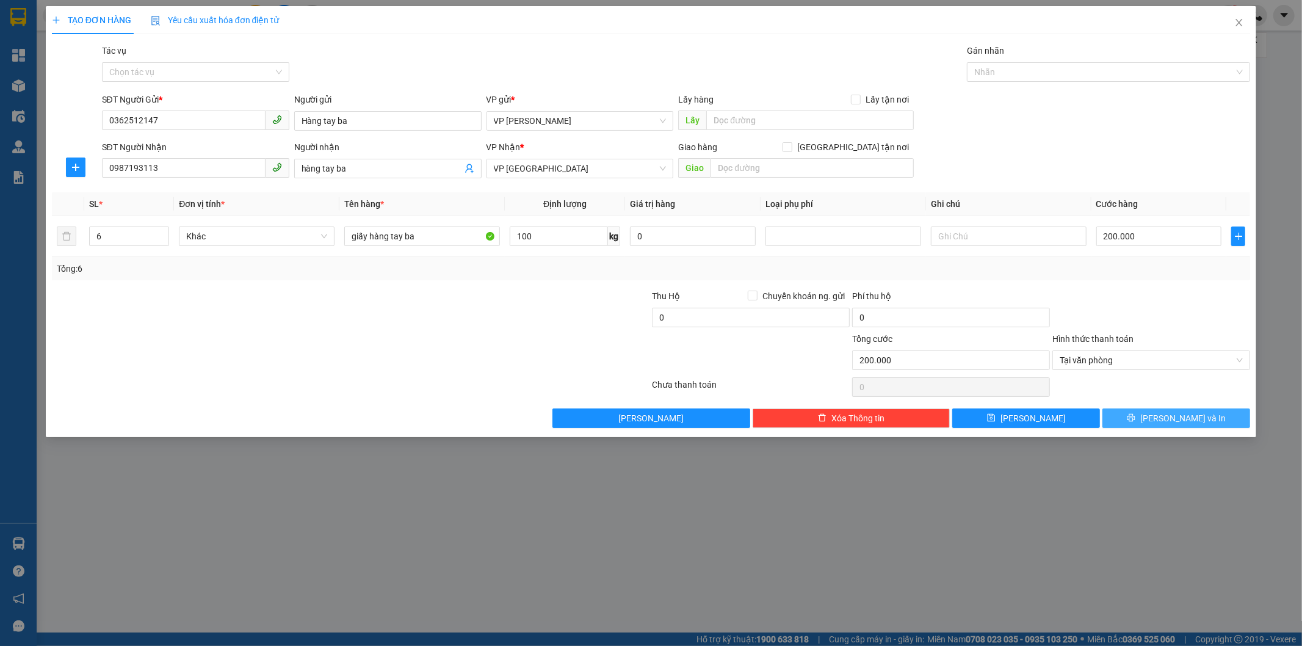
click at [1163, 419] on button "[PERSON_NAME] và In" at bounding box center [1176, 418] width 148 height 20
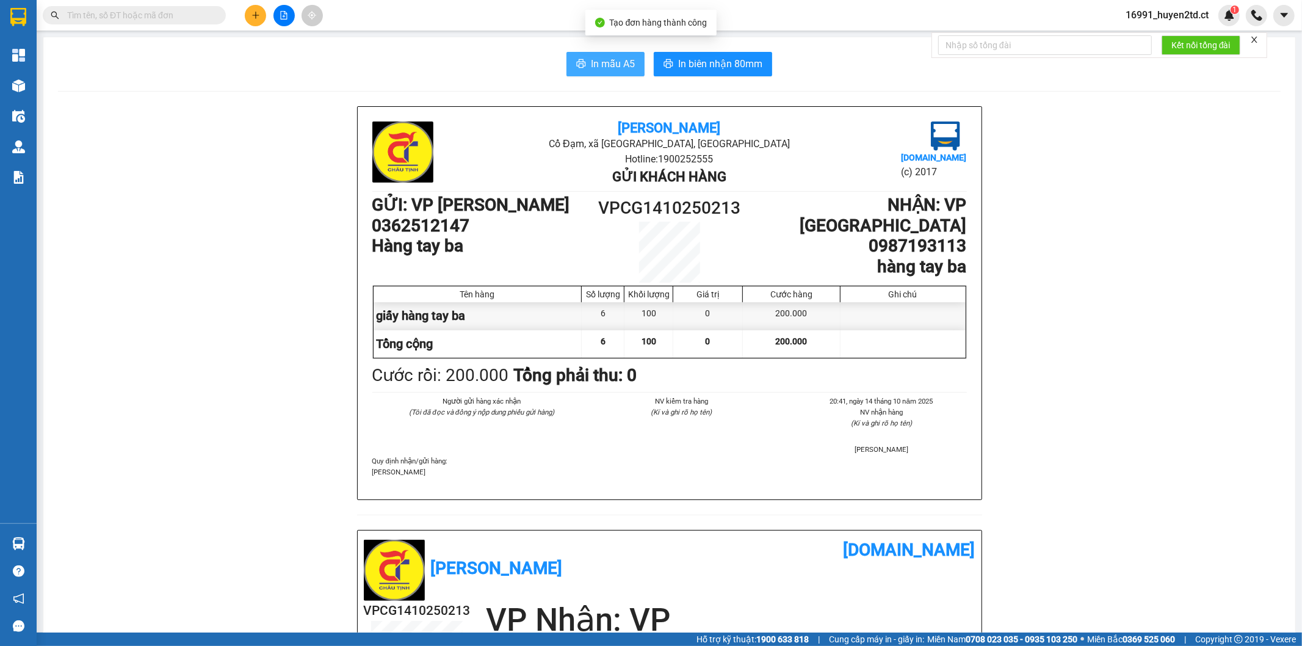
click at [607, 63] on span "In mẫu A5" at bounding box center [613, 63] width 44 height 15
click at [258, 18] on icon "plus" at bounding box center [255, 15] width 9 height 9
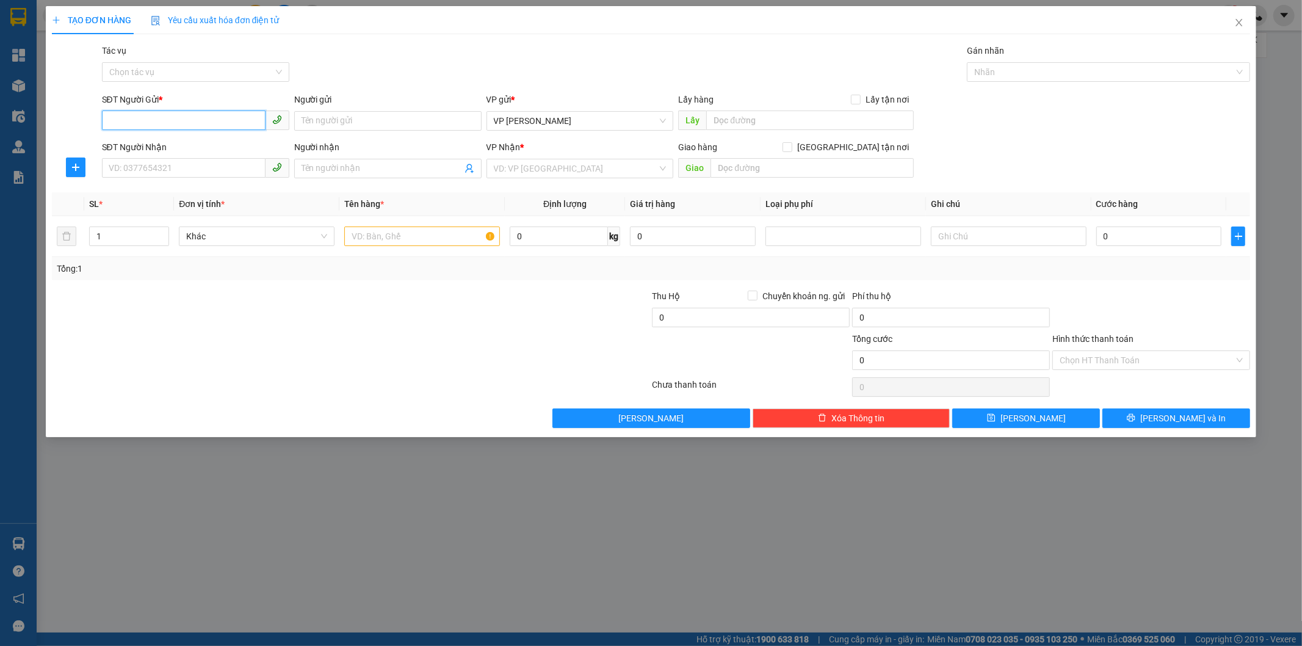
drag, startPoint x: 197, startPoint y: 124, endPoint x: 204, endPoint y: 112, distance: 14.1
click at [204, 112] on input "SĐT Người Gửi *" at bounding box center [184, 120] width 164 height 20
type input "0362512147"
click at [220, 143] on div "0362512147 - Hàng tay ba" at bounding box center [195, 145] width 173 height 13
type input "Hàng tay ba"
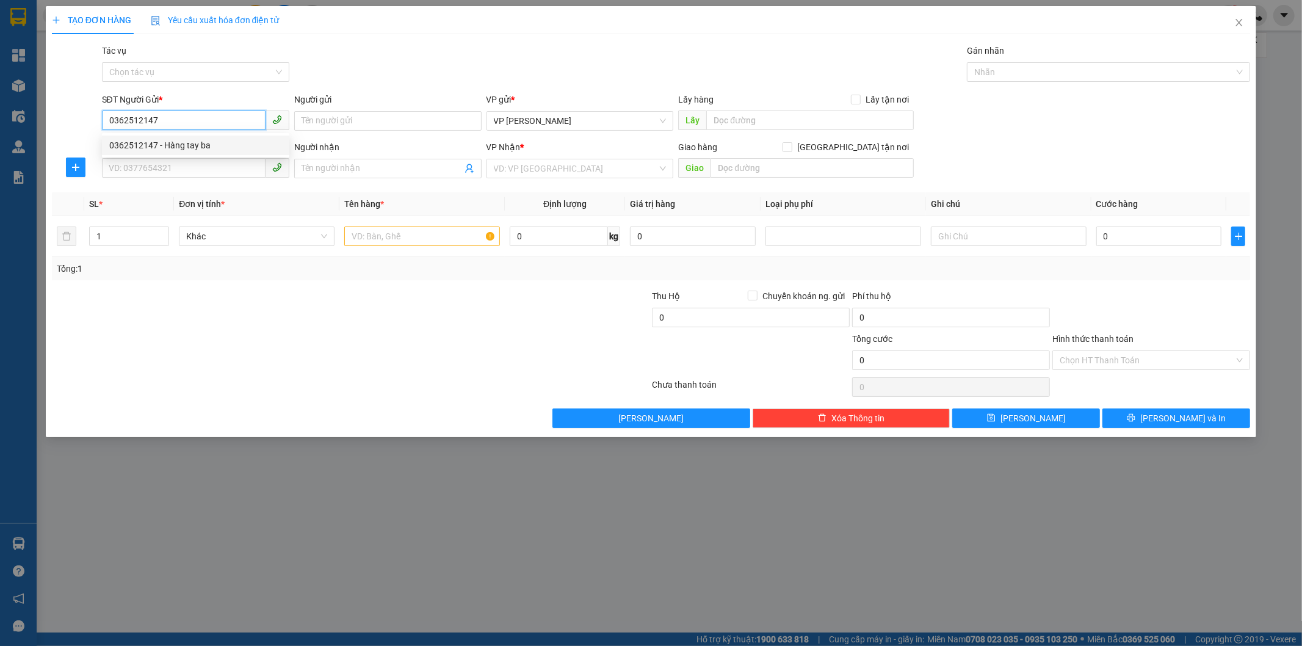
type input "0987193113"
type input "hàng tay ba"
type input "200.000"
type input "0362512147"
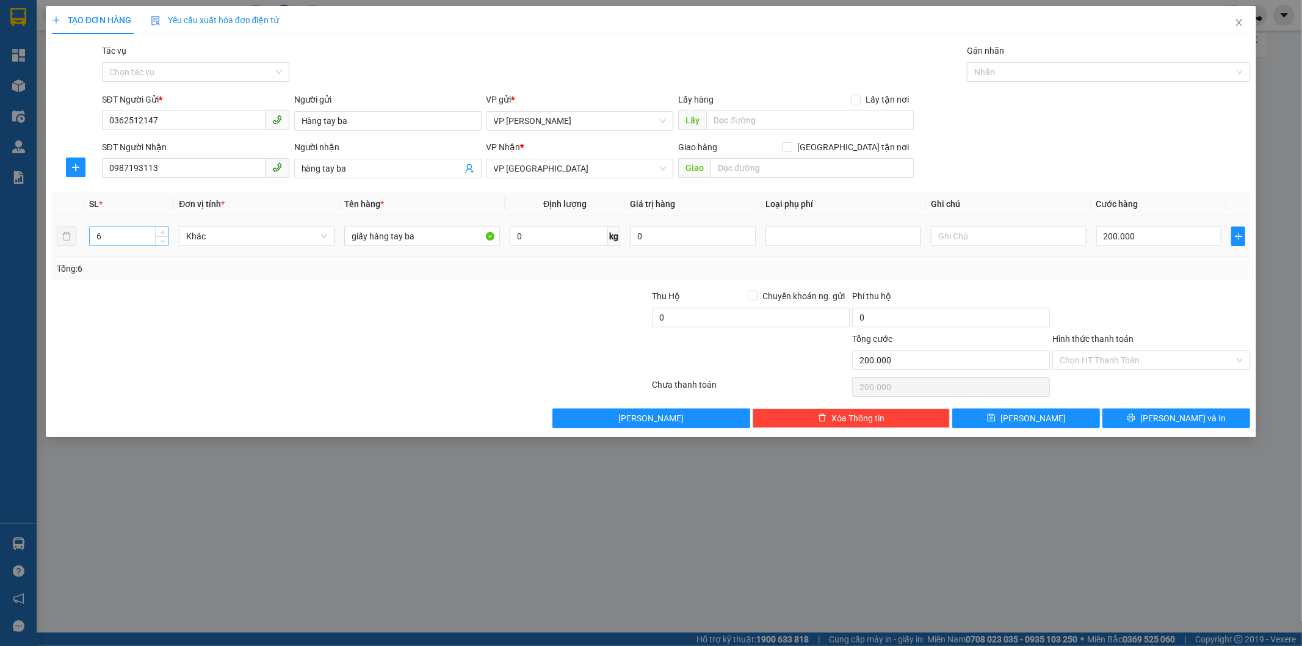
click at [108, 239] on input "6" at bounding box center [129, 236] width 79 height 18
type input "5"
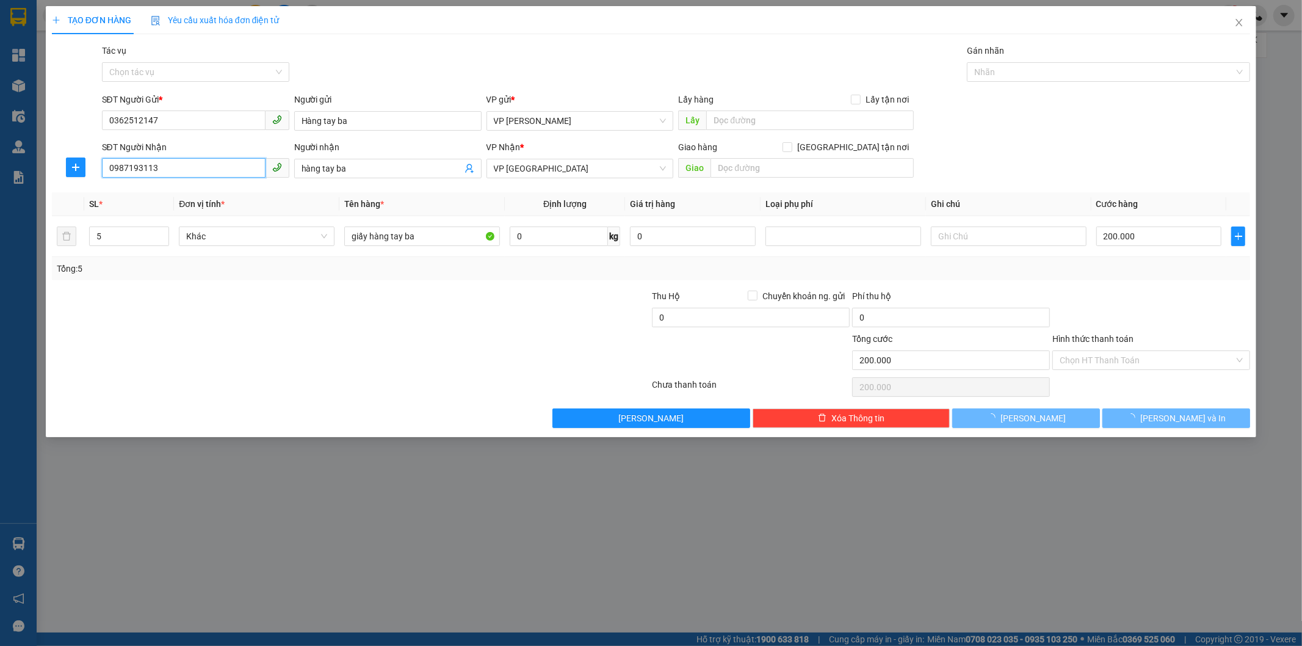
drag, startPoint x: 107, startPoint y: 165, endPoint x: 327, endPoint y: 179, distance: 220.2
click at [327, 179] on div "SĐT Người Nhận 0987193113 Người nhận hàng tay ba VP Nhận * VP Mỹ Đình Giao hàng…" at bounding box center [676, 161] width 1154 height 43
type input "0"
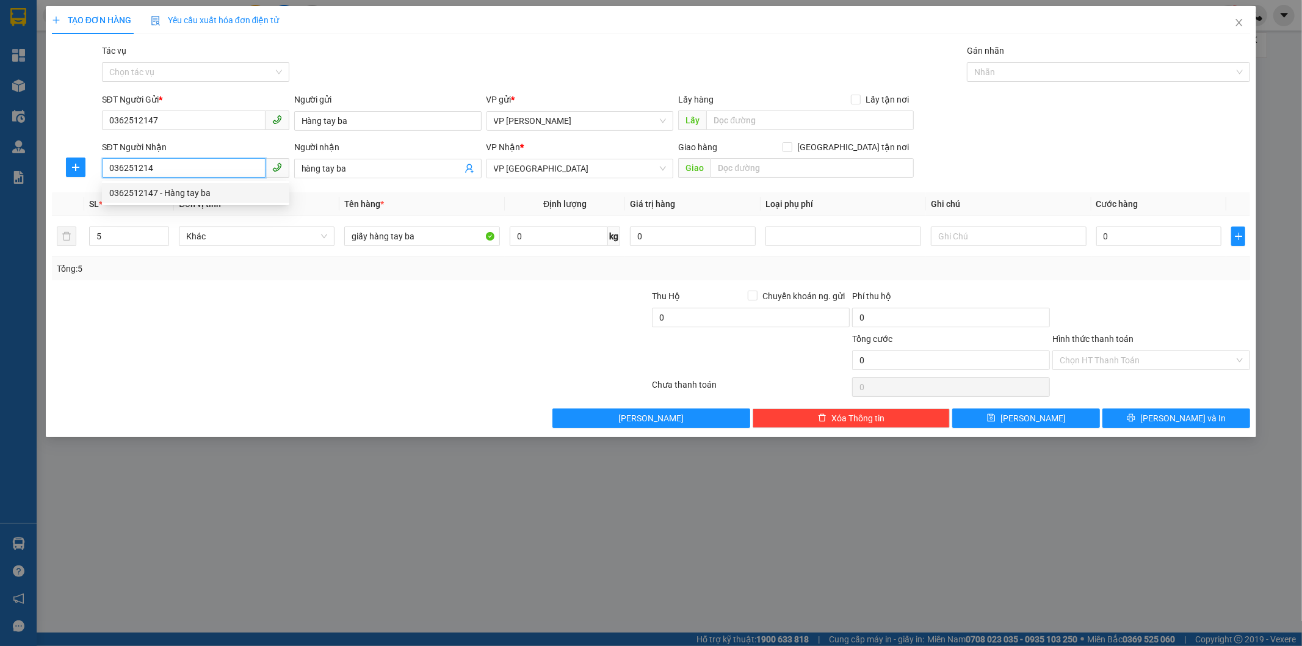
drag, startPoint x: 205, startPoint y: 196, endPoint x: 211, endPoint y: 193, distance: 6.8
click at [206, 196] on div "0362512147 - Hàng tay ba" at bounding box center [195, 192] width 173 height 13
type input "0362512147"
type input "Hàng tay ba"
type input "90.000"
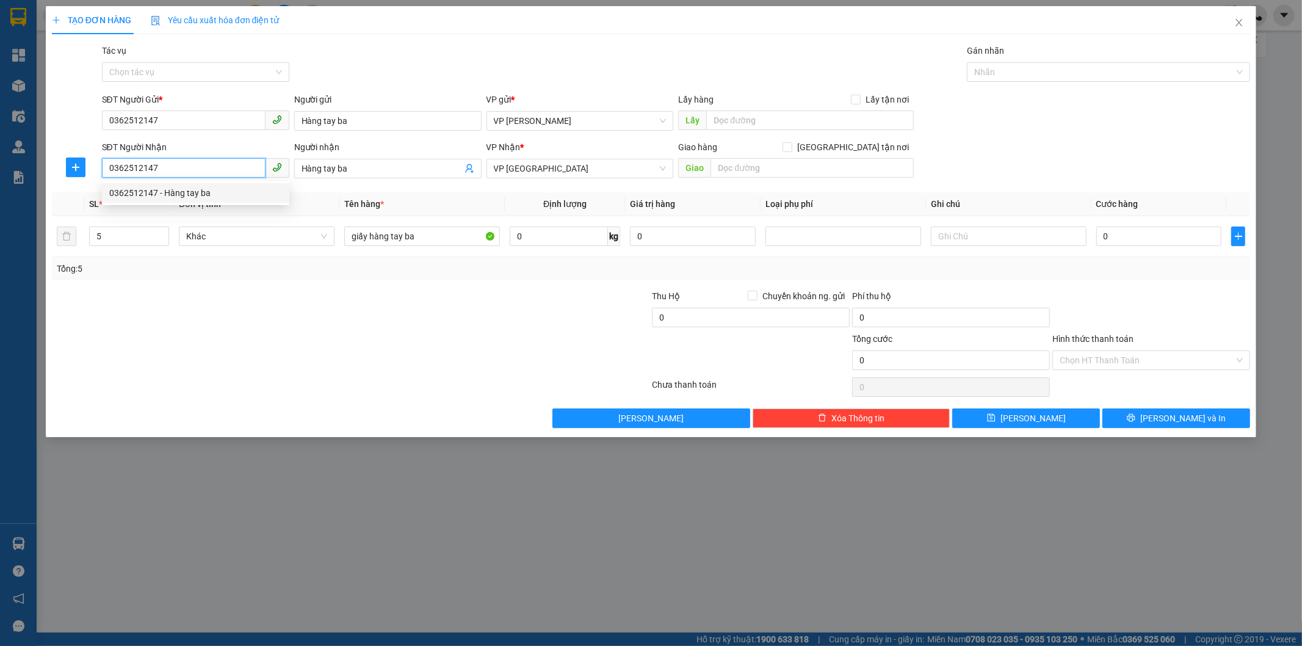
type input "90.000"
type input "0362512147"
click at [113, 241] on input "6" at bounding box center [129, 236] width 79 height 18
type input "5"
click at [1159, 359] on input "Hình thức thanh toán" at bounding box center [1147, 360] width 175 height 18
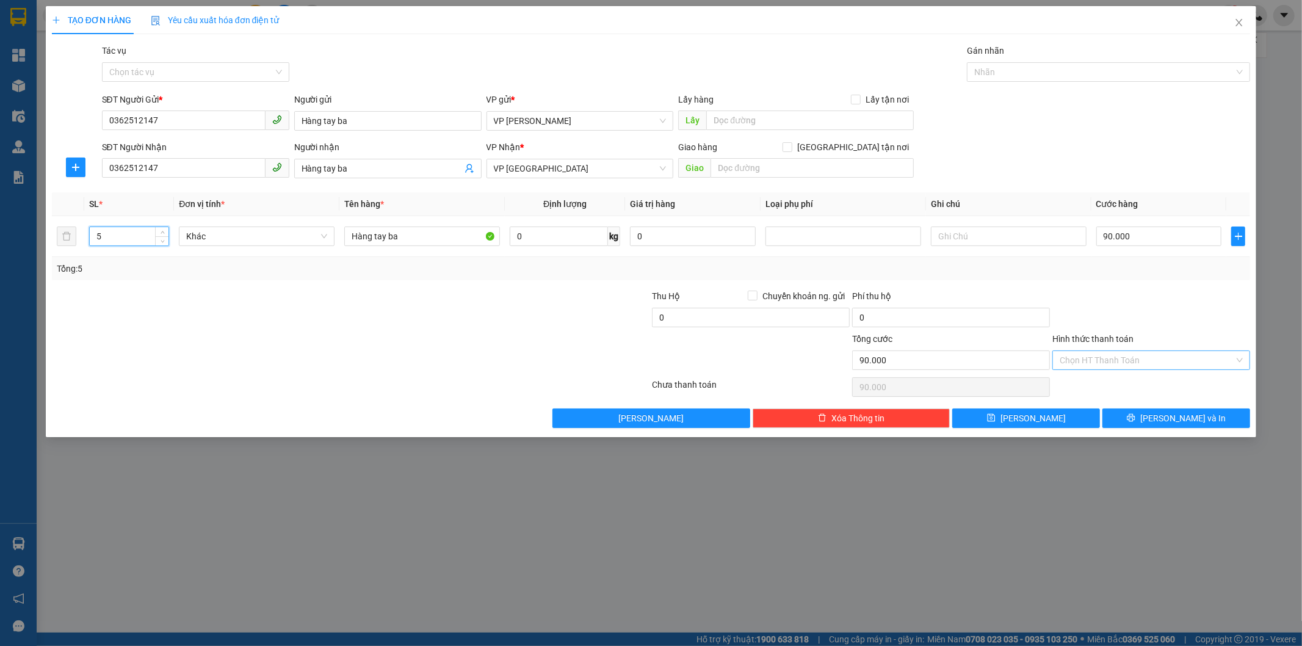
type input "0"
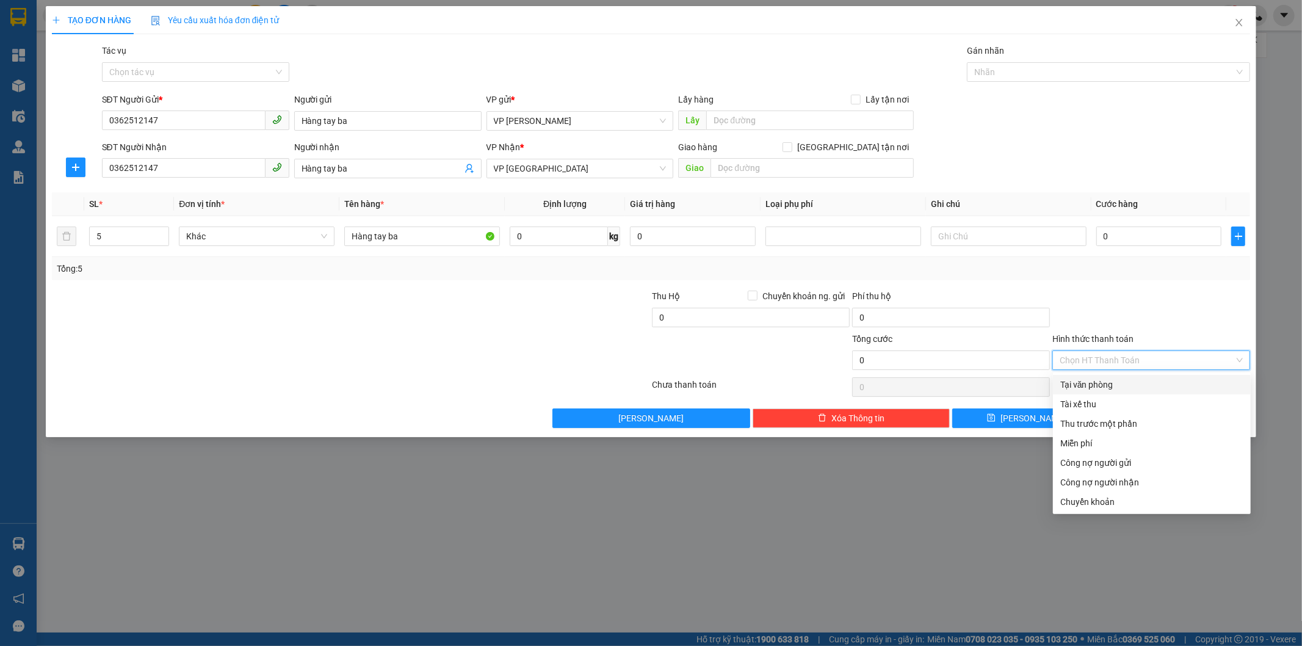
click at [1143, 380] on div "Tại văn phòng" at bounding box center [1151, 384] width 183 height 13
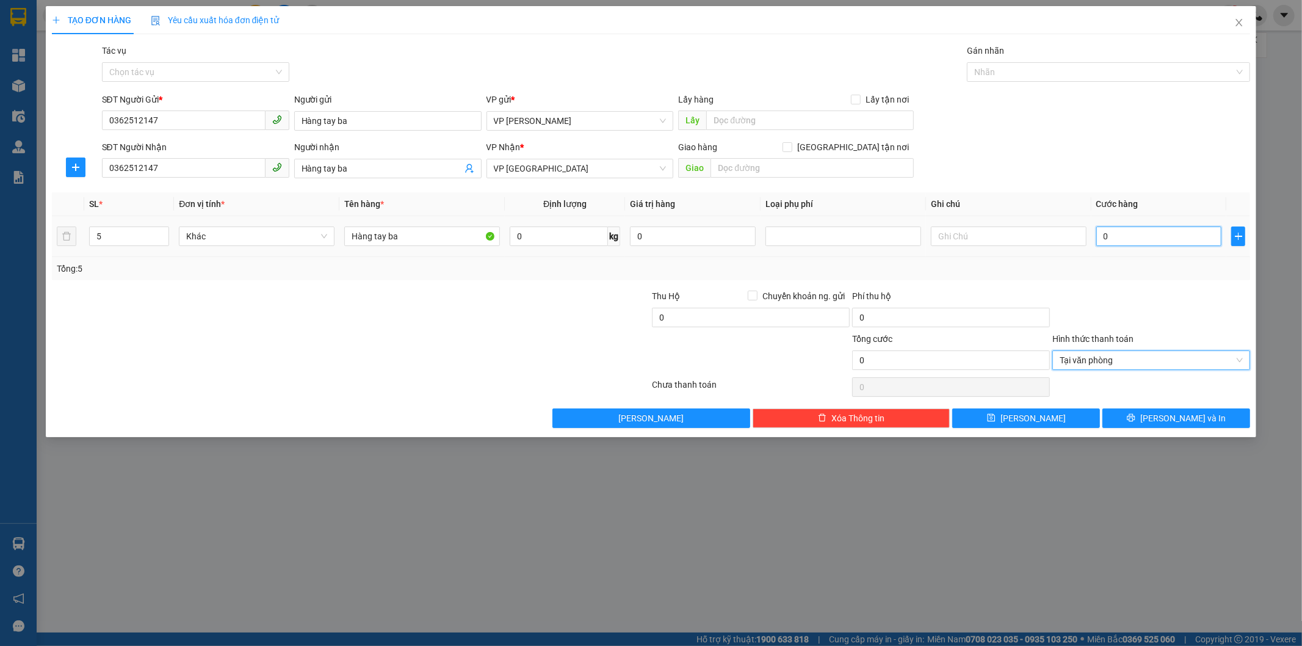
click at [1163, 234] on input "0" at bounding box center [1159, 236] width 126 height 20
click at [531, 233] on input "0" at bounding box center [559, 236] width 98 height 20
type input "35"
click at [1137, 227] on input "0" at bounding box center [1159, 236] width 126 height 20
type input "7"
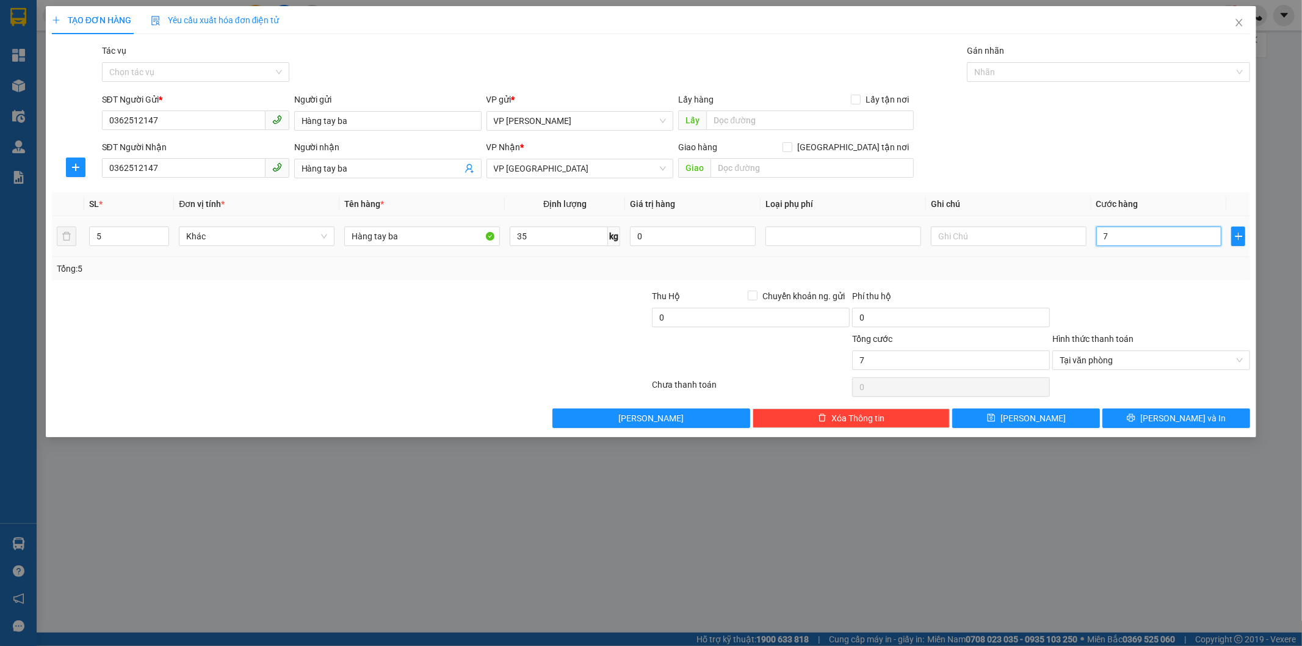
type input "70"
type input "70.000"
click at [1135, 421] on icon "printer" at bounding box center [1131, 417] width 9 height 9
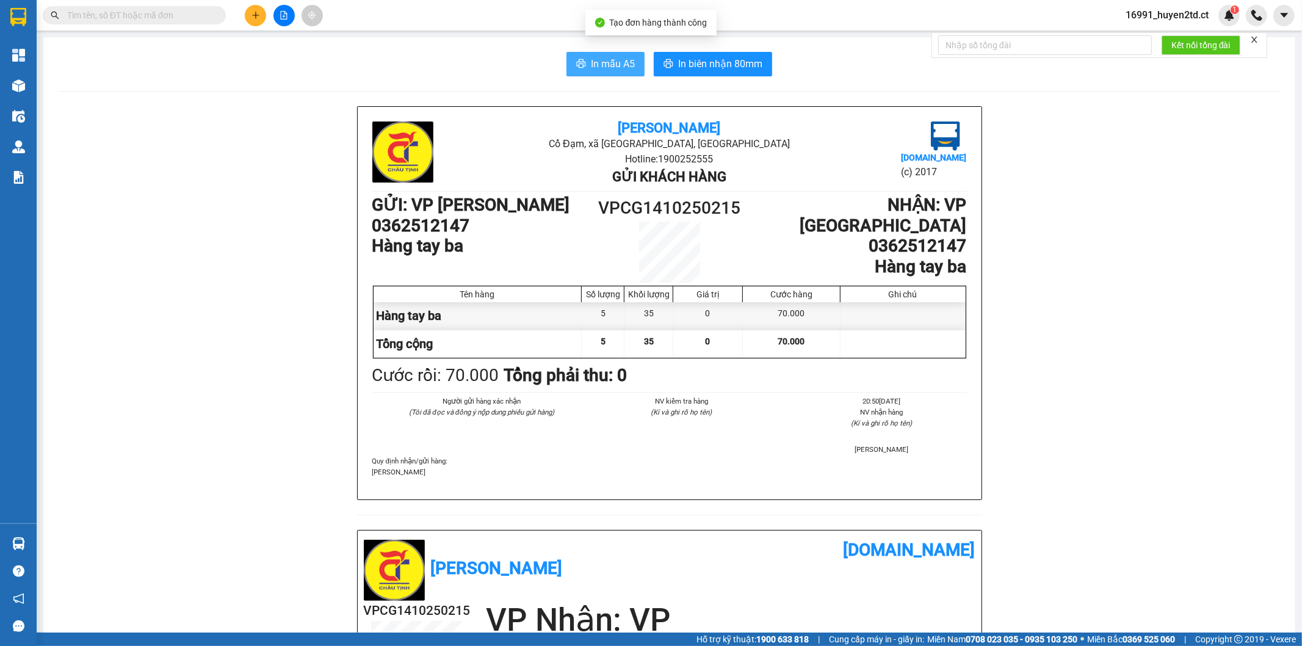
click at [605, 65] on span "In mẫu A5" at bounding box center [613, 63] width 44 height 15
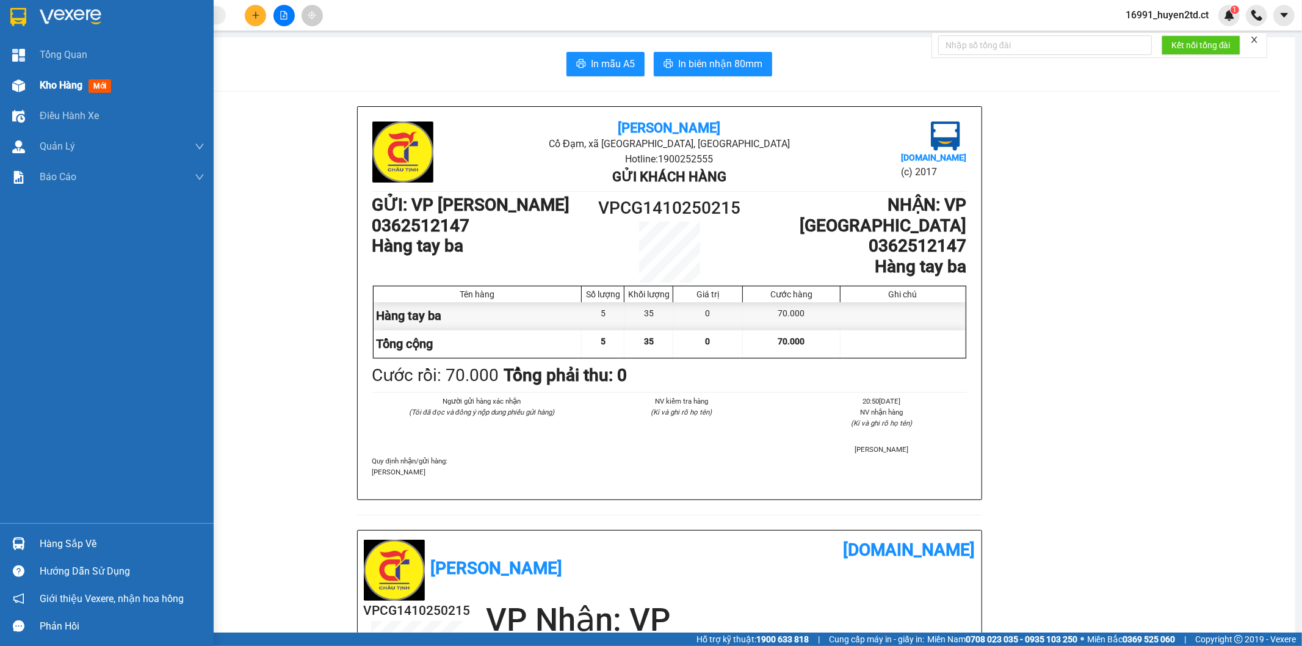
click at [69, 79] on span "Kho hàng" at bounding box center [61, 85] width 43 height 12
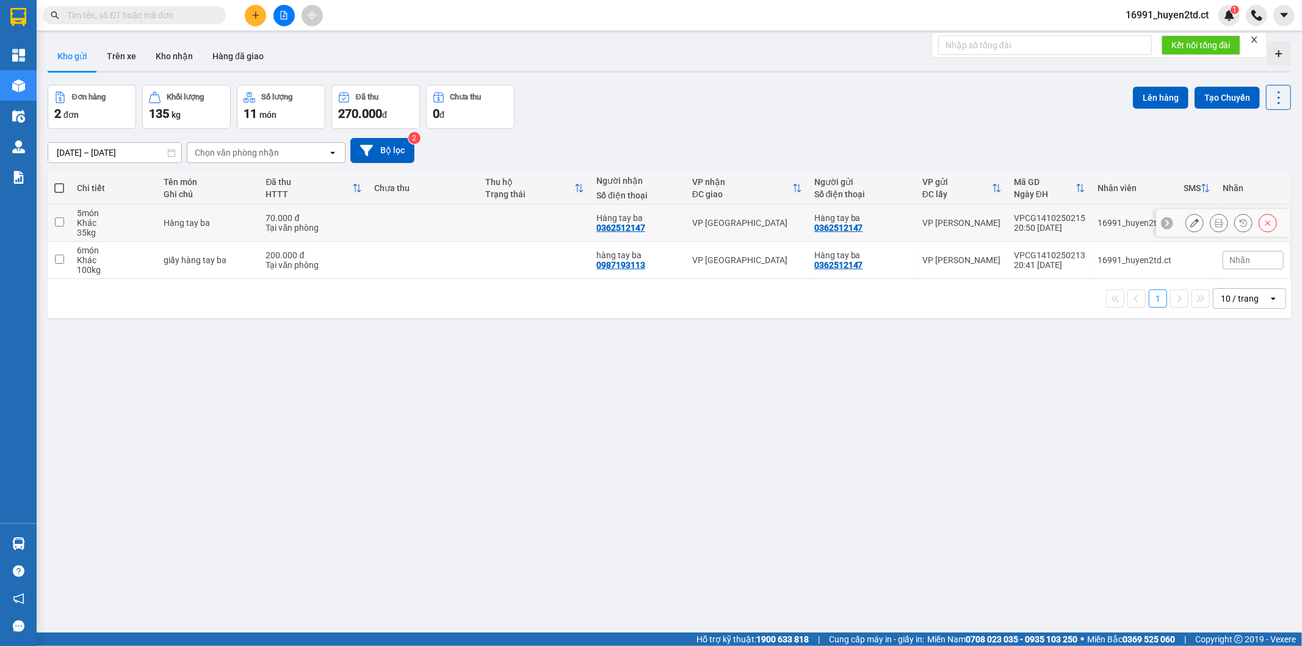
click at [60, 217] on input "checkbox" at bounding box center [59, 221] width 9 height 9
checkbox input "true"
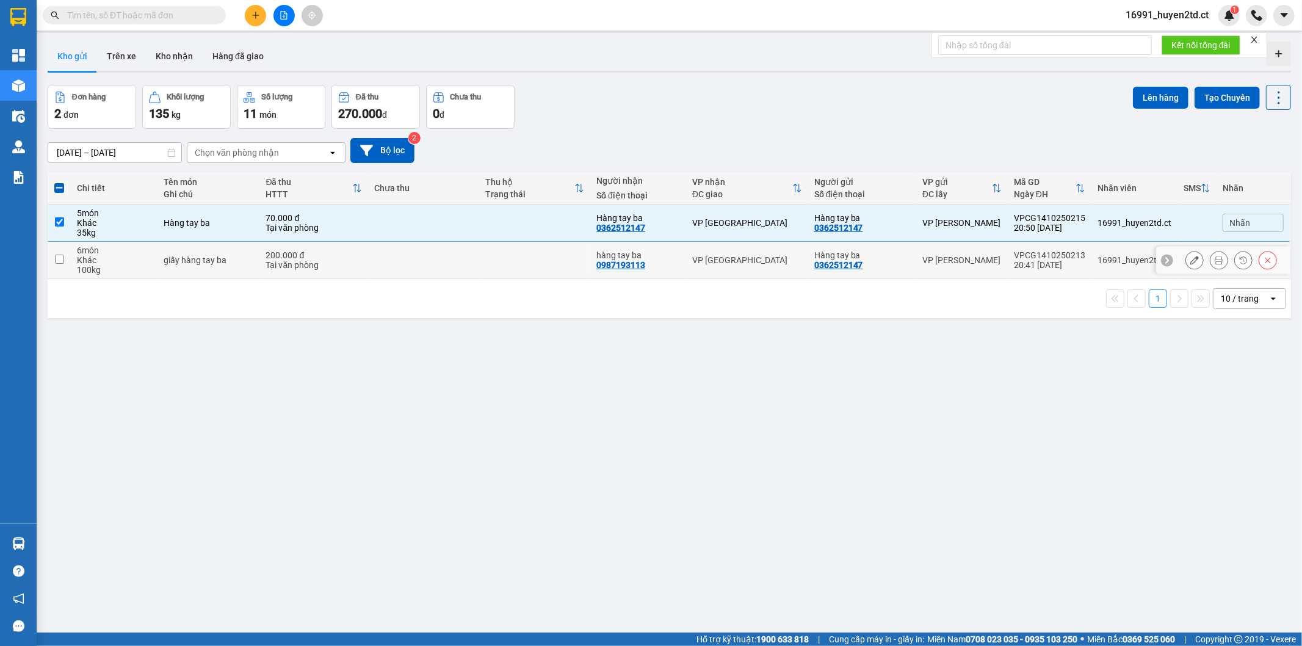
click at [56, 259] on input "checkbox" at bounding box center [59, 259] width 9 height 9
checkbox input "true"
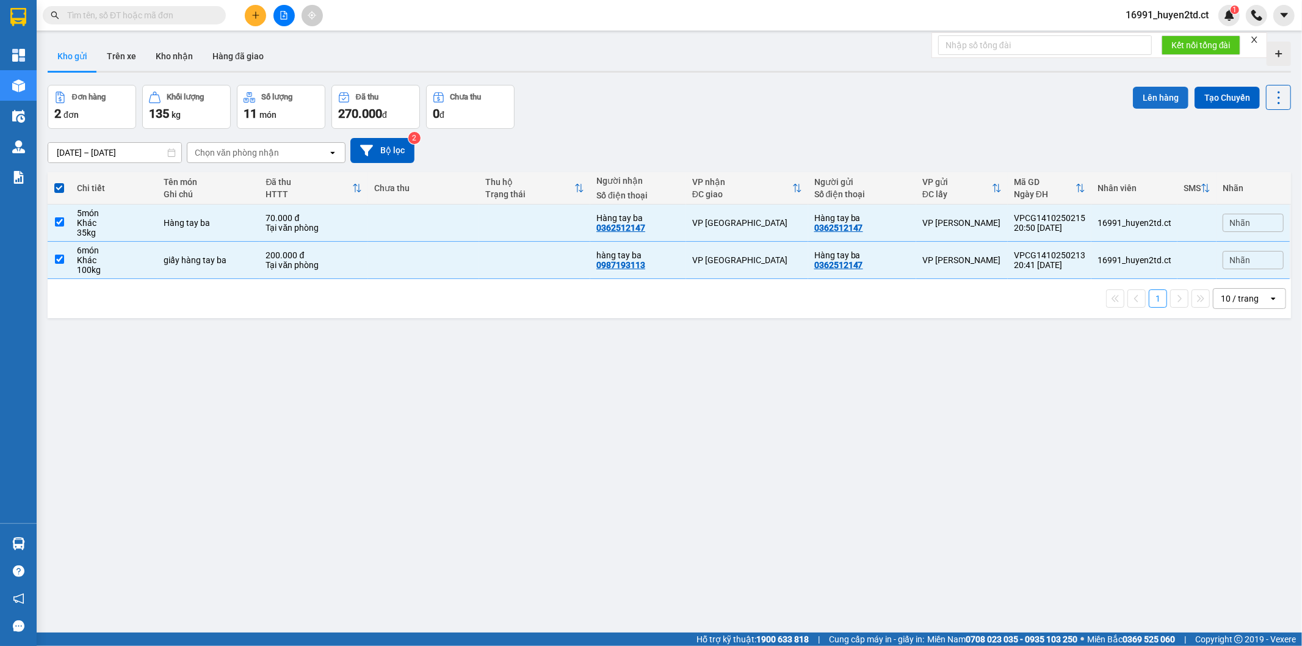
click at [1143, 95] on button "Lên hàng" at bounding box center [1161, 98] width 56 height 22
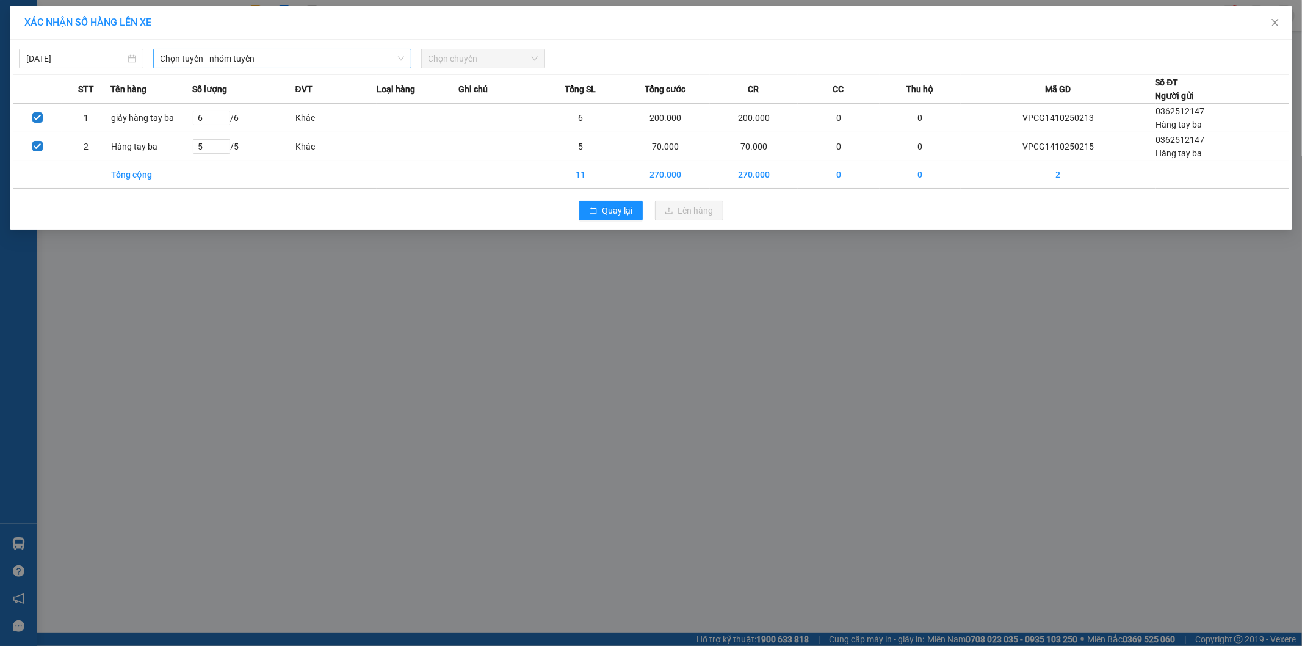
click at [293, 59] on span "Chọn tuyến - nhóm tuyến" at bounding box center [283, 58] width 244 height 18
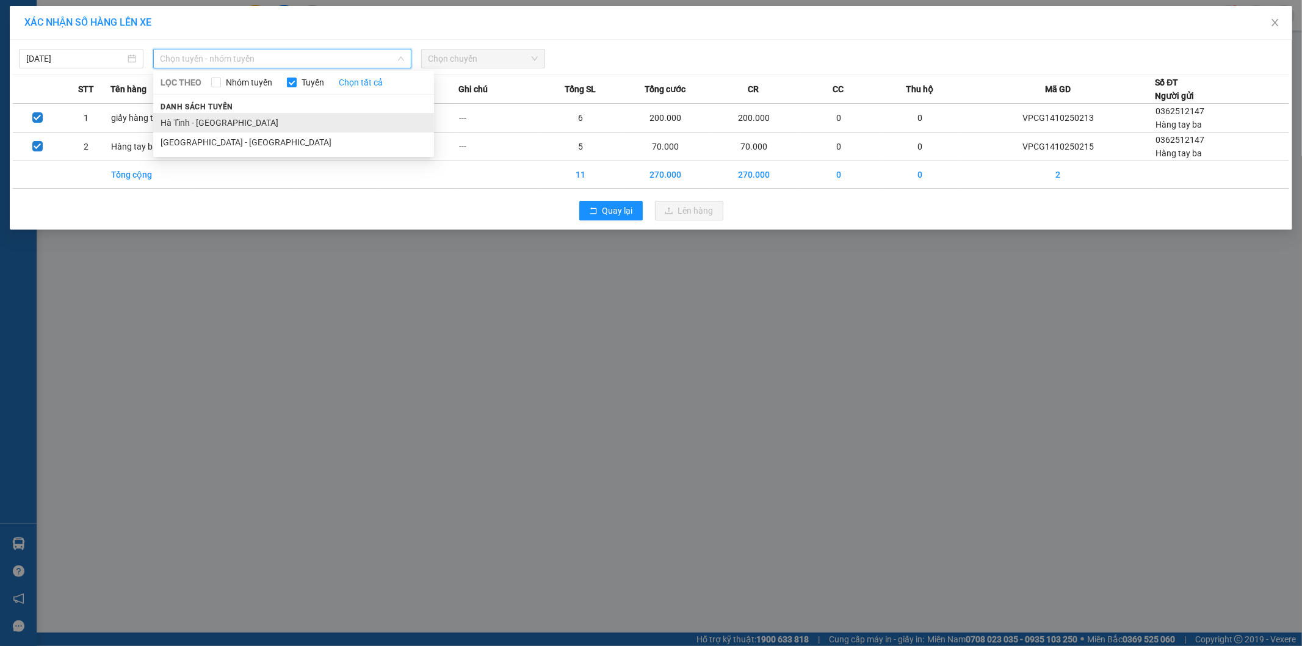
click at [289, 118] on li "Hà Tĩnh - [GEOGRAPHIC_DATA]" at bounding box center [293, 123] width 281 height 20
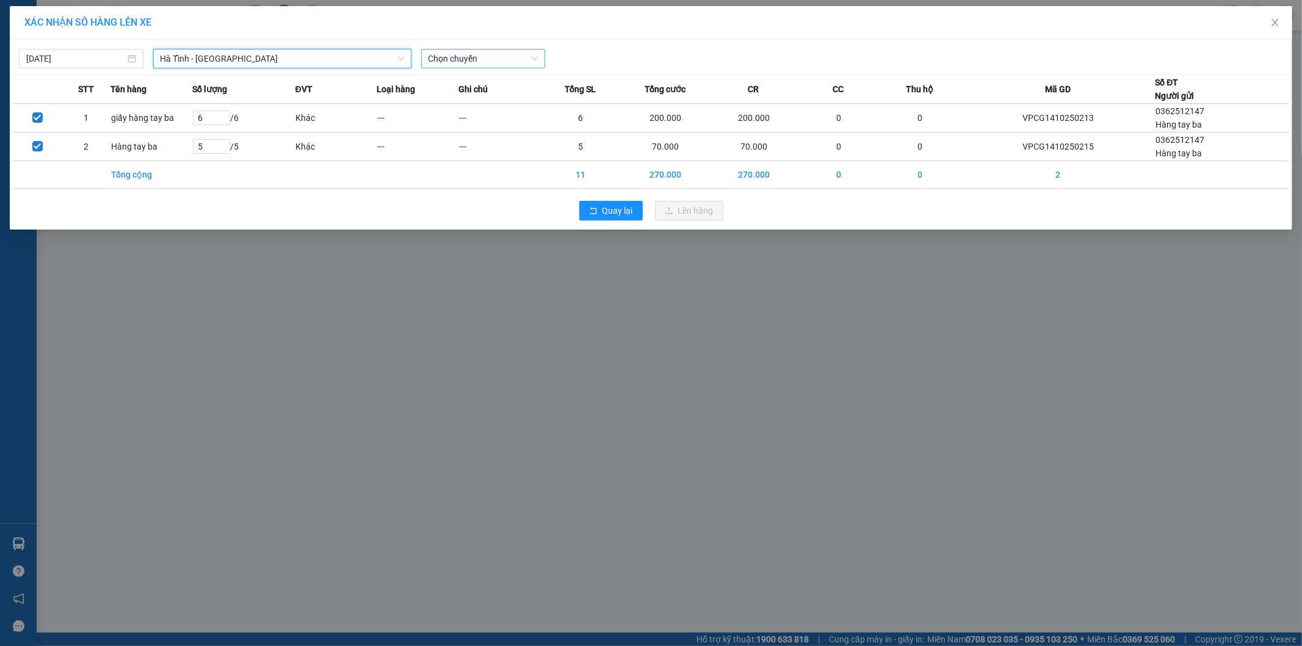
click at [510, 61] on span "Chọn chuyến" at bounding box center [484, 58] width 110 height 18
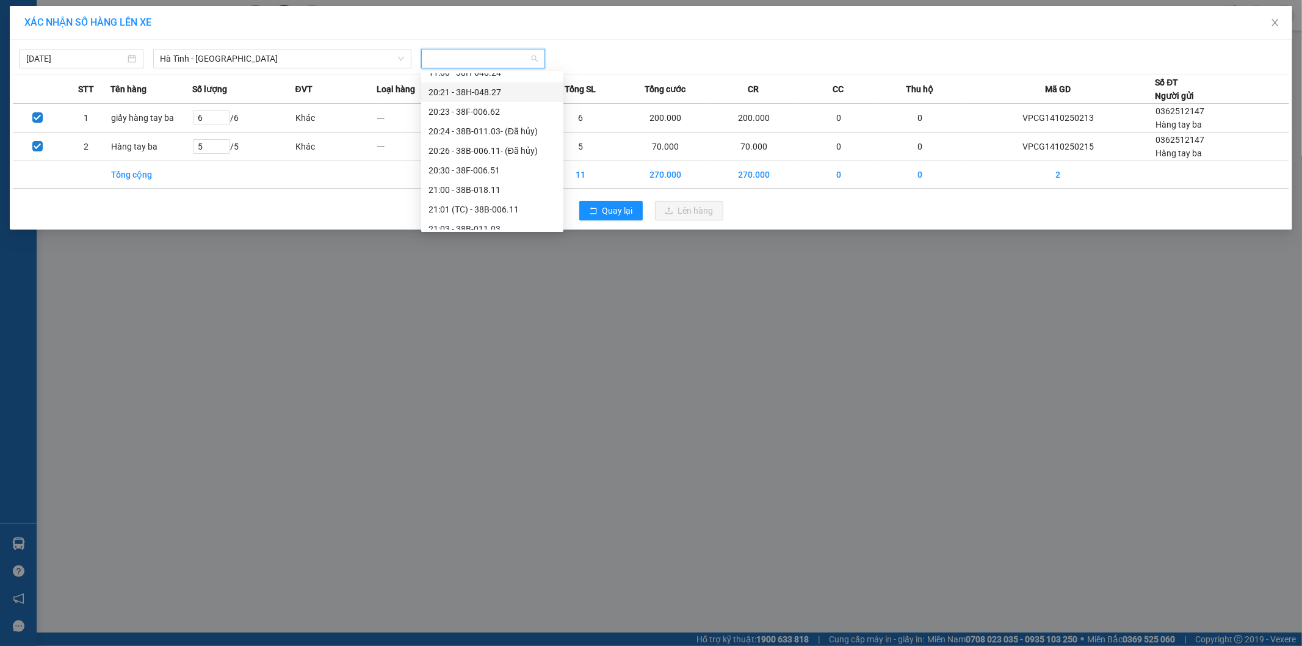
scroll to position [98, 0]
click at [518, 161] on div "21:01 (TC) - 38B-006.11" at bounding box center [493, 160] width 128 height 13
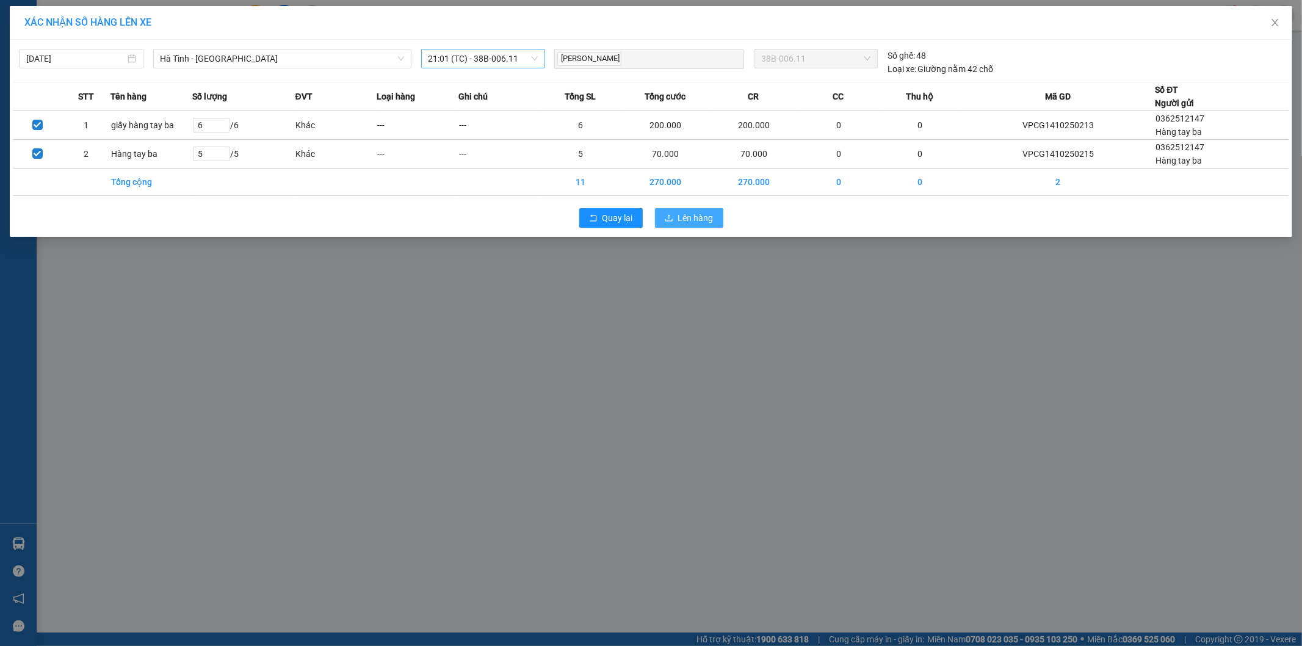
click at [681, 215] on span "Lên hàng" at bounding box center [695, 217] width 35 height 13
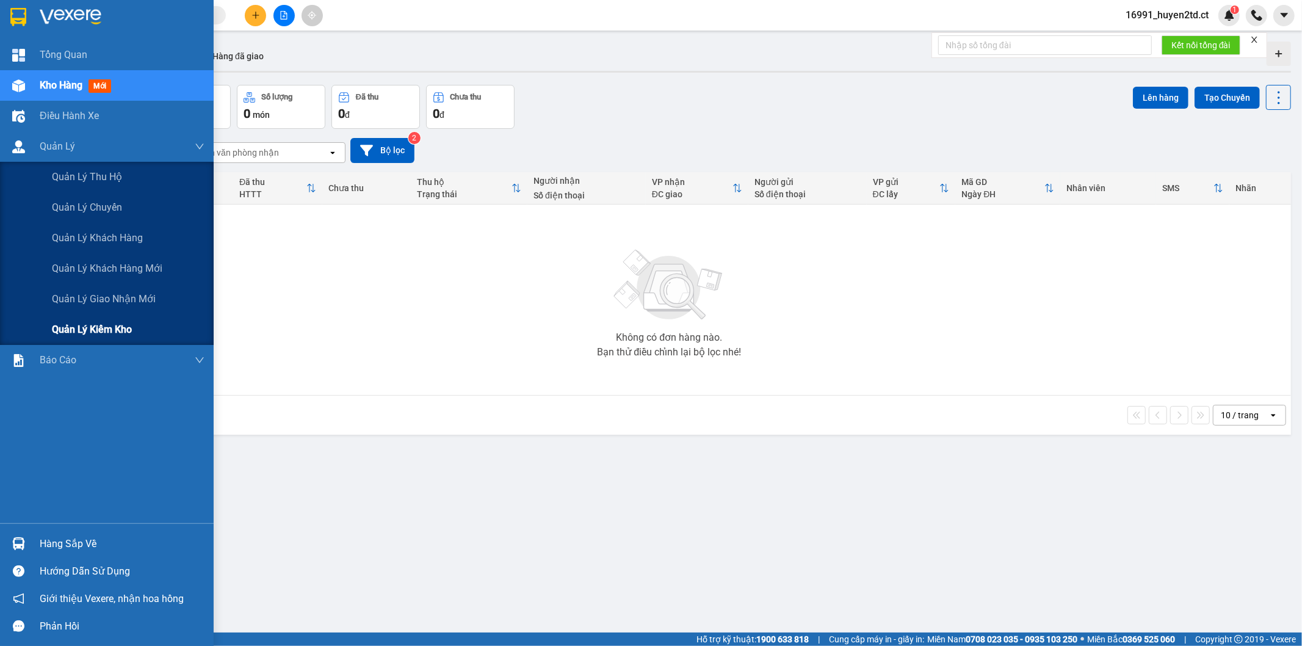
click at [87, 335] on span "Quản lý kiểm kho" at bounding box center [92, 329] width 80 height 15
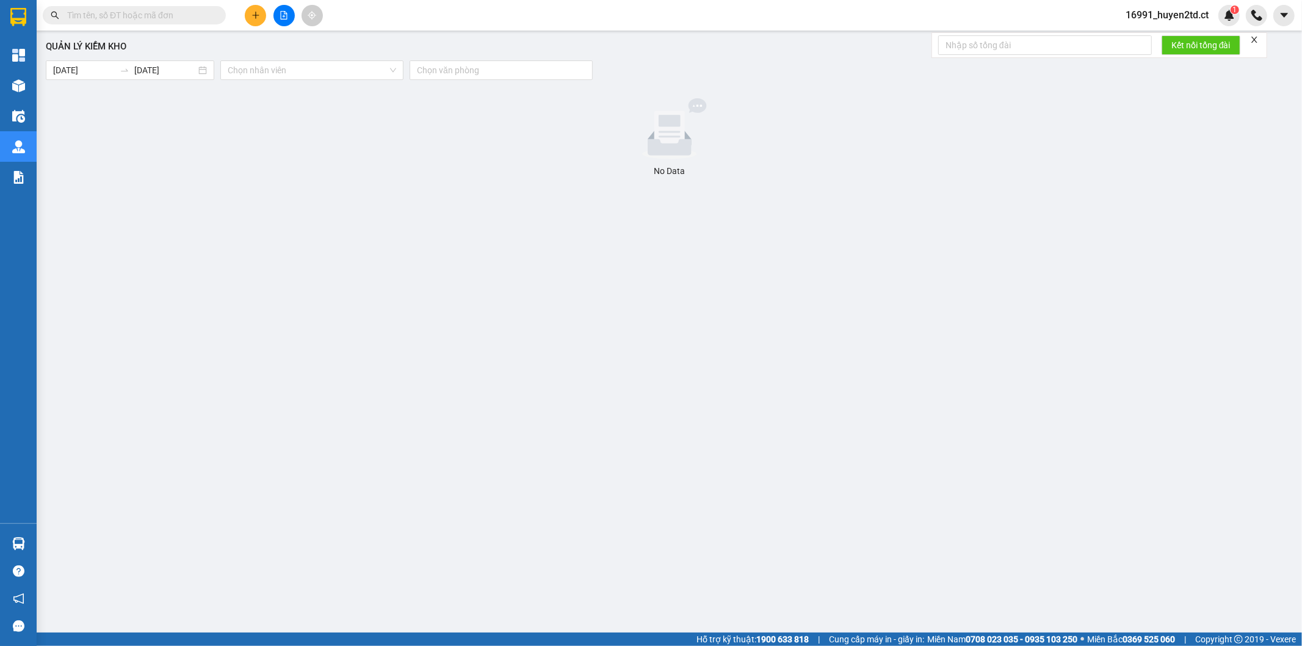
click at [117, 419] on div "Quản lý kiểm kho [DATE] [DATE] Chọn nhân viên Chọn văn phòng No Data" at bounding box center [669, 318] width 1253 height 562
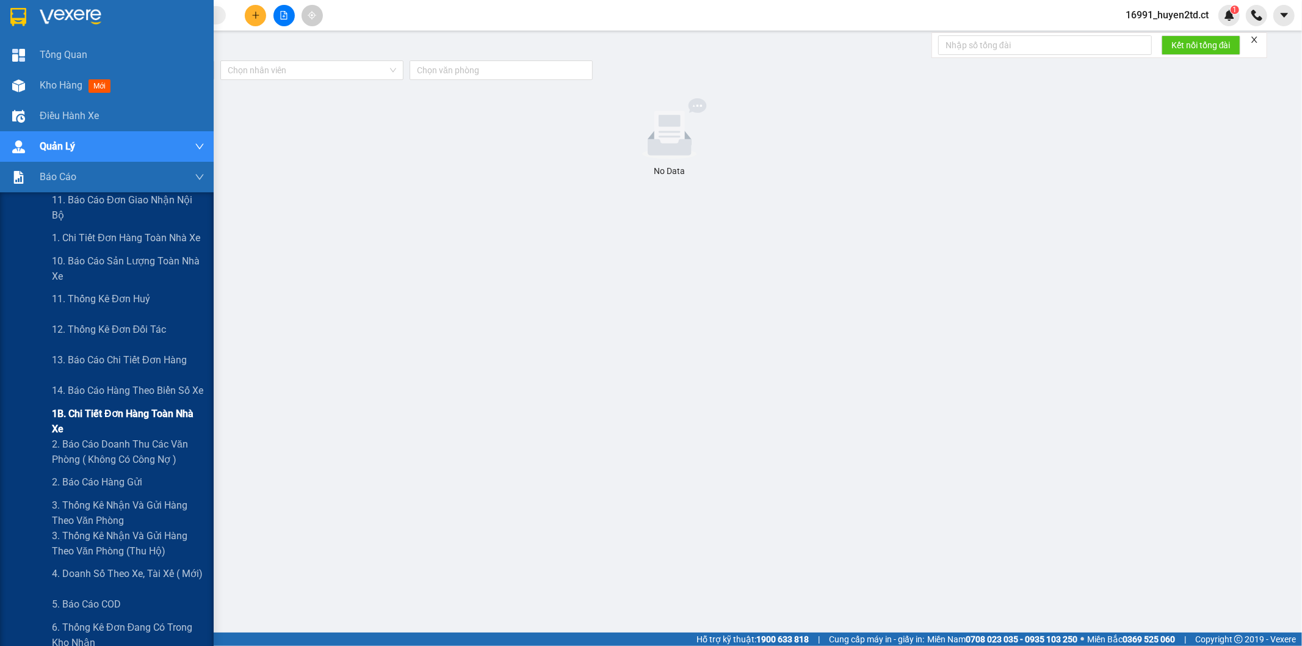
click at [93, 418] on span "1B. Chi tiết đơn hàng toàn nhà xe" at bounding box center [128, 421] width 153 height 31
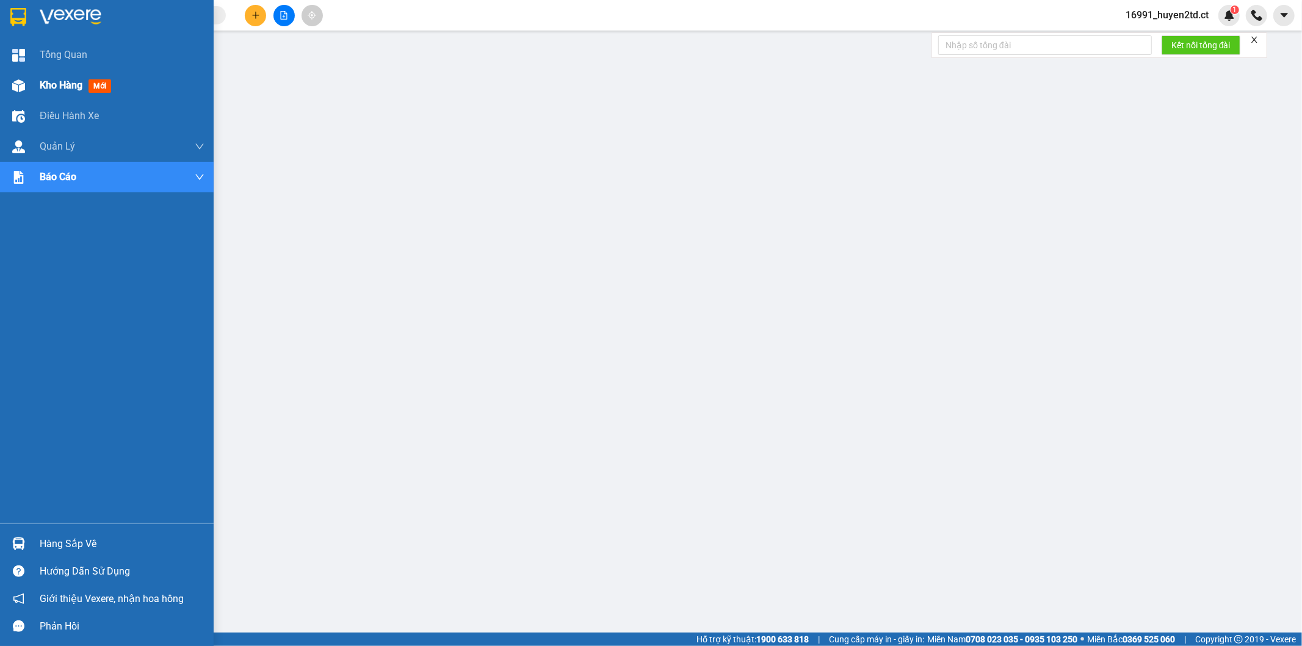
click at [38, 82] on div "Kho hàng mới" at bounding box center [107, 85] width 214 height 31
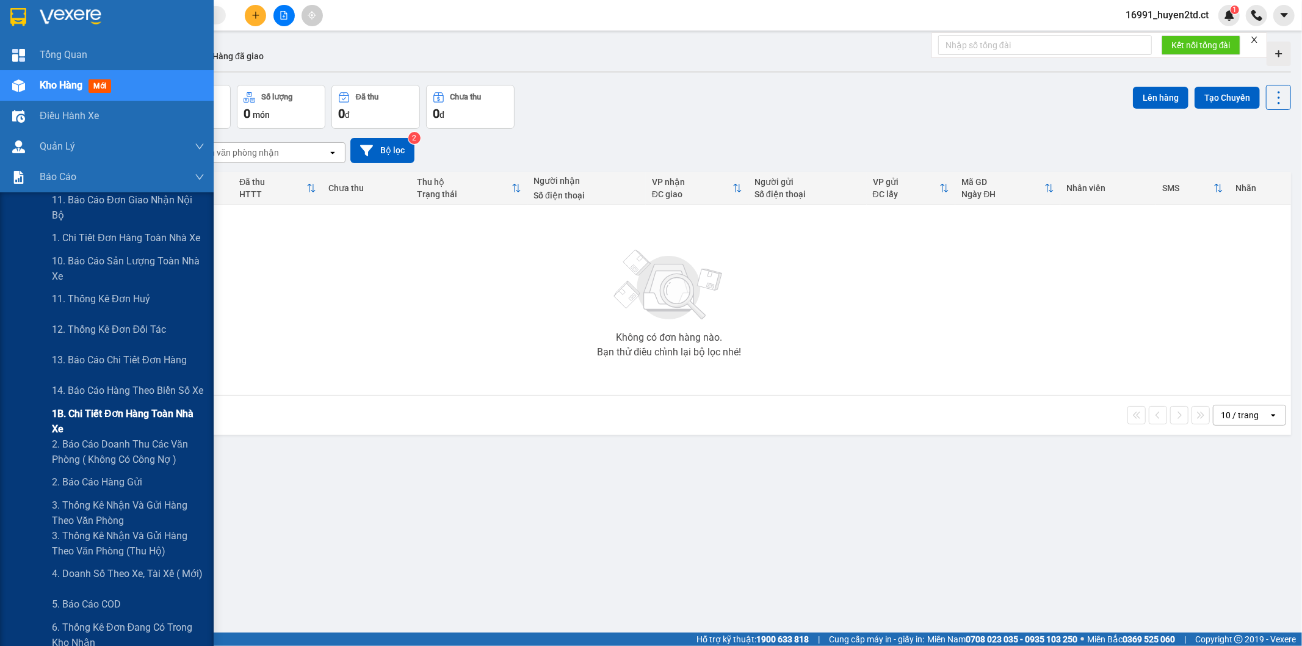
click at [116, 418] on span "1B. Chi tiết đơn hàng toàn nhà xe" at bounding box center [128, 421] width 153 height 31
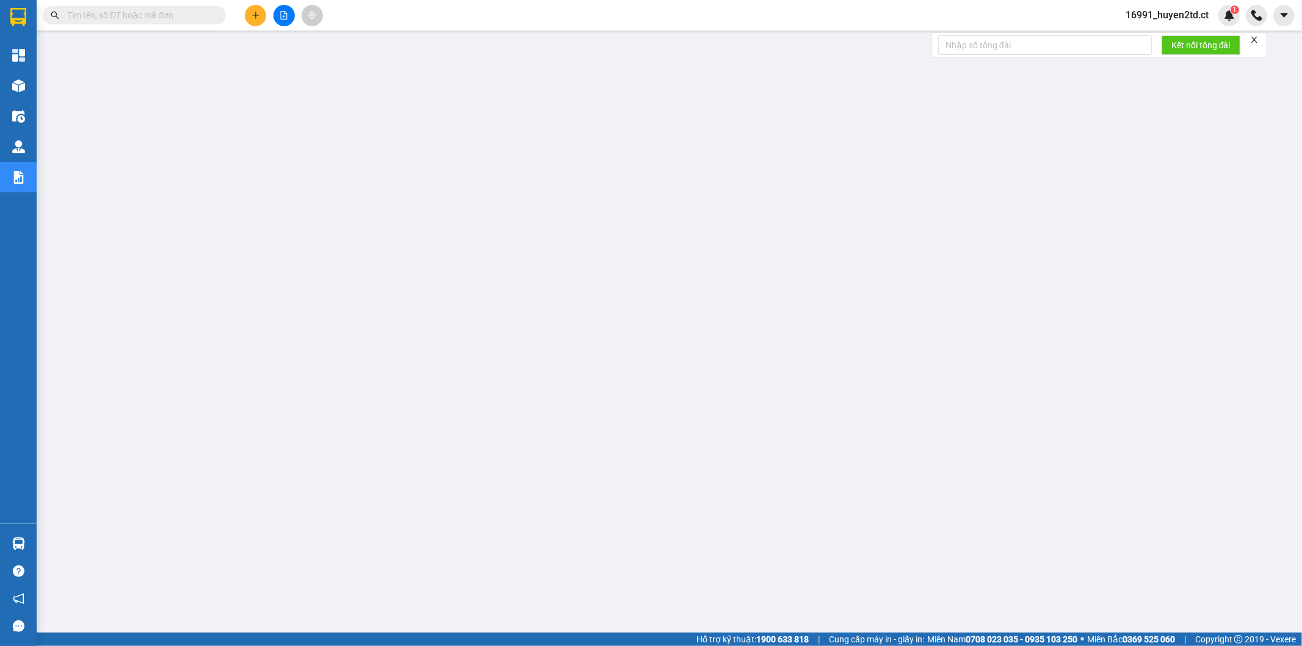
click at [181, 14] on input "text" at bounding box center [139, 15] width 144 height 13
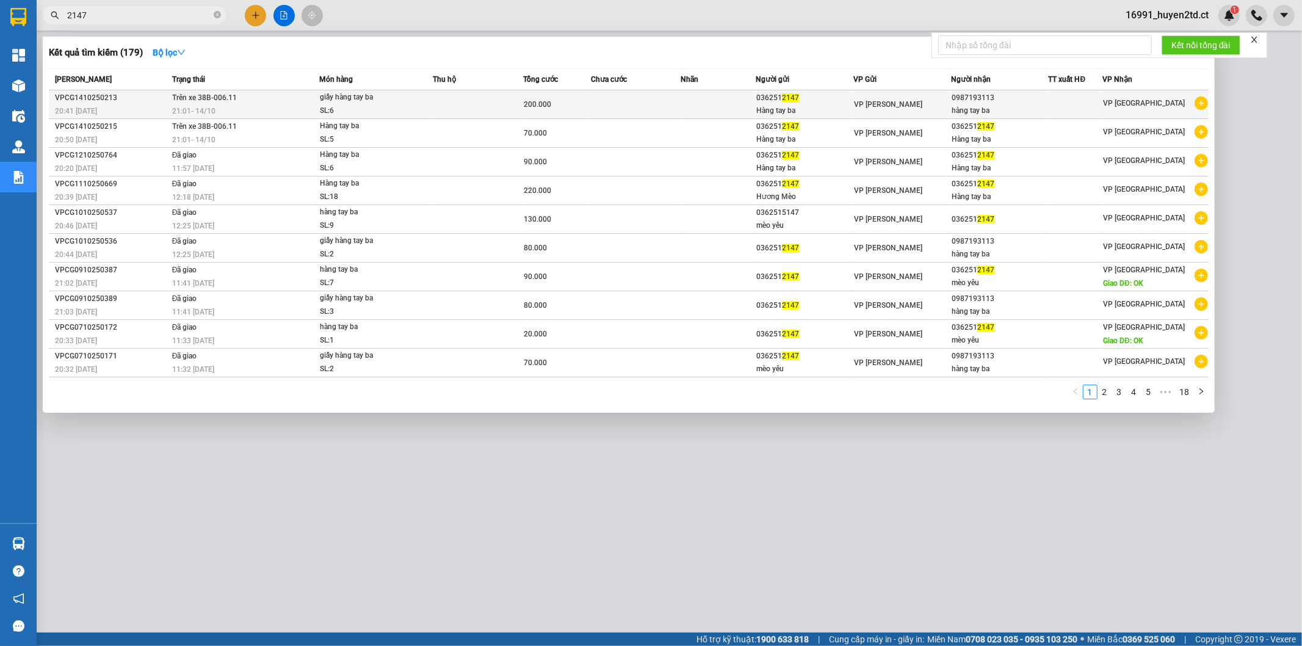
type input "2147"
click at [406, 107] on div "SL: 6" at bounding box center [366, 110] width 92 height 13
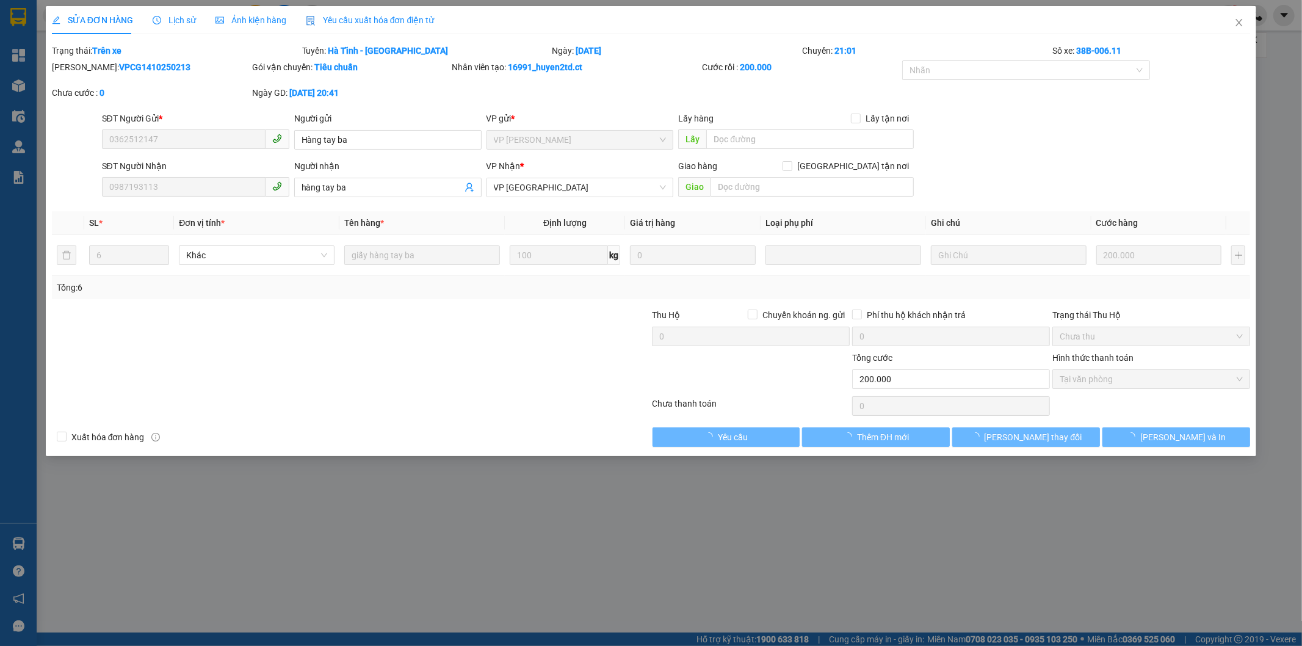
type input "0362512147"
type input "Hàng tay ba"
type input "0987193113"
type input "hàng tay ba"
type input "0"
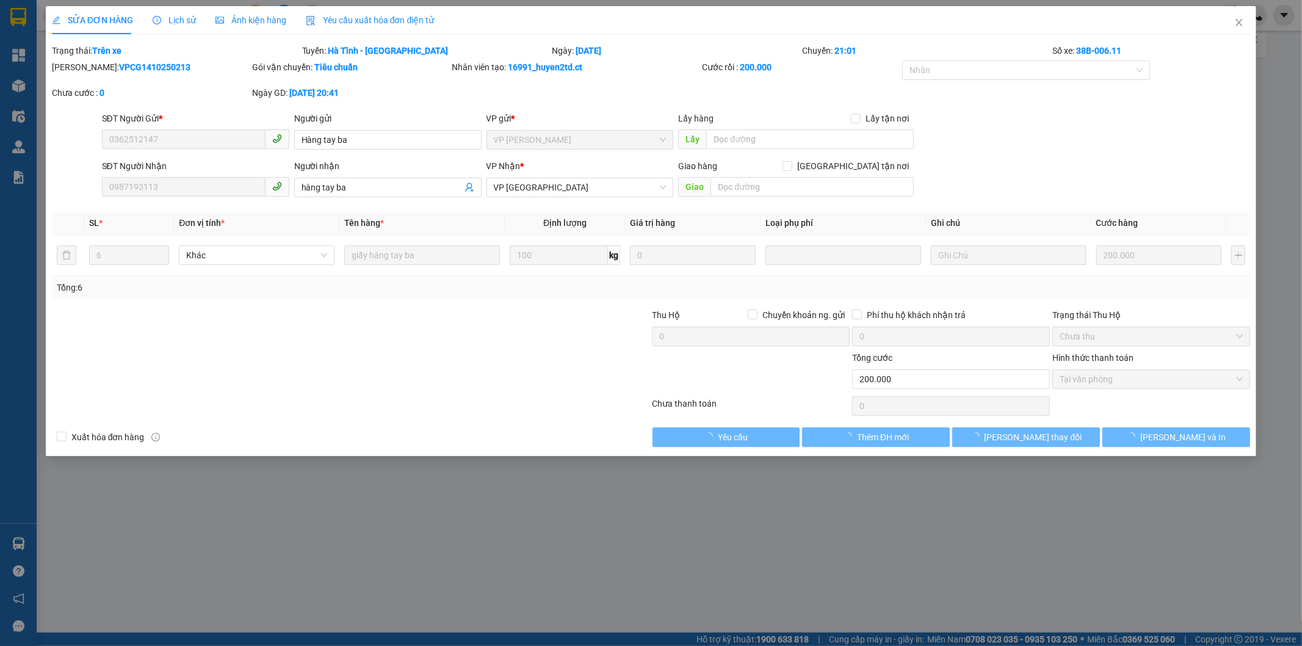
type input "200.000"
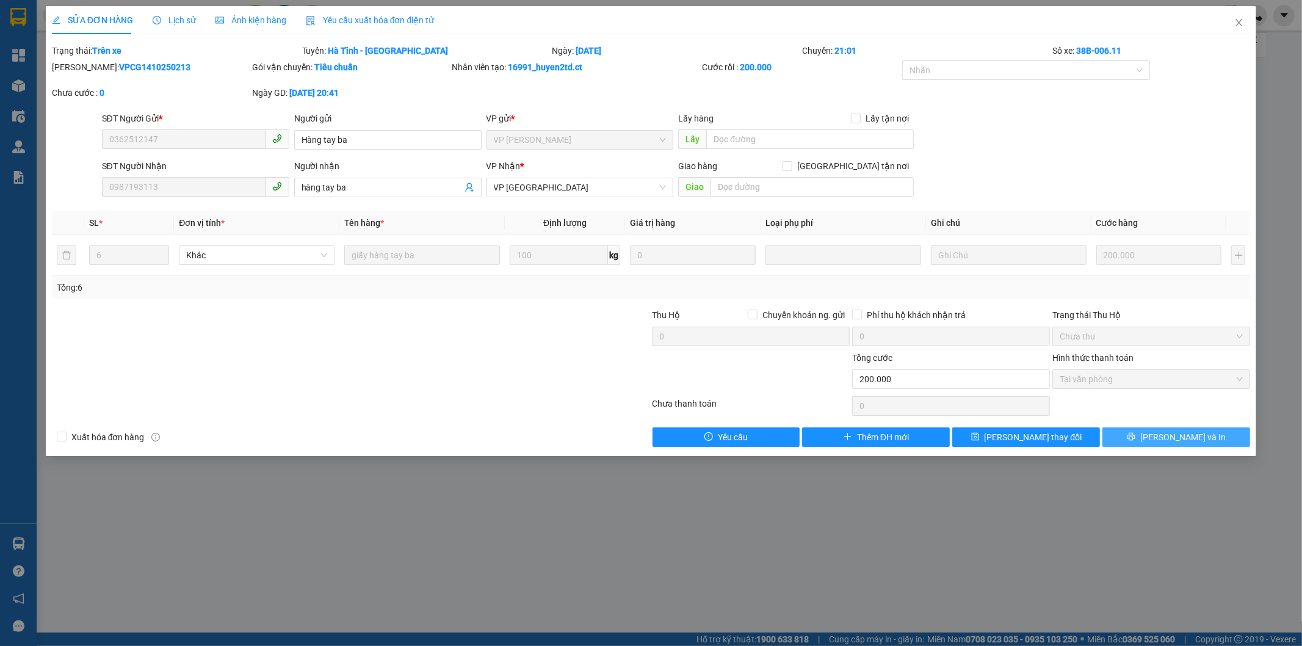
click at [1169, 437] on span "[PERSON_NAME] và In" at bounding box center [1182, 436] width 85 height 13
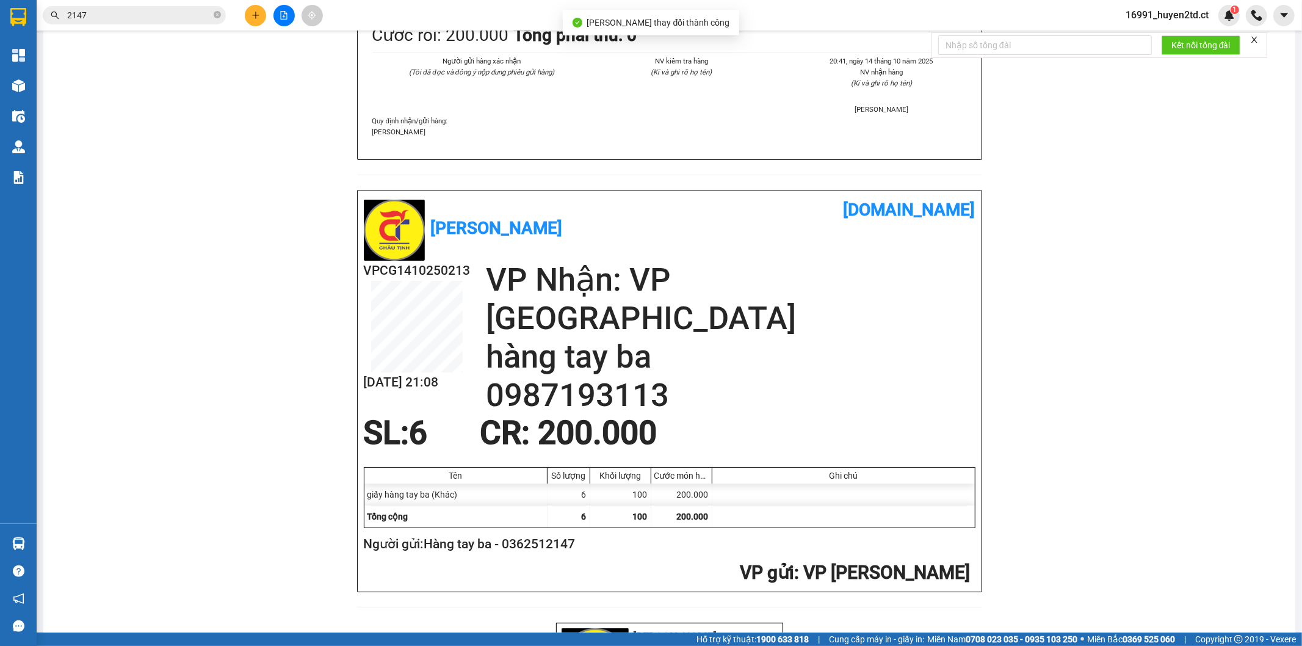
scroll to position [407, 0]
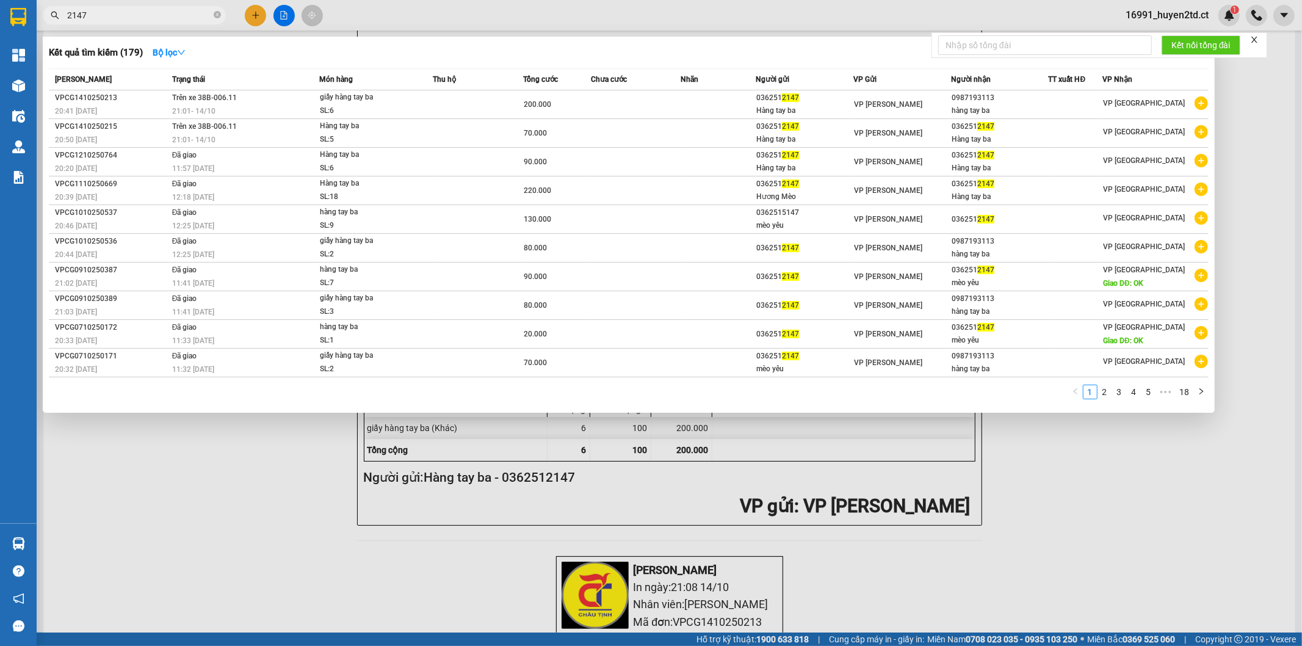
click at [108, 14] on input "2147" at bounding box center [139, 15] width 144 height 13
click at [411, 134] on div "SL: 5" at bounding box center [366, 139] width 92 height 13
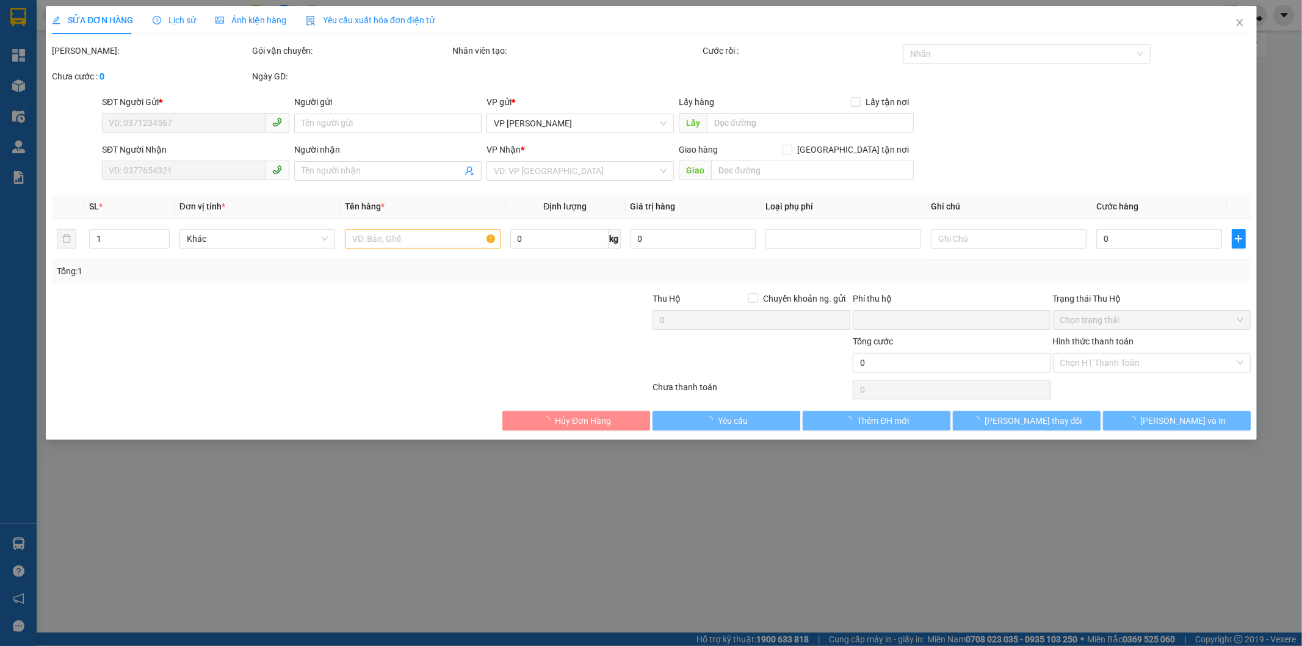
type input "0362512147"
type input "Hàng tay ba"
type input "0362512147"
type input "Hàng tay ba"
type input "0"
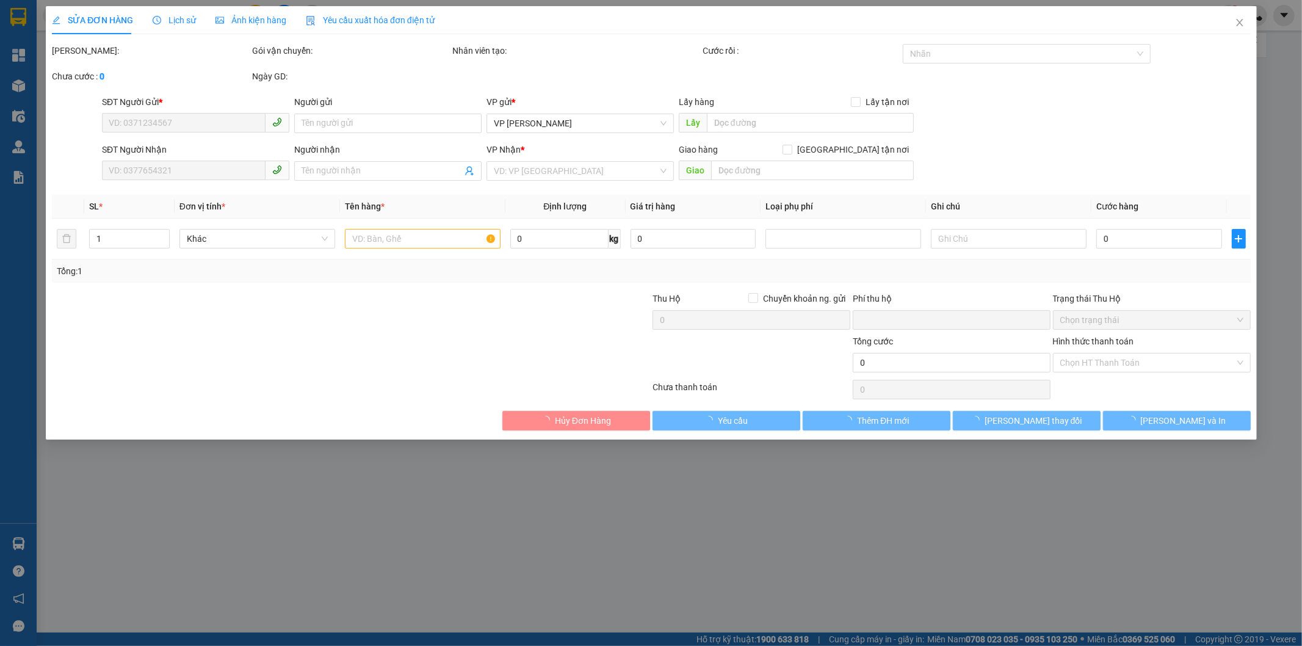
type input "70.000"
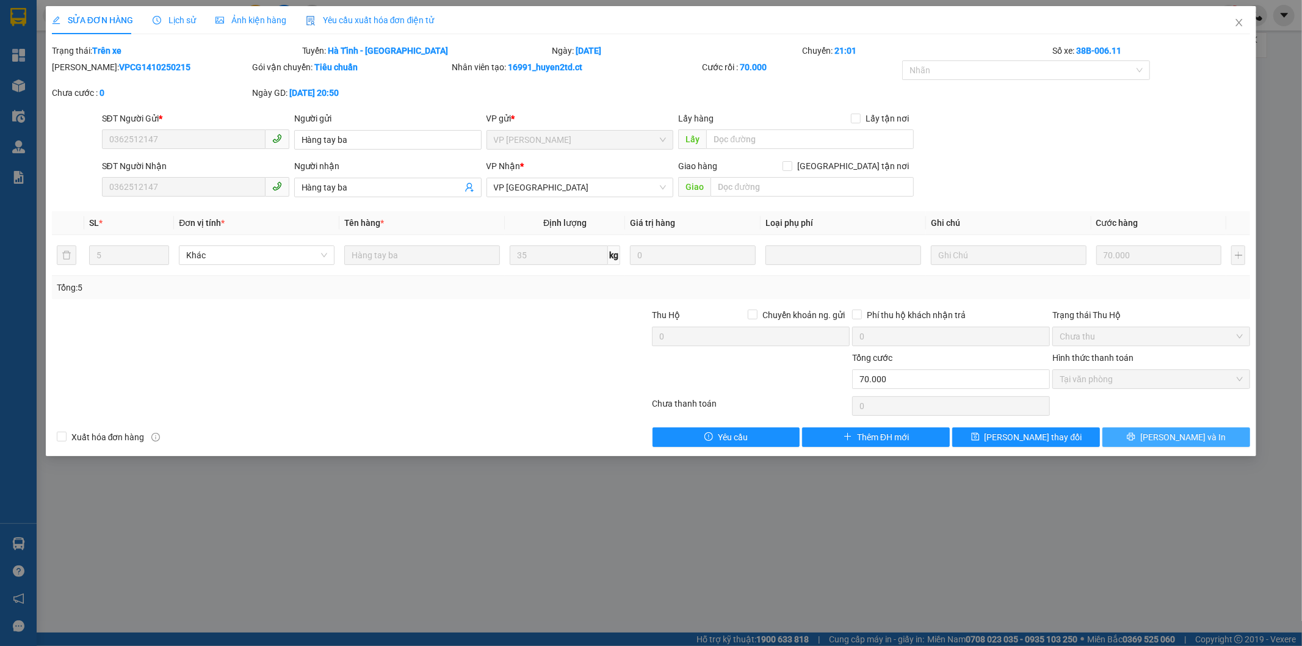
click at [1145, 436] on button "[PERSON_NAME] và In" at bounding box center [1176, 437] width 148 height 20
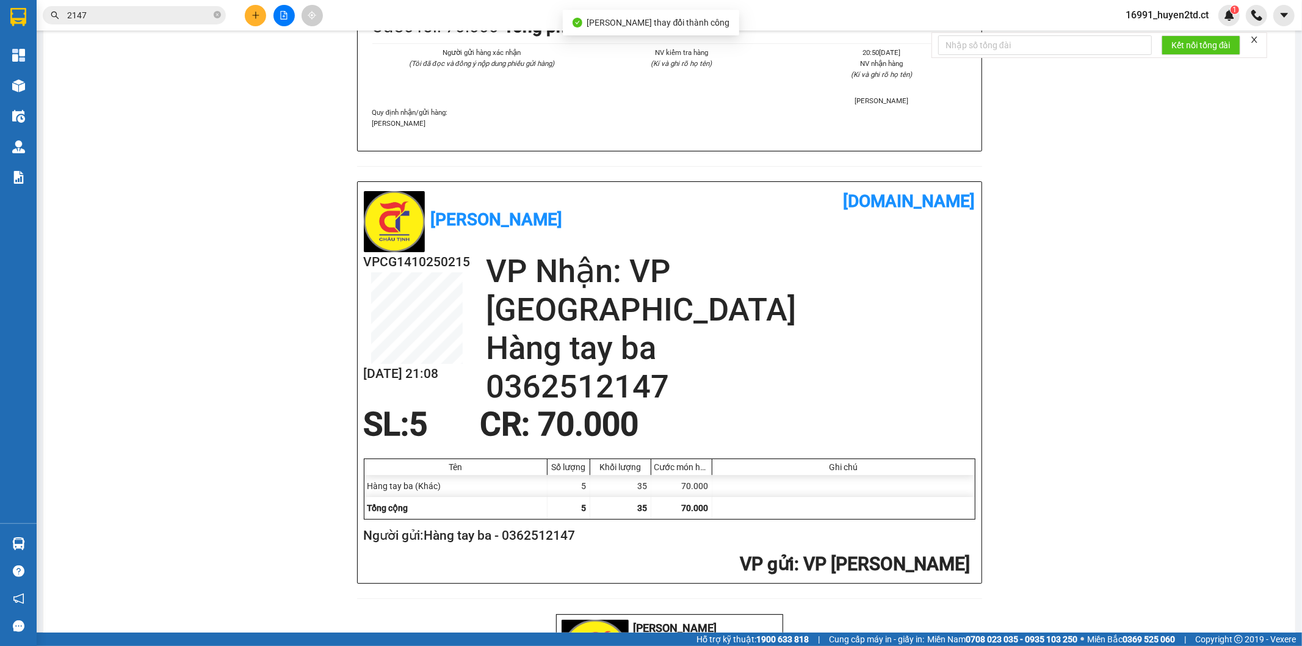
scroll to position [407, 0]
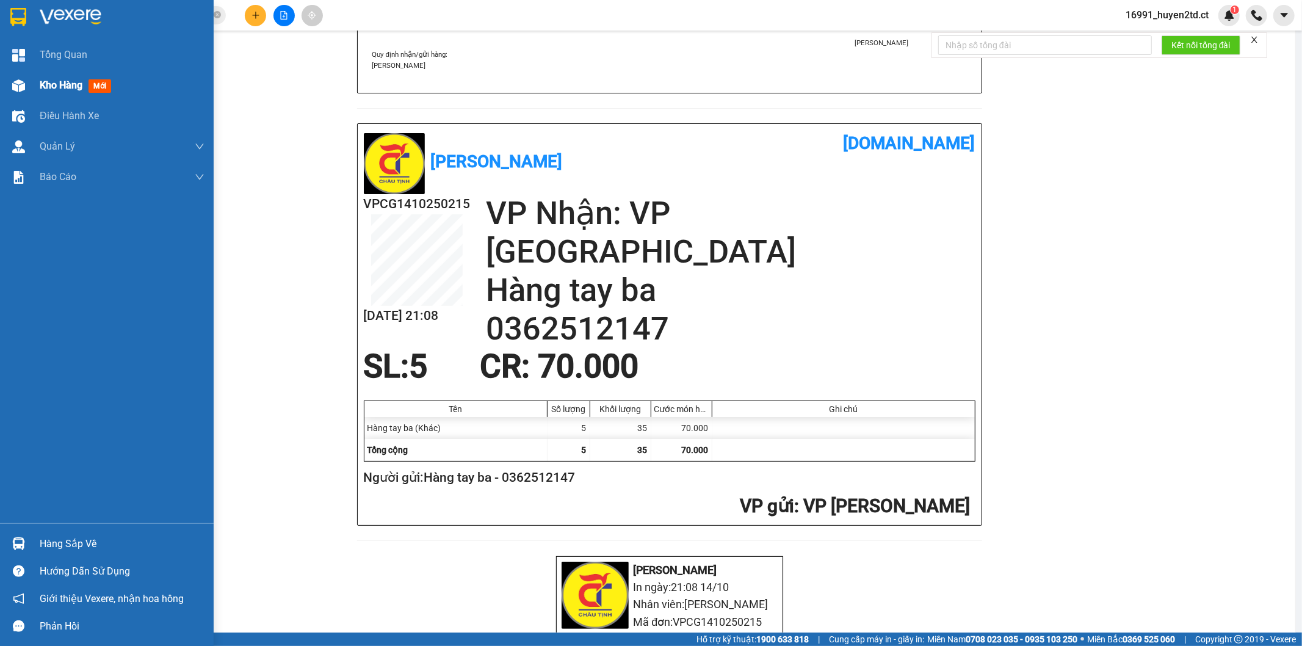
click at [28, 89] on div at bounding box center [18, 85] width 21 height 21
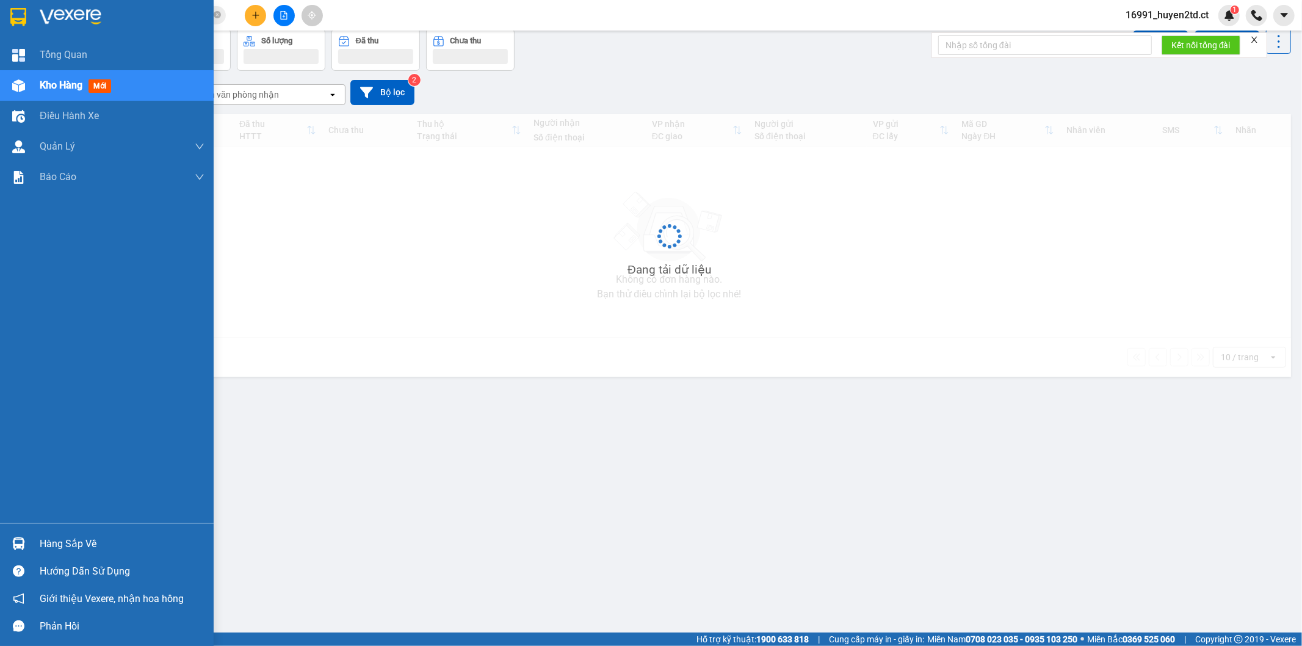
scroll to position [56, 0]
